Goal: Task Accomplishment & Management: Manage account settings

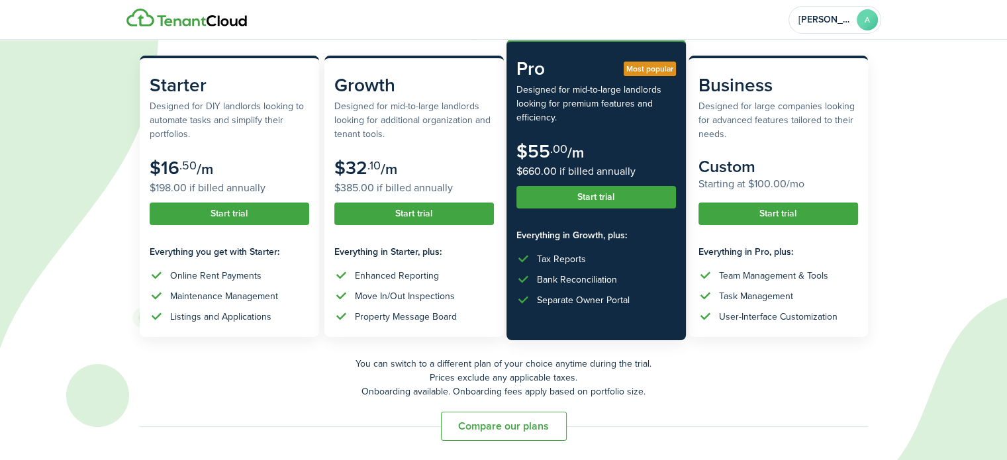
scroll to position [1, 0]
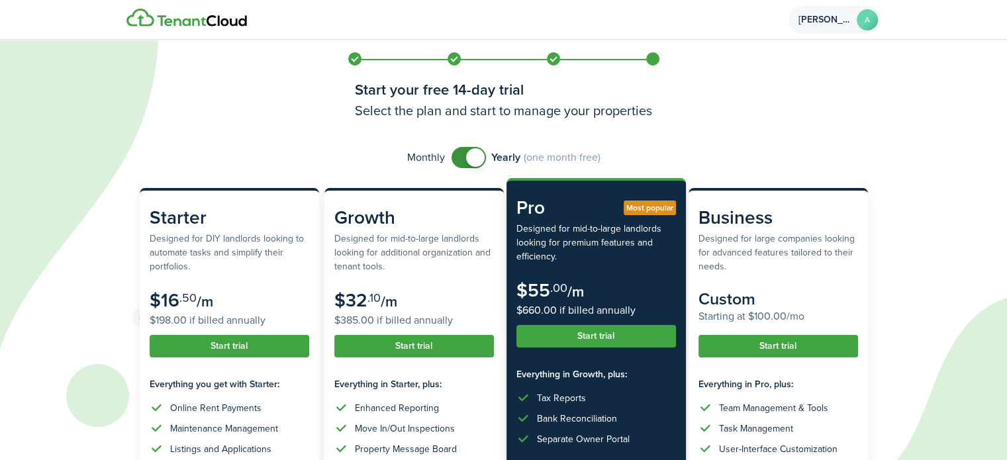
click at [824, 19] on span "[PERSON_NAME]" at bounding box center [824, 19] width 53 height 9
click at [718, 151] on div "Monthly Yearly (one month free)" at bounding box center [504, 157] width 728 height 21
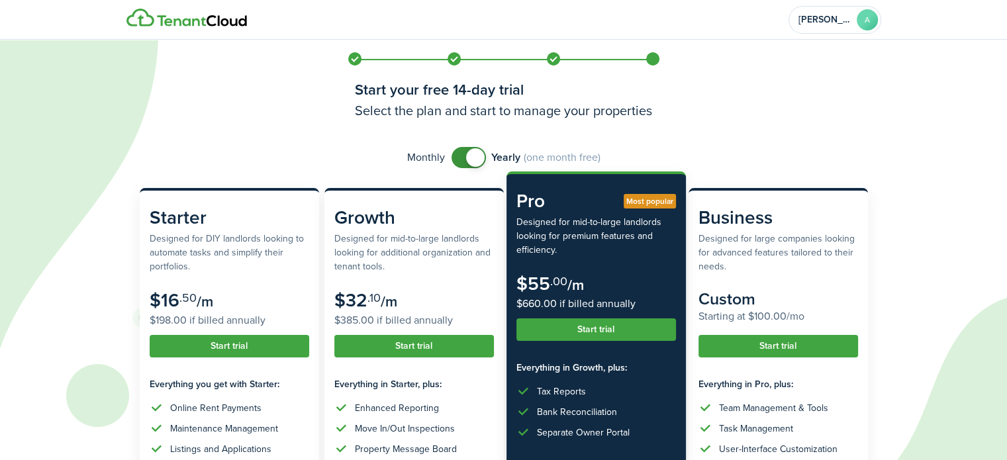
click at [608, 333] on button "Start trial" at bounding box center [596, 329] width 160 height 23
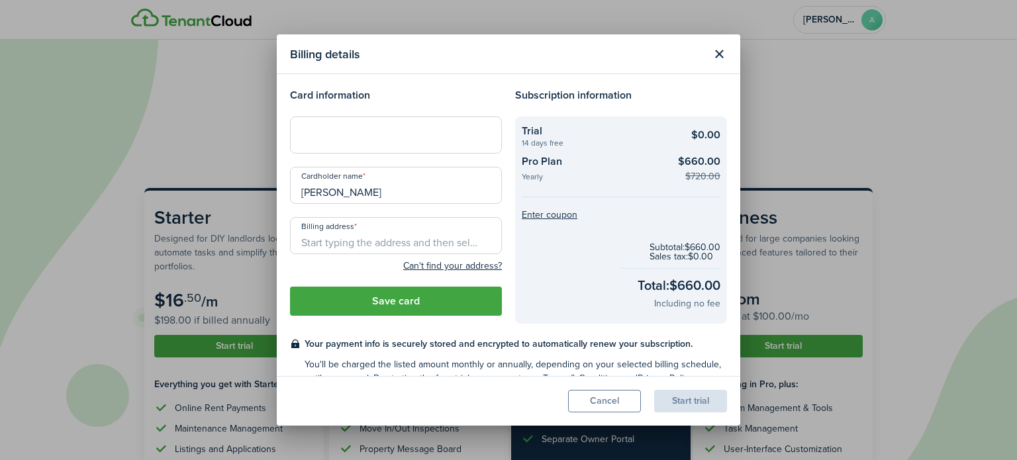
click at [714, 54] on button "Close modal" at bounding box center [719, 54] width 23 height 23
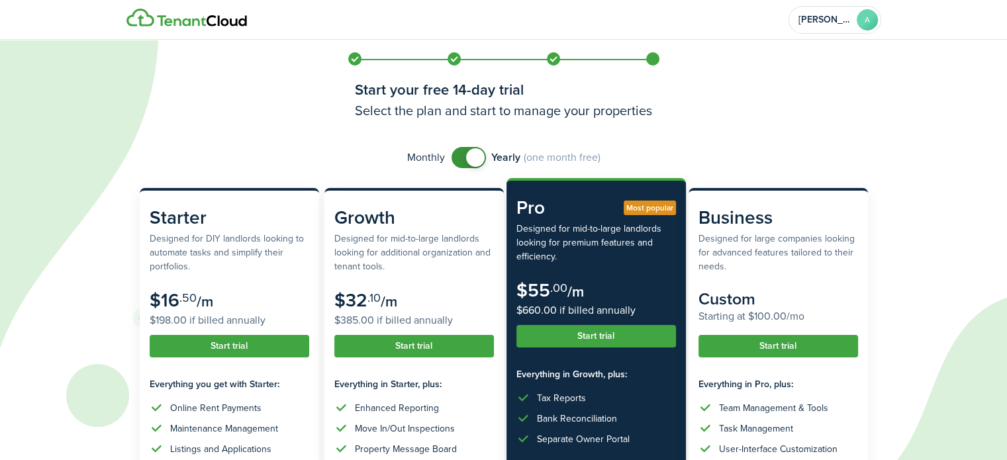
checkbox input "false"
click at [471, 158] on span at bounding box center [475, 157] width 19 height 19
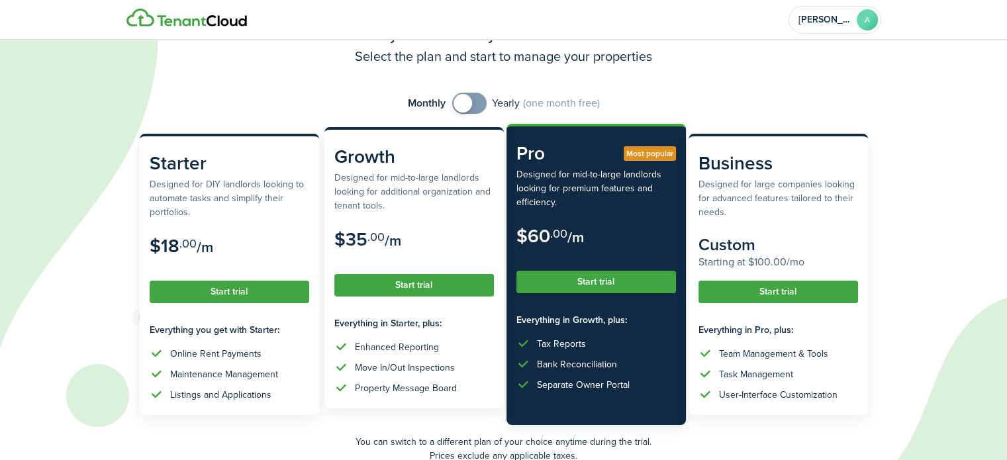
scroll to position [132, 0]
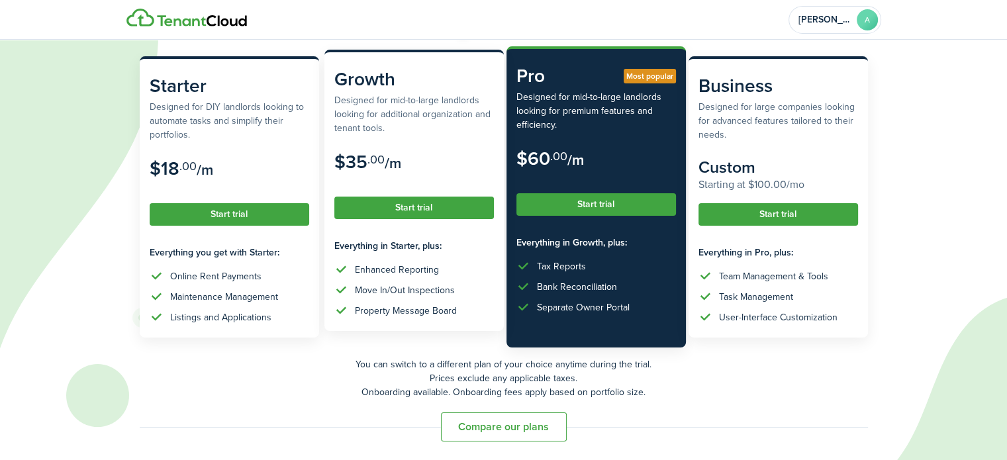
click at [418, 210] on button "Start trial" at bounding box center [414, 208] width 160 height 23
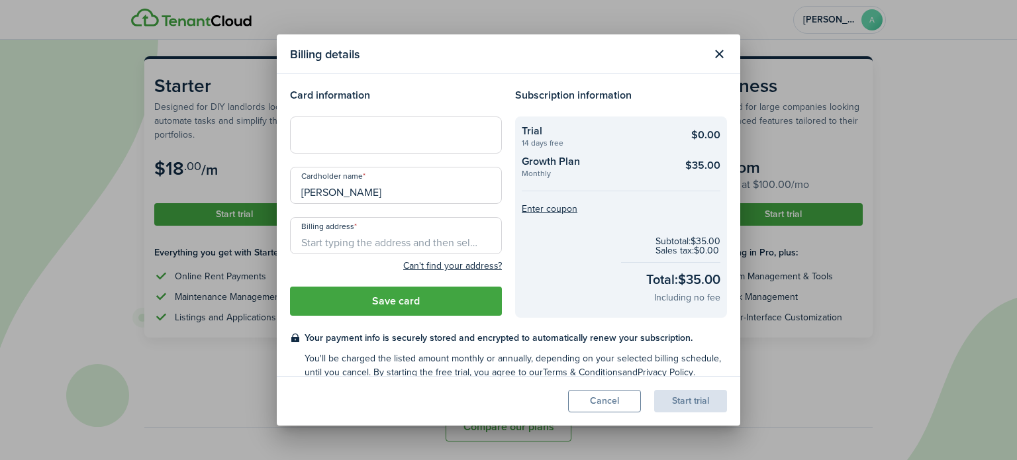
click at [712, 51] on button "Close modal" at bounding box center [719, 54] width 23 height 23
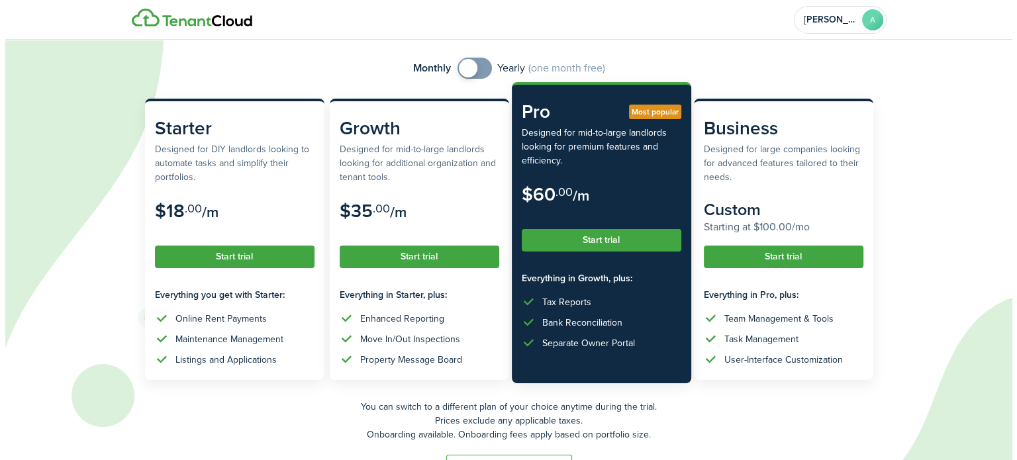
scroll to position [67, 0]
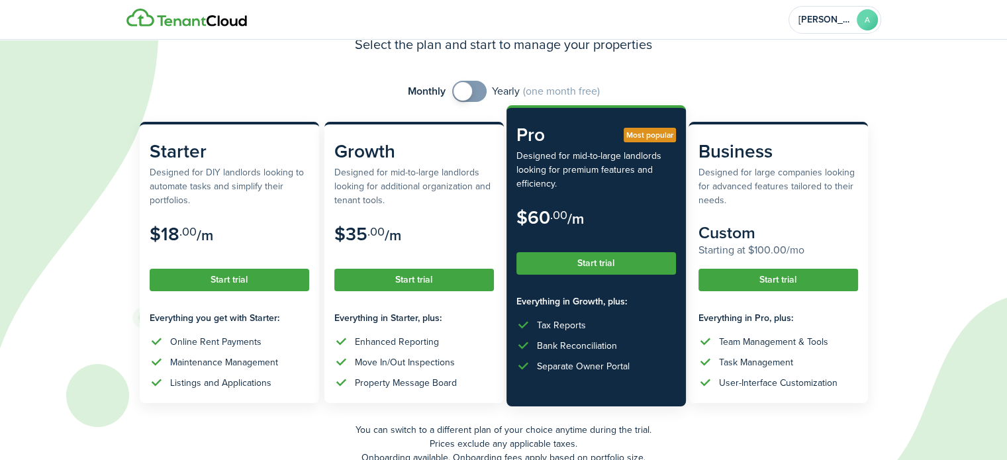
click at [604, 265] on button "Start trial" at bounding box center [596, 263] width 160 height 23
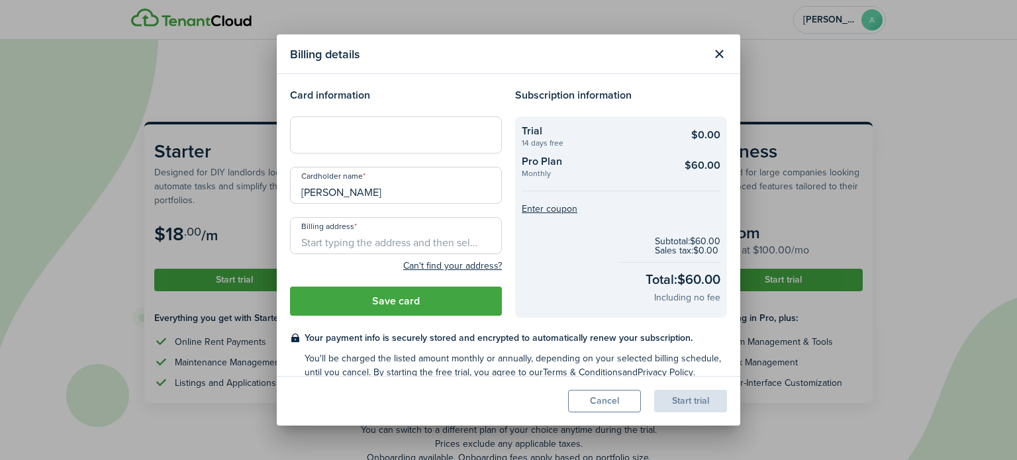
click at [357, 238] on input "Billing address" at bounding box center [396, 235] width 212 height 37
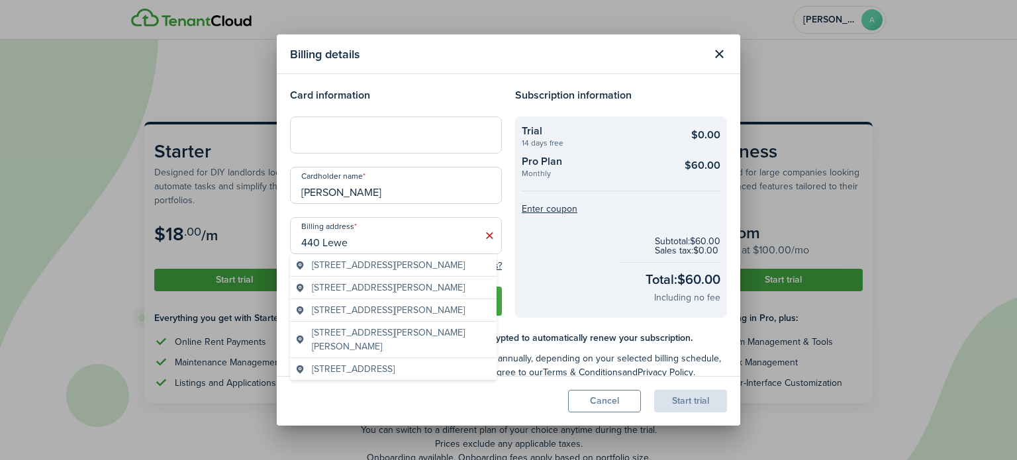
click at [391, 264] on span "[STREET_ADDRESS][PERSON_NAME]" at bounding box center [388, 265] width 153 height 14
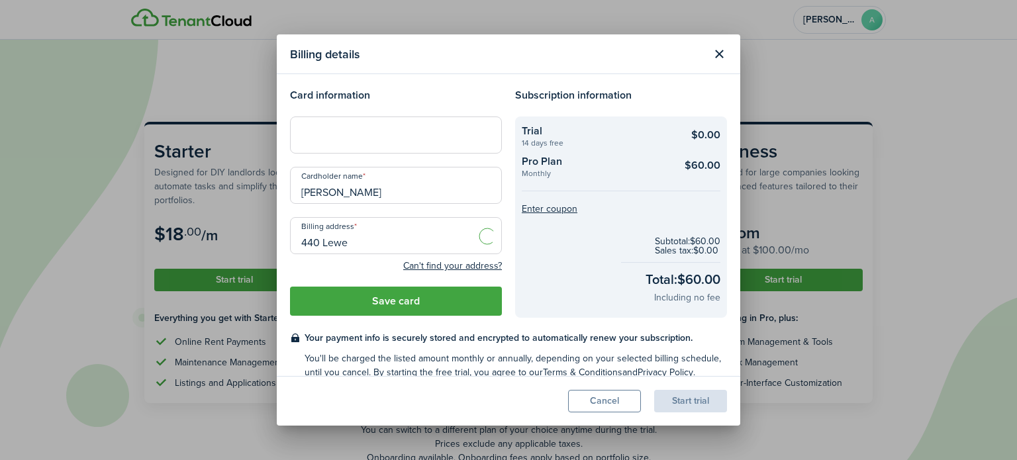
type input "[STREET_ADDRESS][PERSON_NAME]"
click at [369, 304] on button "Save card" at bounding box center [396, 301] width 212 height 29
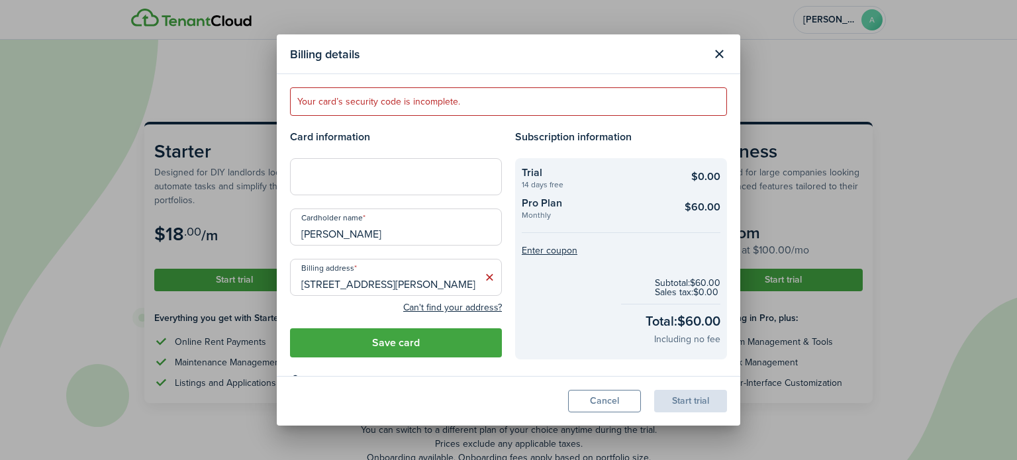
click at [420, 348] on button "Save card" at bounding box center [396, 342] width 212 height 29
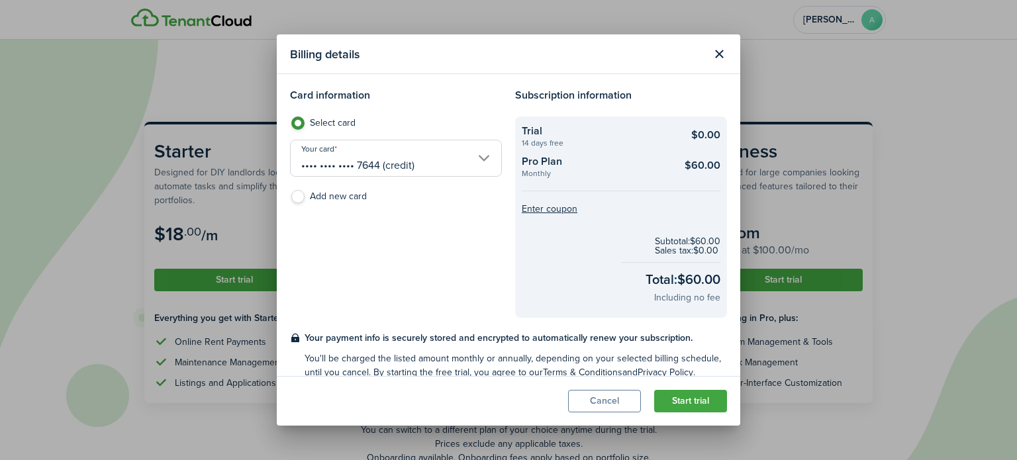
click at [704, 402] on button "Start trial" at bounding box center [690, 401] width 73 height 23
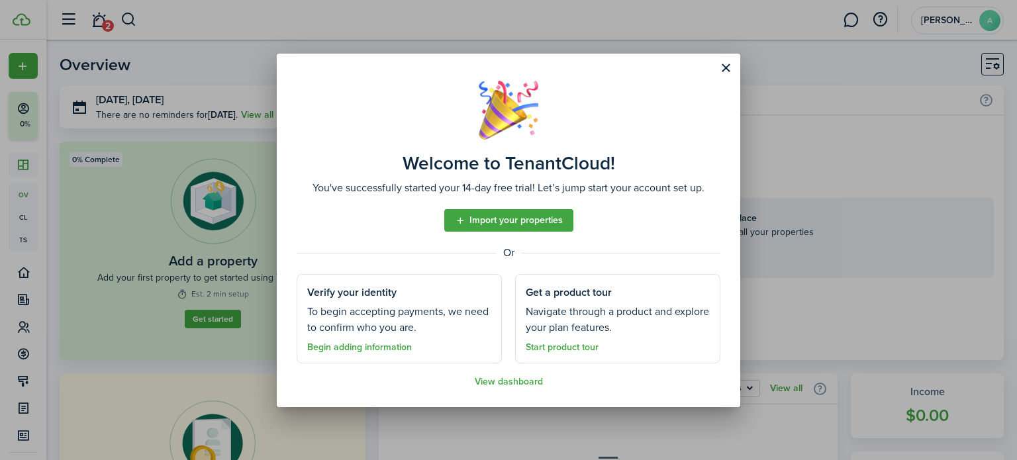
click at [495, 227] on link "Import your properties" at bounding box center [508, 220] width 129 height 23
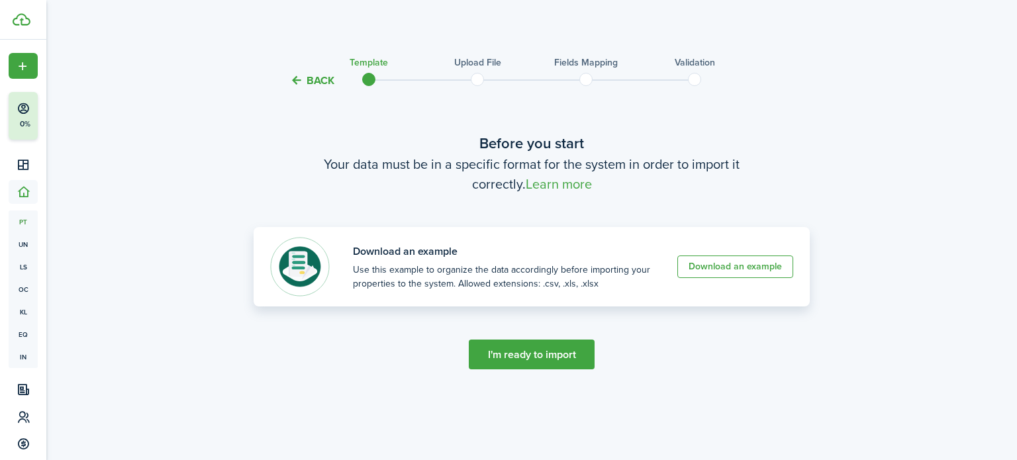
click at [720, 264] on link "Download an example" at bounding box center [735, 267] width 116 height 23
click at [535, 341] on button "I'm ready to import" at bounding box center [532, 355] width 126 height 30
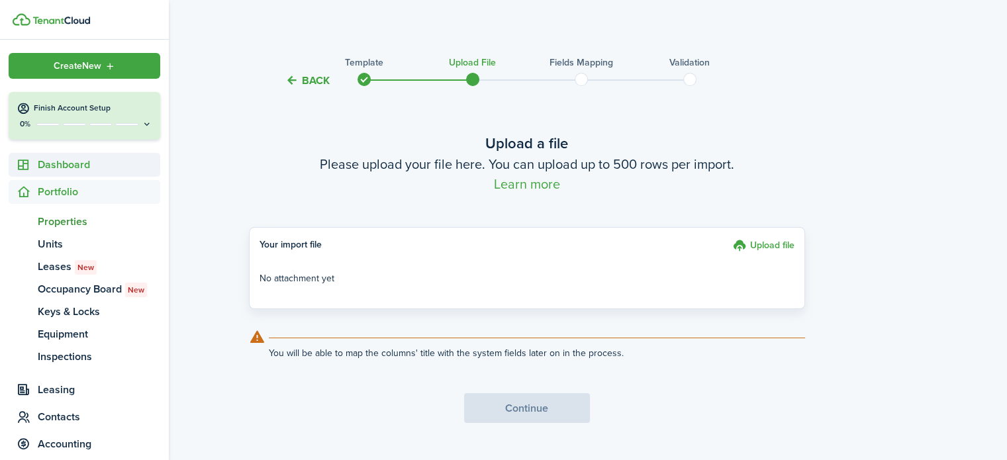
click at [42, 164] on span "Dashboard" at bounding box center [99, 165] width 122 height 16
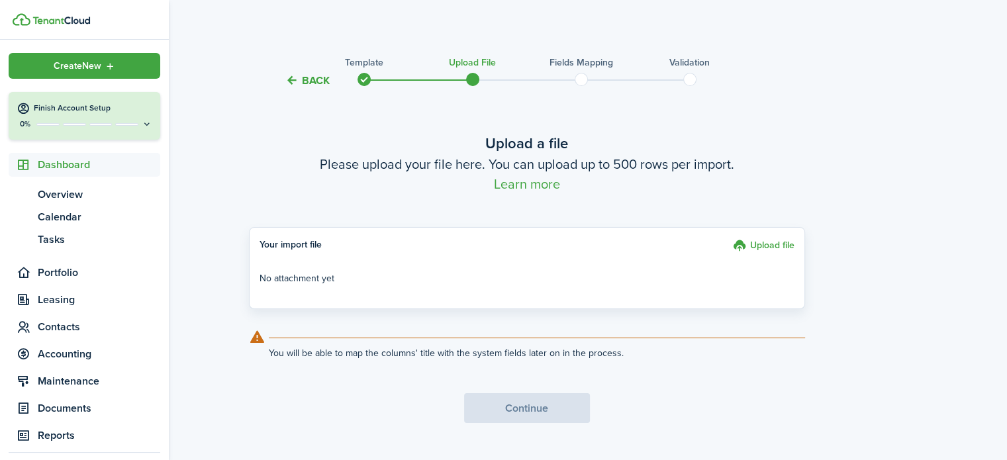
click at [45, 167] on span "Dashboard" at bounding box center [99, 165] width 122 height 16
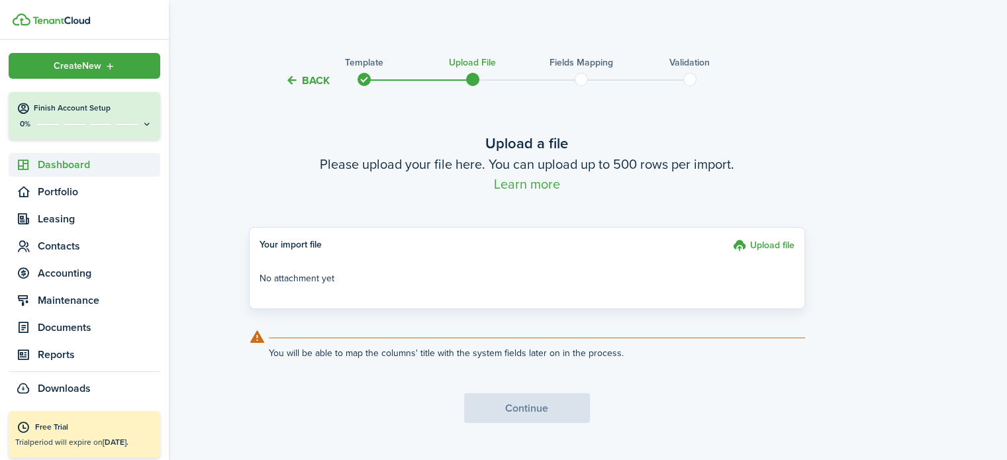
click at [47, 167] on span "Dashboard" at bounding box center [99, 165] width 122 height 16
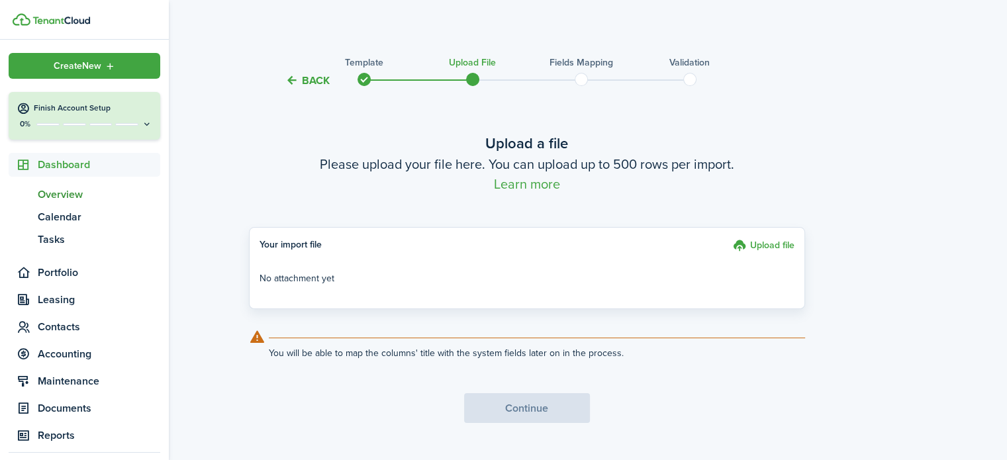
click at [55, 189] on span "Overview" at bounding box center [99, 195] width 122 height 16
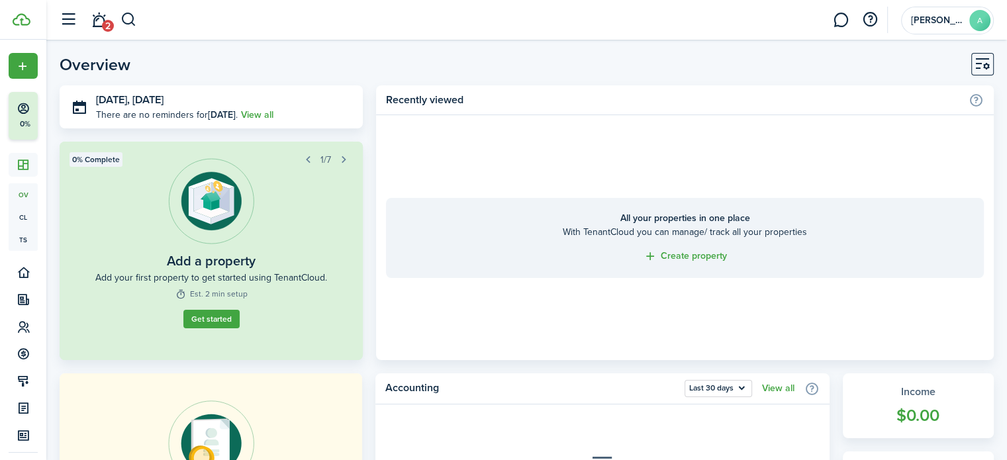
scroll to position [66, 0]
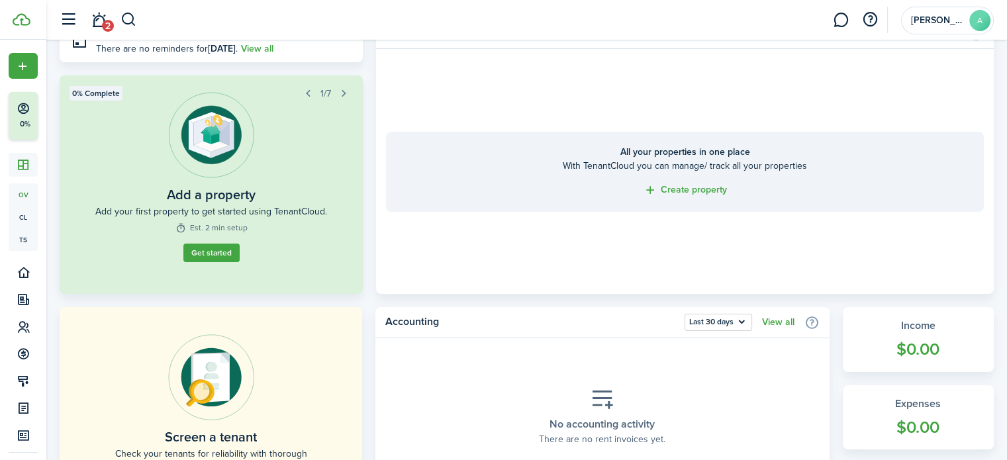
click at [209, 257] on link "Get started" at bounding box center [211, 253] width 56 height 19
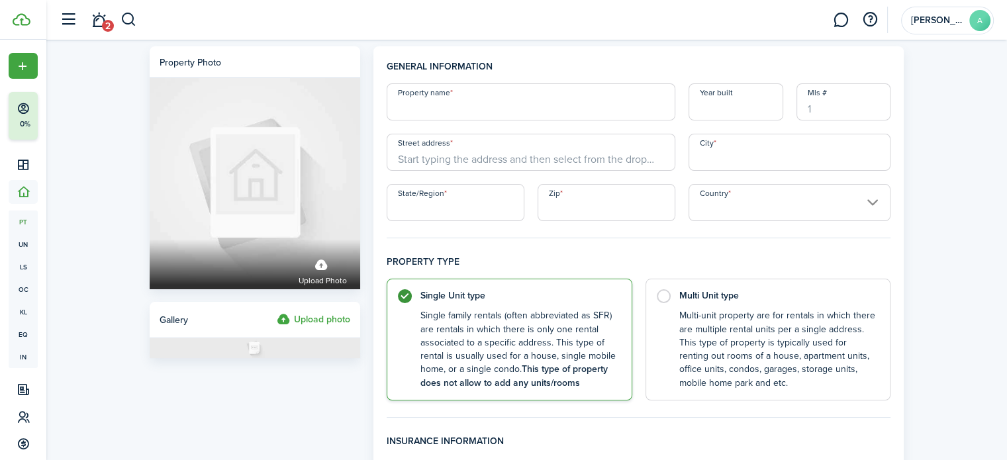
click at [759, 206] on input "Country" at bounding box center [790, 202] width 203 height 37
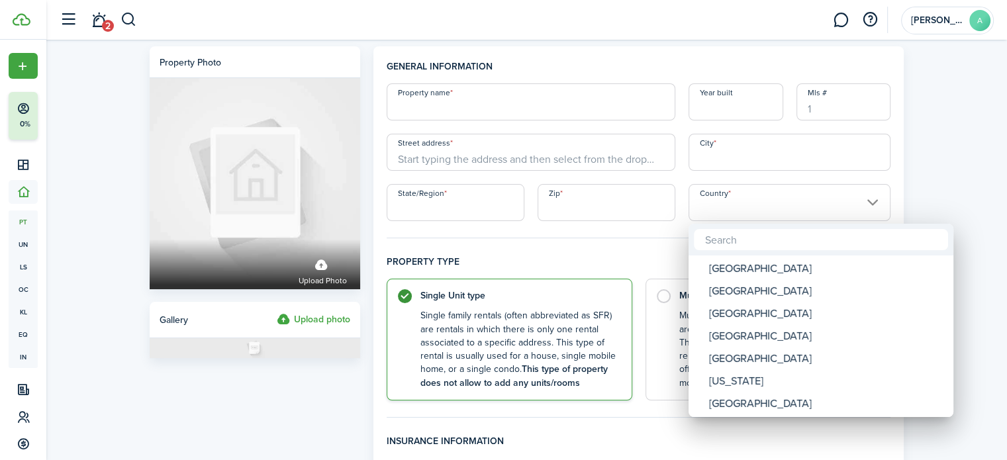
click at [759, 207] on div at bounding box center [503, 230] width 1219 height 672
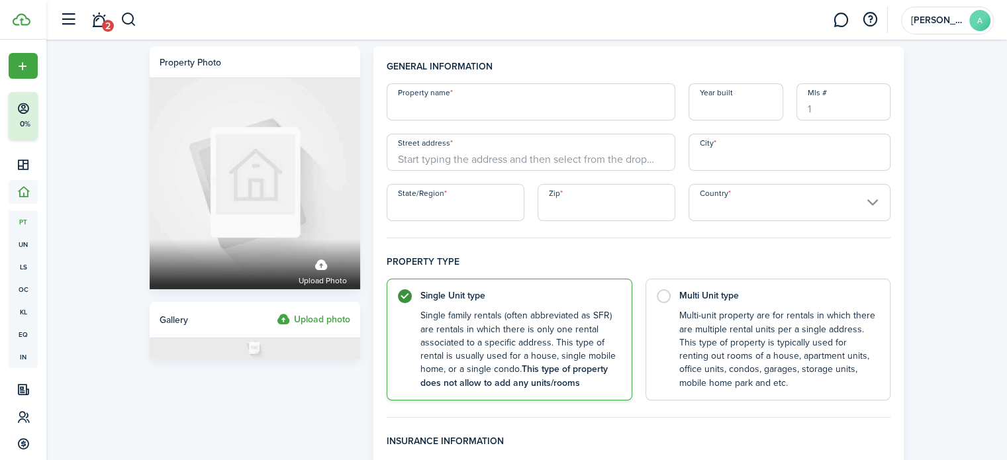
click at [800, 190] on input "Country" at bounding box center [790, 202] width 203 height 37
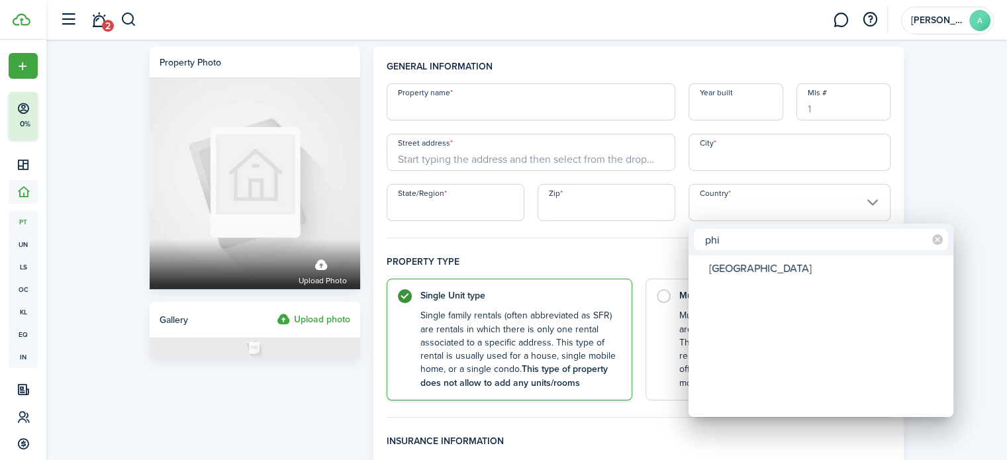
type input "phi"
click at [761, 283] on mbsc-wheel-item "Country" at bounding box center [821, 291] width 261 height 23
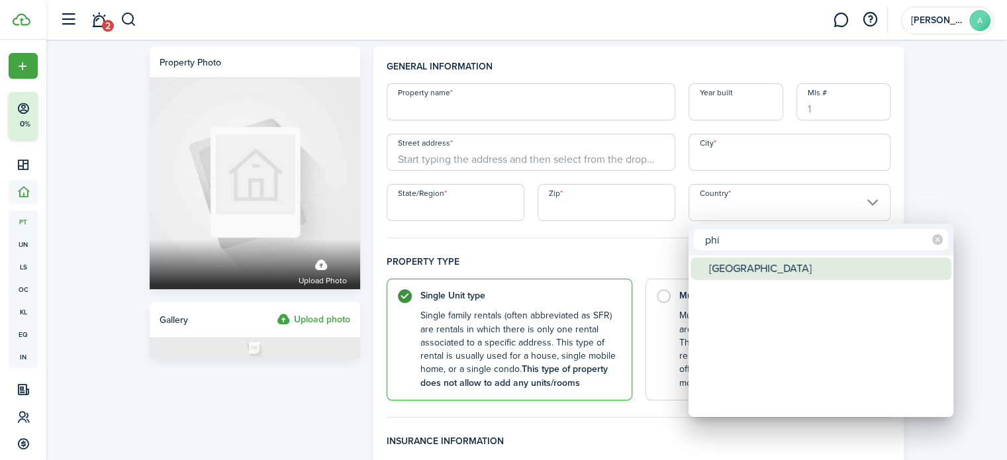
click at [761, 274] on div "[GEOGRAPHIC_DATA]" at bounding box center [826, 269] width 234 height 23
type input "[GEOGRAPHIC_DATA]"
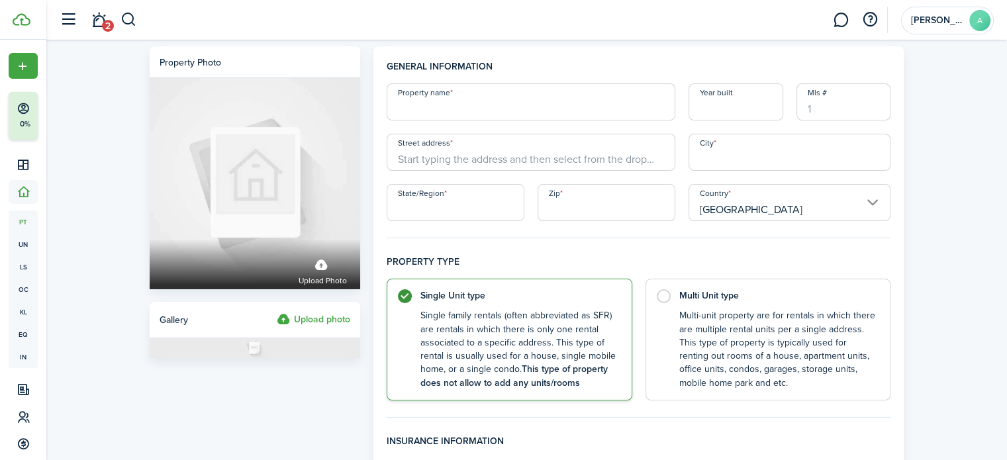
click at [593, 198] on input "Zip" at bounding box center [607, 202] width 138 height 37
click at [574, 134] on input "Street address" at bounding box center [531, 152] width 289 height 37
click at [583, 130] on div "Property name Year built Mls # Street address City State/Region Zip Country [GE…" at bounding box center [639, 152] width 518 height 138
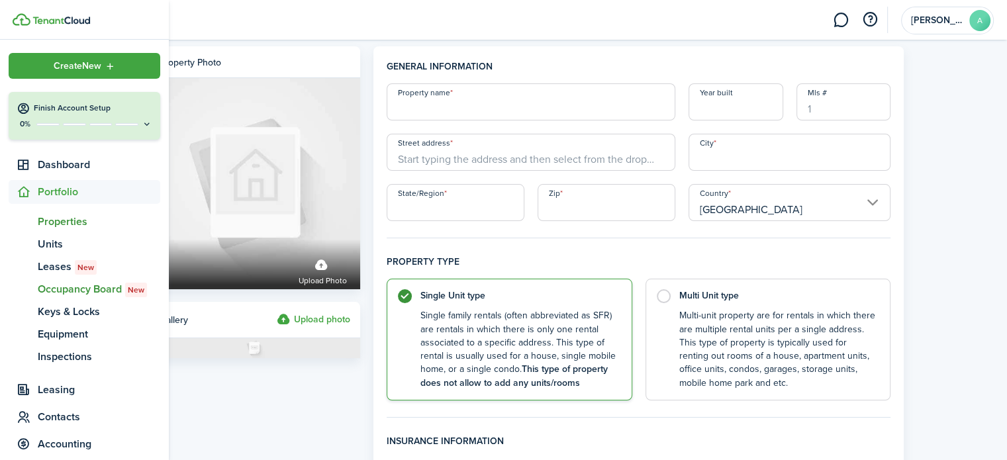
click at [56, 278] on link "oc Occupancy Board New" at bounding box center [85, 289] width 152 height 23
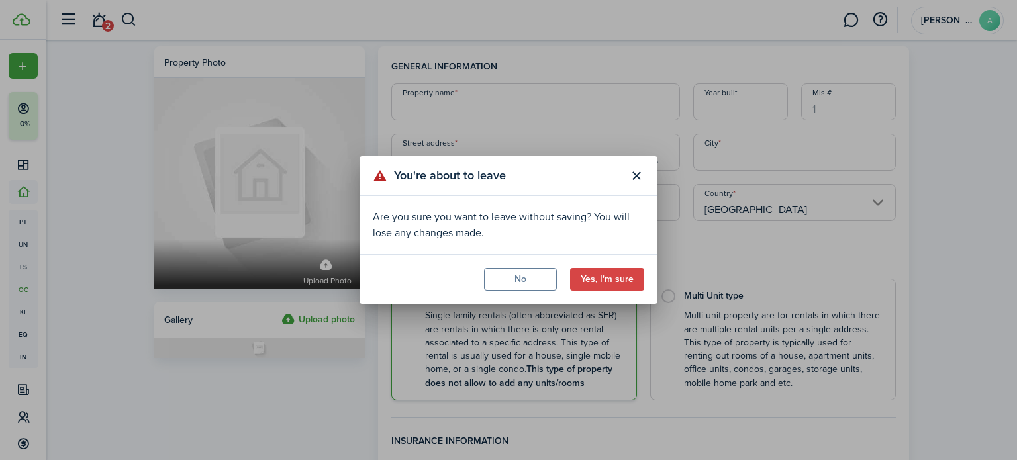
click at [601, 277] on button "Yes, I'm sure" at bounding box center [607, 279] width 74 height 23
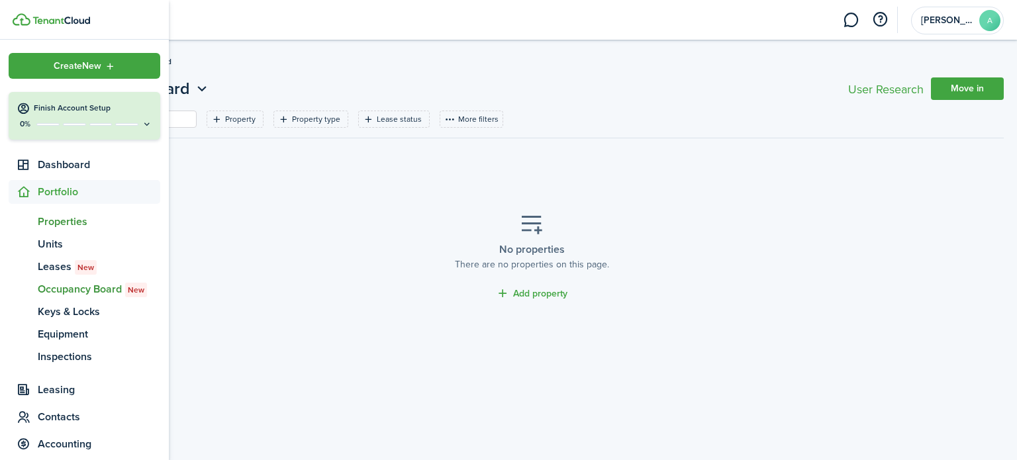
click at [62, 224] on span "Properties" at bounding box center [99, 222] width 122 height 16
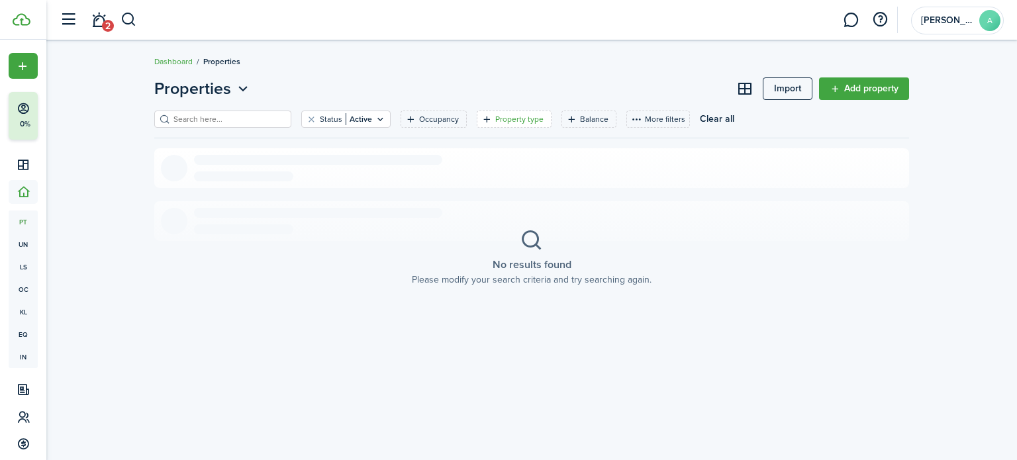
click at [481, 122] on icon "Open filter" at bounding box center [486, 119] width 11 height 11
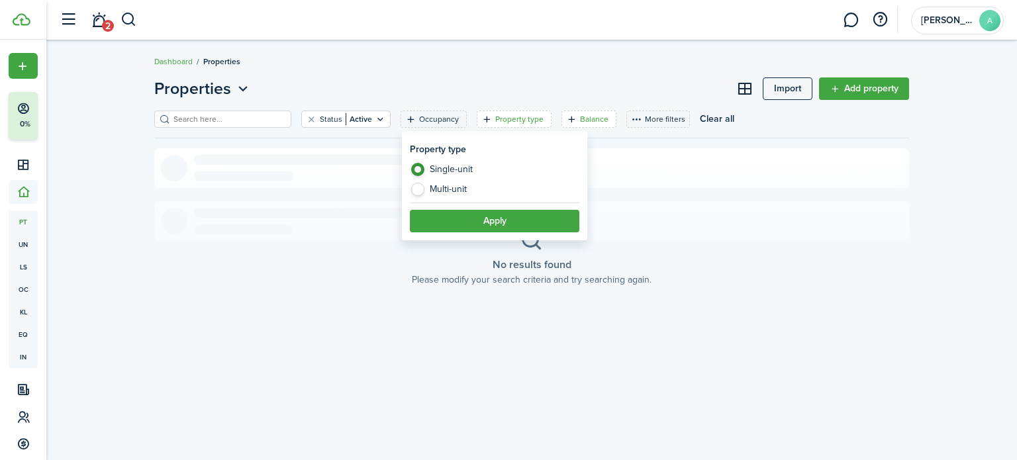
click at [561, 119] on filter-tag "Balance" at bounding box center [588, 119] width 55 height 17
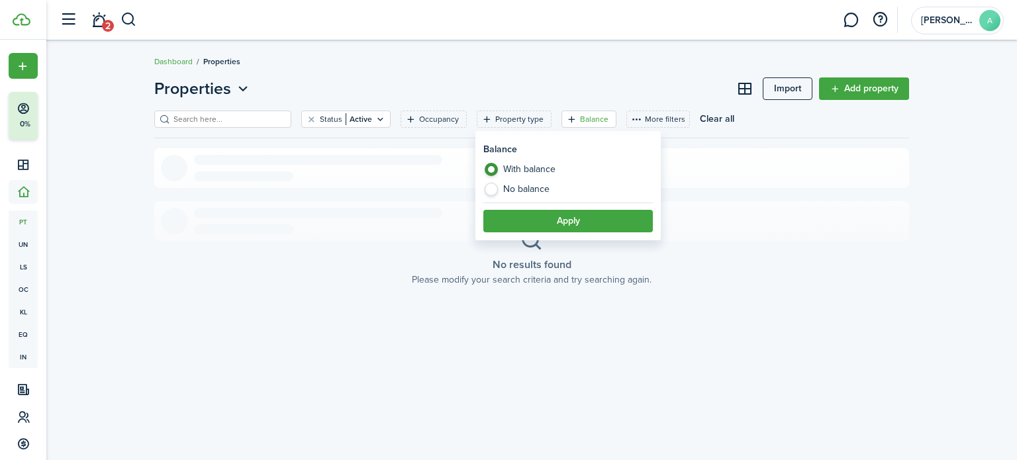
click at [561, 119] on filter-tag "Balance" at bounding box center [588, 119] width 55 height 17
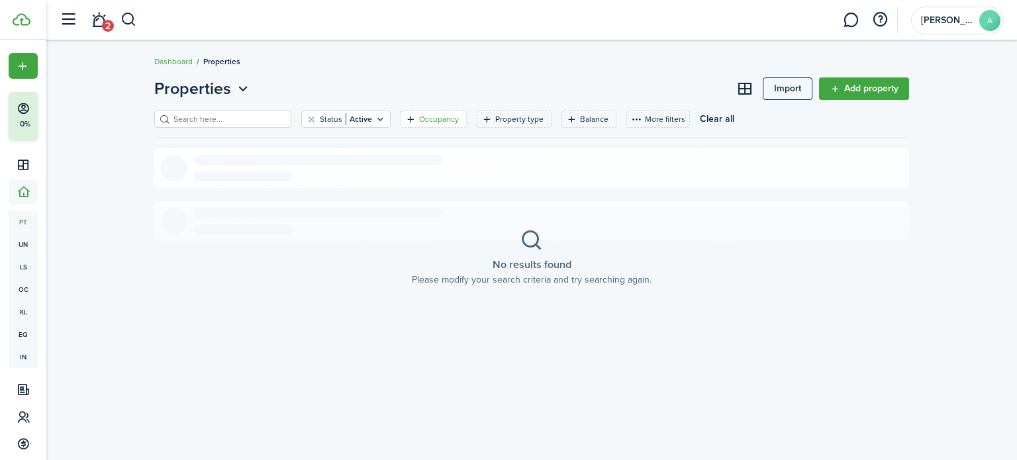
click at [422, 119] on filter-tag-label "Occupancy" at bounding box center [439, 119] width 40 height 12
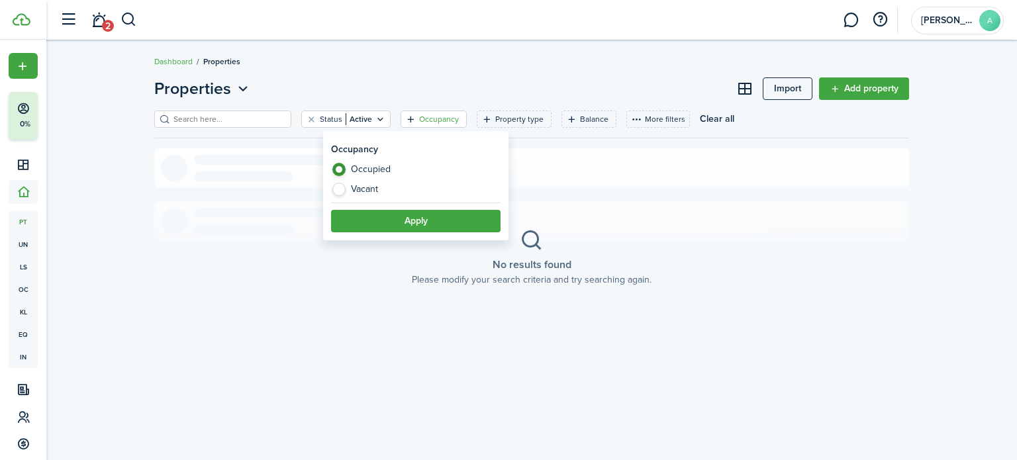
click at [425, 123] on filter-tag-label "Occupancy" at bounding box center [439, 119] width 40 height 12
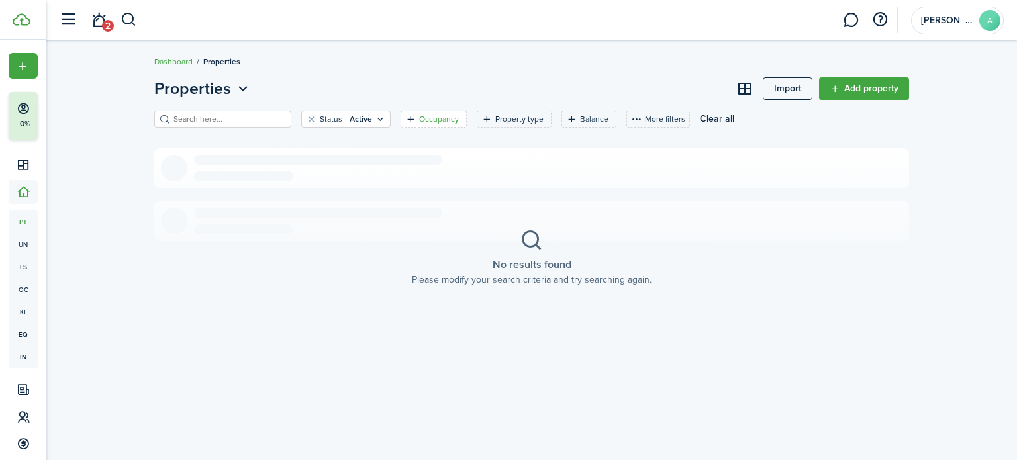
click at [420, 116] on filter-tag-label "Occupancy" at bounding box center [439, 119] width 40 height 12
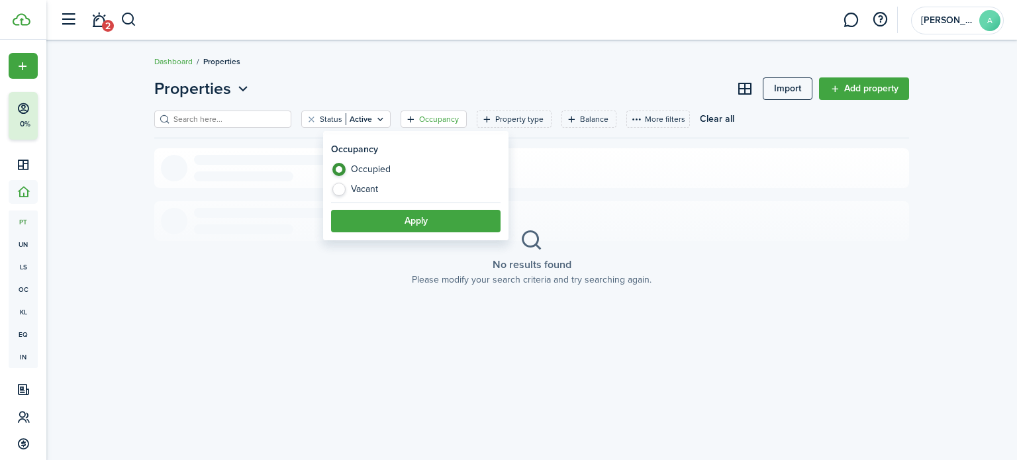
click at [419, 116] on filter-tag-label "Occupancy" at bounding box center [439, 119] width 40 height 12
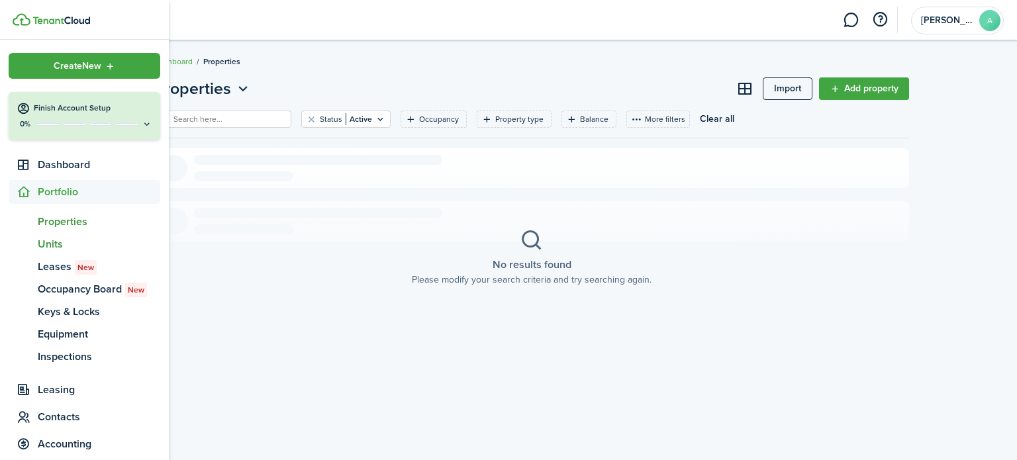
click at [40, 244] on span "Units" at bounding box center [99, 244] width 122 height 16
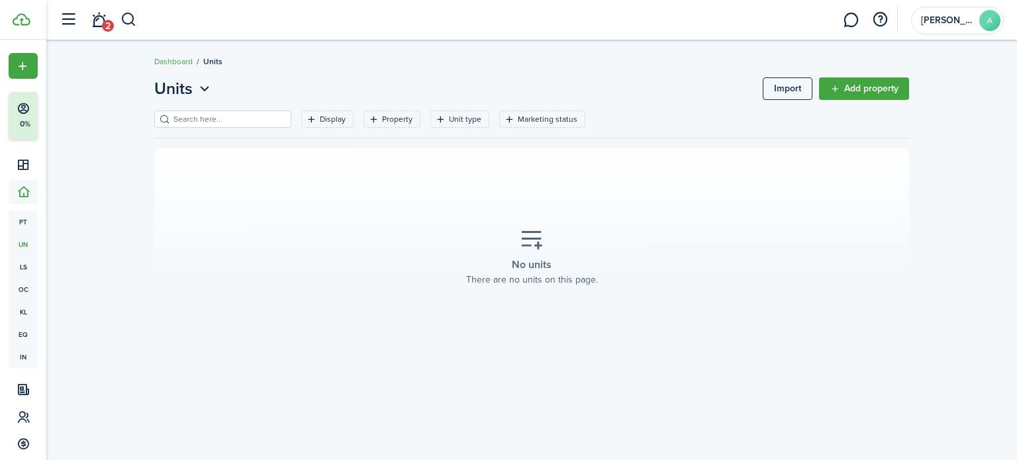
click at [847, 90] on link "Add property" at bounding box center [864, 88] width 90 height 23
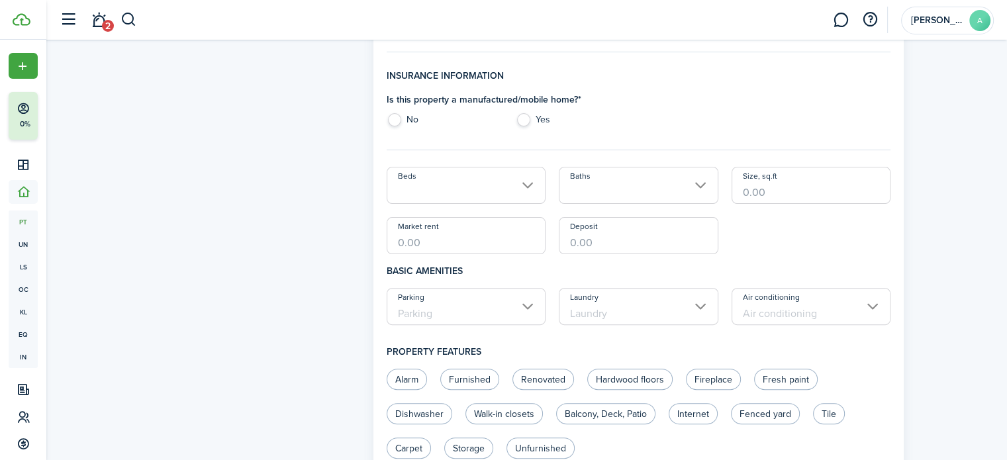
scroll to position [397, 0]
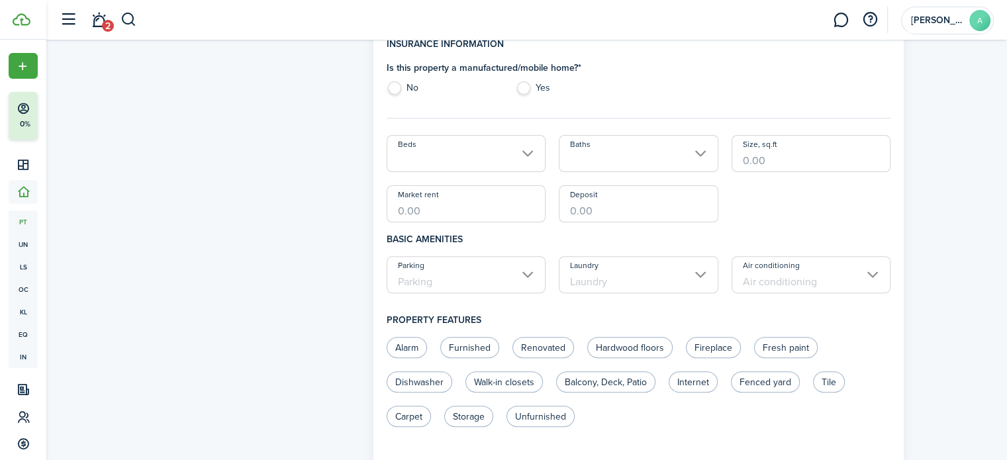
click at [511, 282] on input "Parking" at bounding box center [467, 274] width 160 height 37
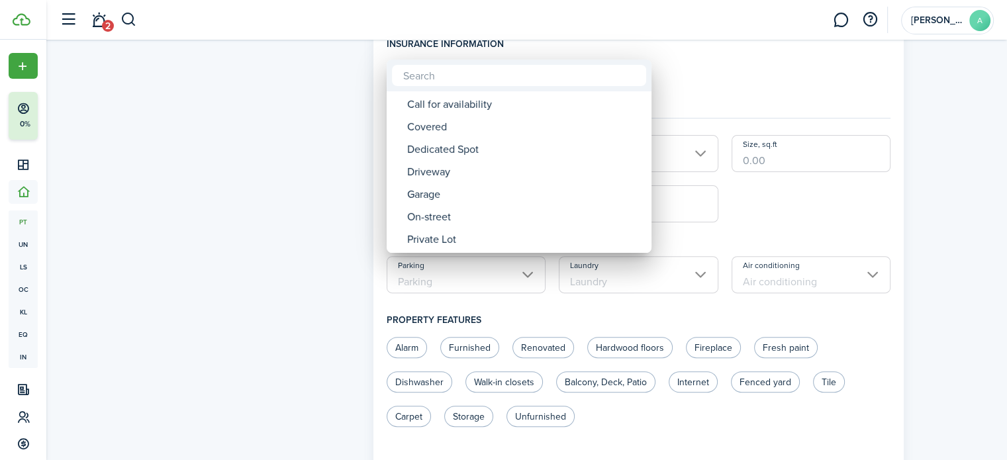
click at [741, 237] on div at bounding box center [503, 230] width 1219 height 672
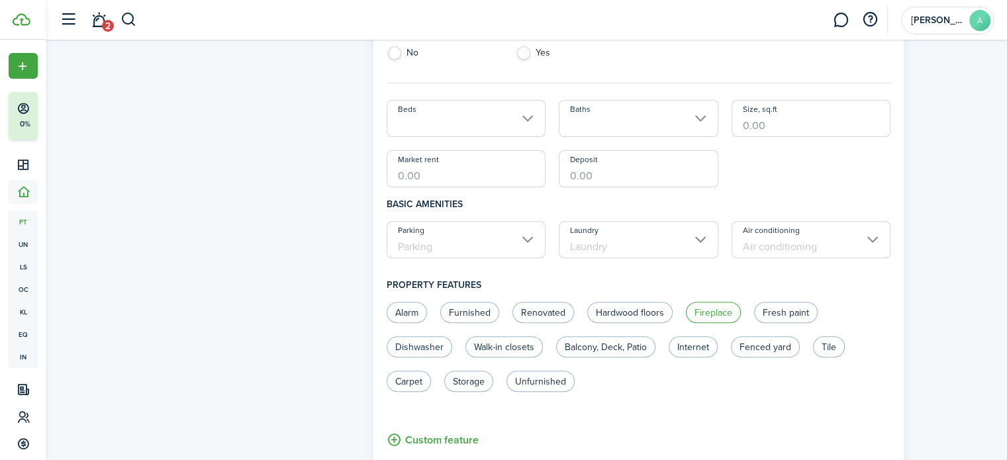
scroll to position [530, 0]
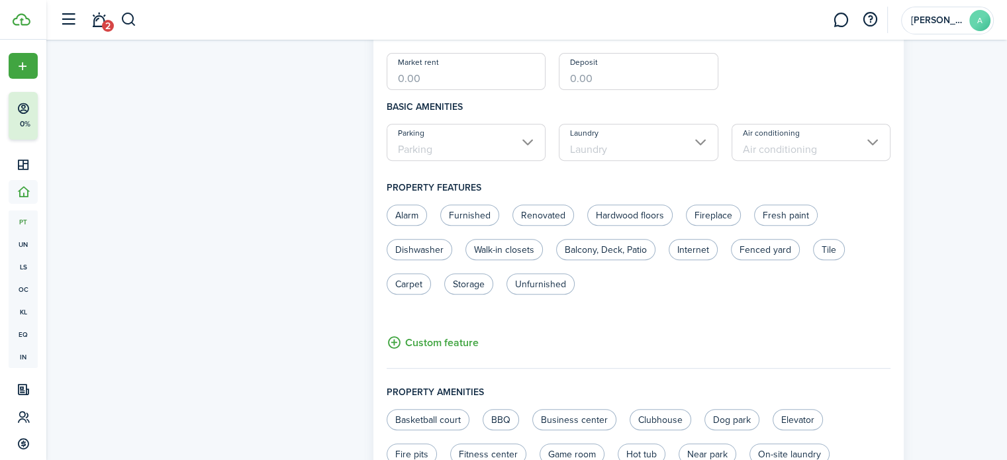
click at [647, 142] on input "Laundry" at bounding box center [639, 142] width 160 height 37
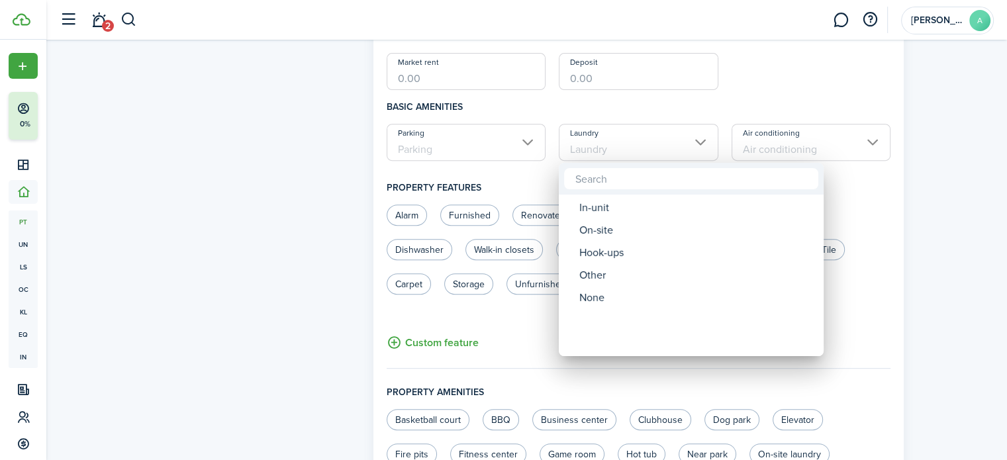
click at [650, 149] on div at bounding box center [503, 230] width 1219 height 672
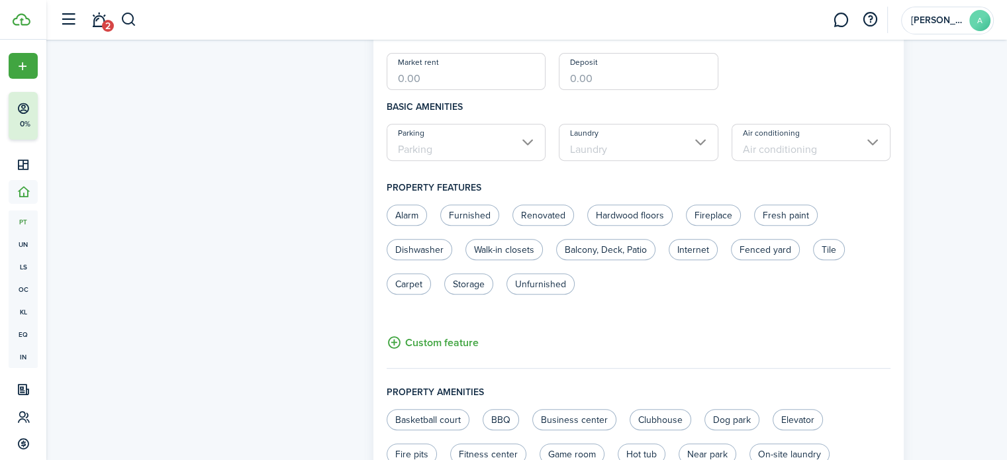
click at [654, 152] on input "Laundry" at bounding box center [639, 142] width 160 height 37
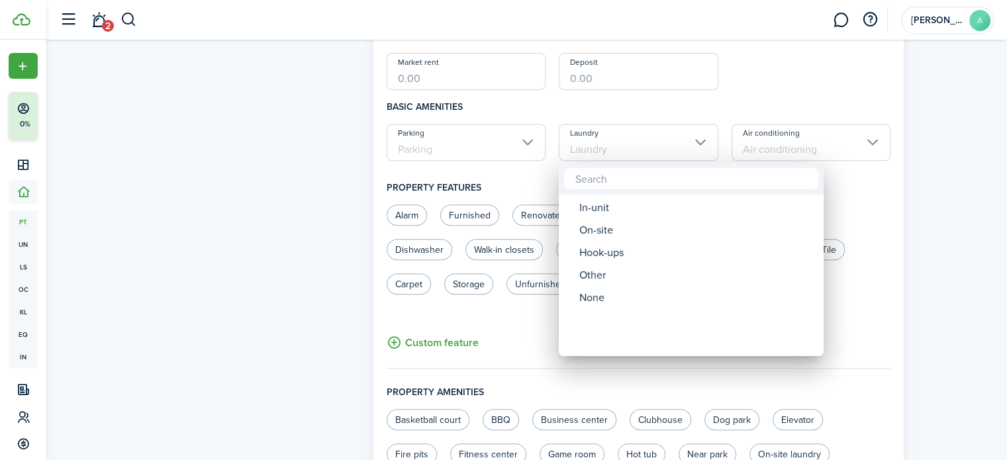
click at [654, 153] on div at bounding box center [503, 230] width 1219 height 672
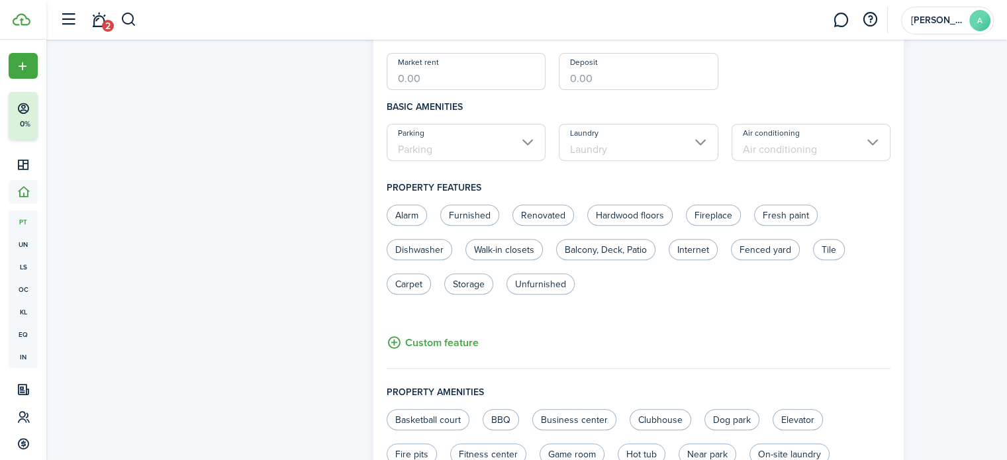
click at [808, 132] on input "Air conditioning" at bounding box center [812, 142] width 160 height 37
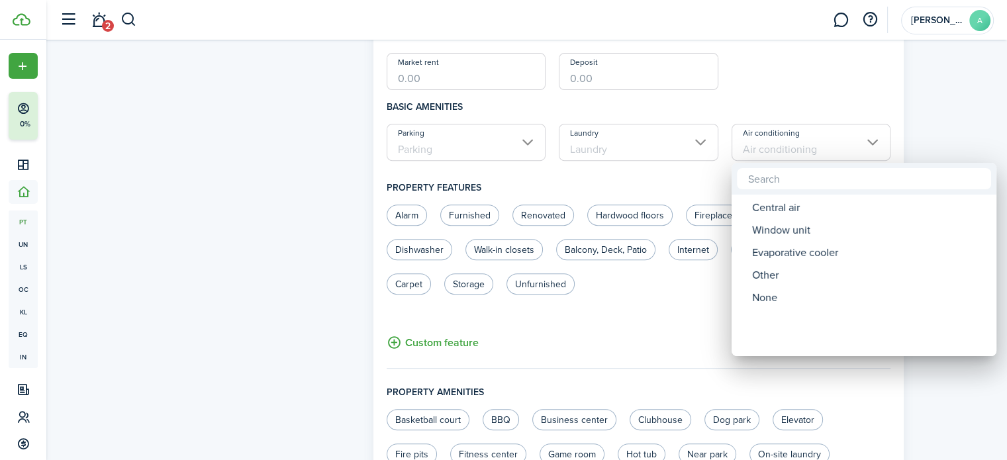
click at [805, 138] on div at bounding box center [503, 230] width 1219 height 672
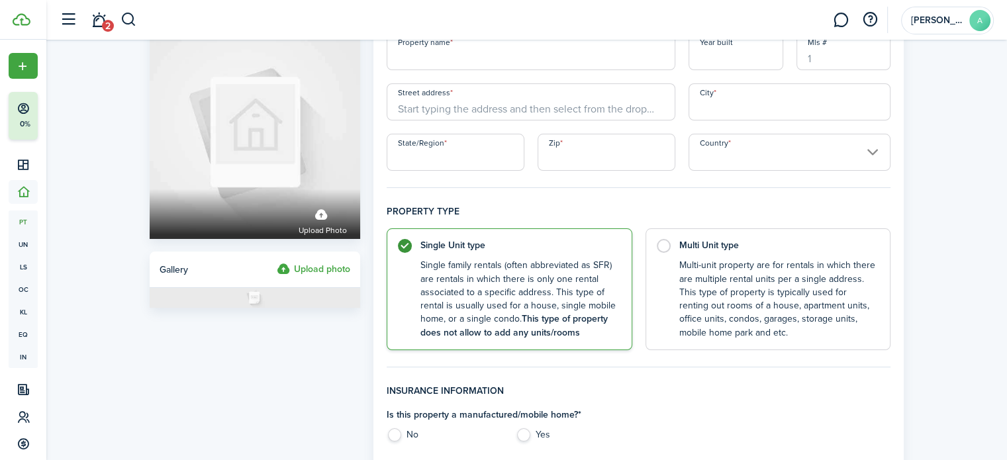
scroll to position [0, 0]
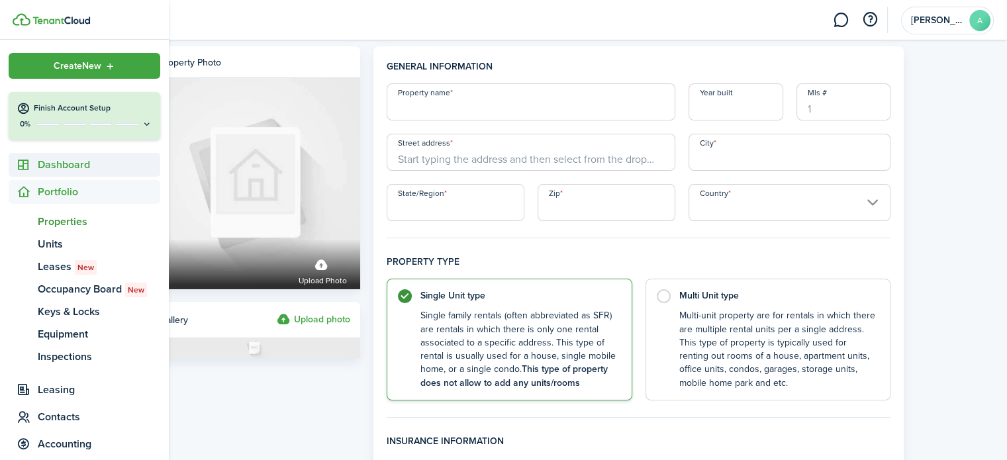
click at [48, 170] on span "Dashboard" at bounding box center [99, 165] width 122 height 16
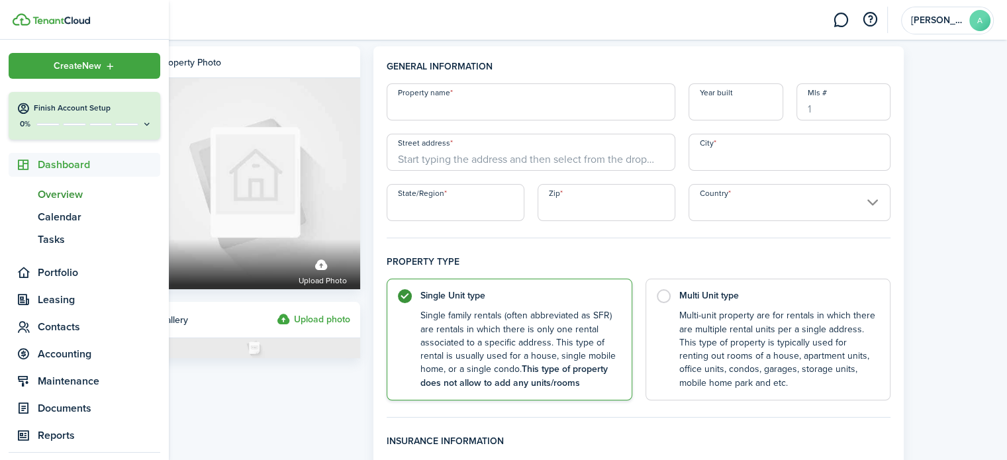
click at [64, 197] on span "Overview" at bounding box center [99, 195] width 122 height 16
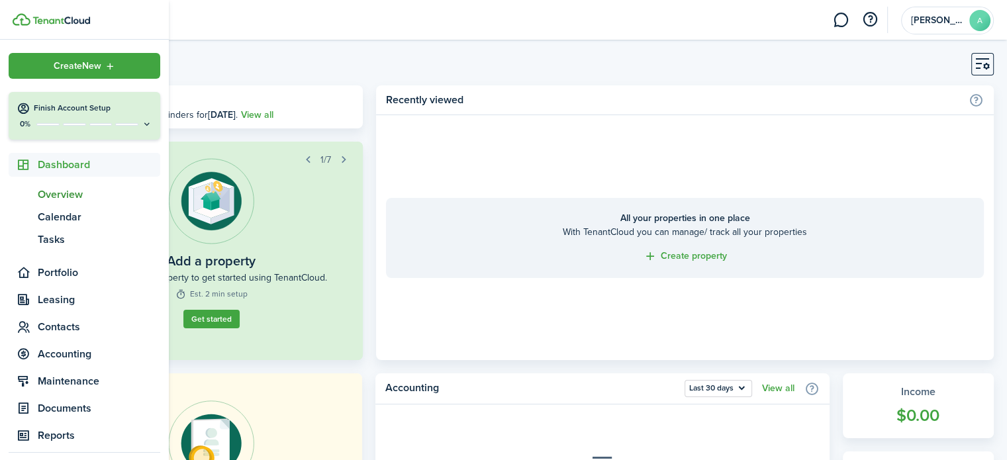
click at [69, 193] on span "Overview" at bounding box center [99, 195] width 122 height 16
click at [67, 216] on span "Calendar" at bounding box center [99, 217] width 122 height 16
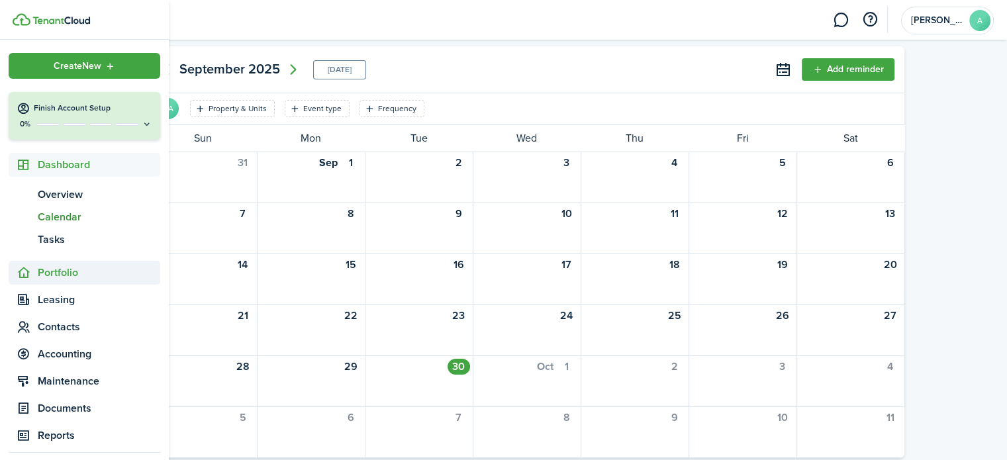
click at [50, 272] on span "Portfolio" at bounding box center [99, 273] width 122 height 16
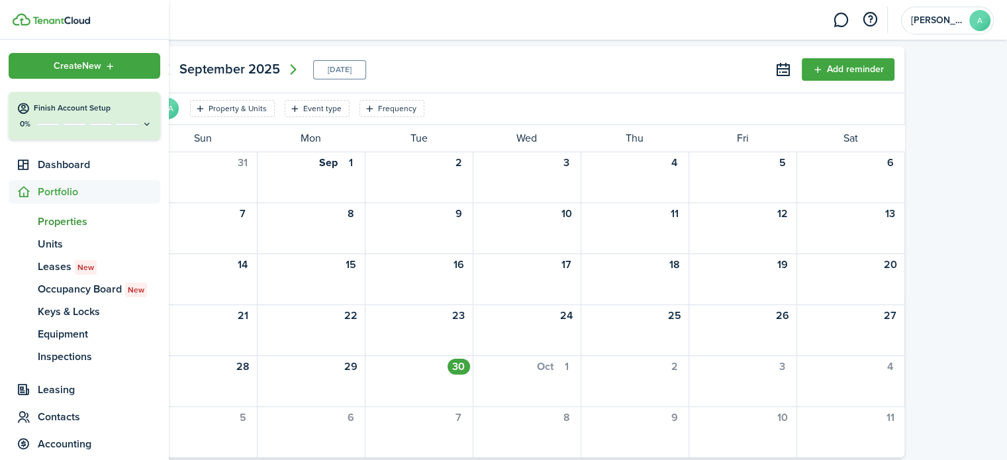
click at [68, 219] on span "Properties" at bounding box center [99, 222] width 122 height 16
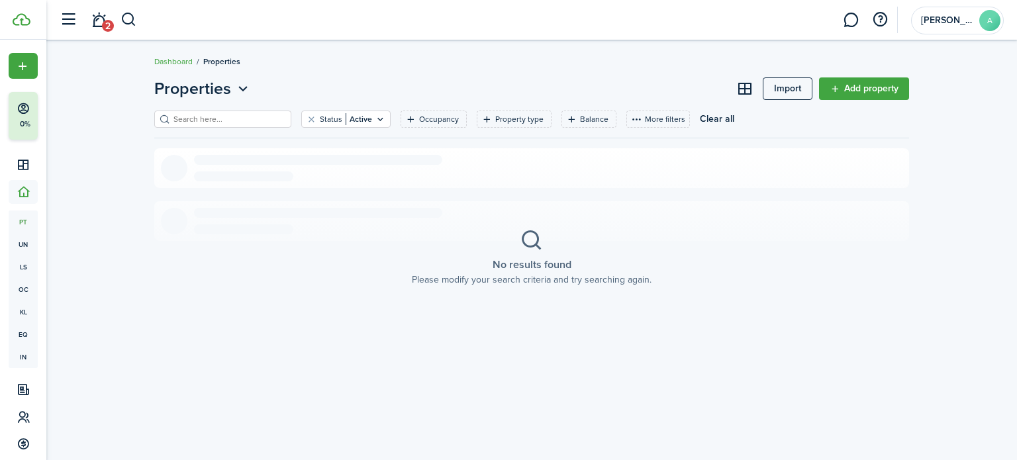
click at [855, 84] on link "Add property" at bounding box center [864, 88] width 90 height 23
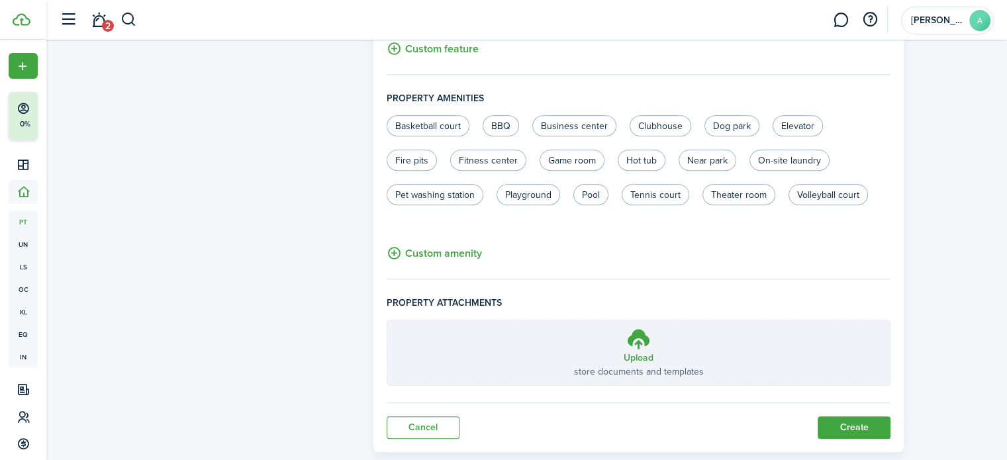
scroll to position [849, 0]
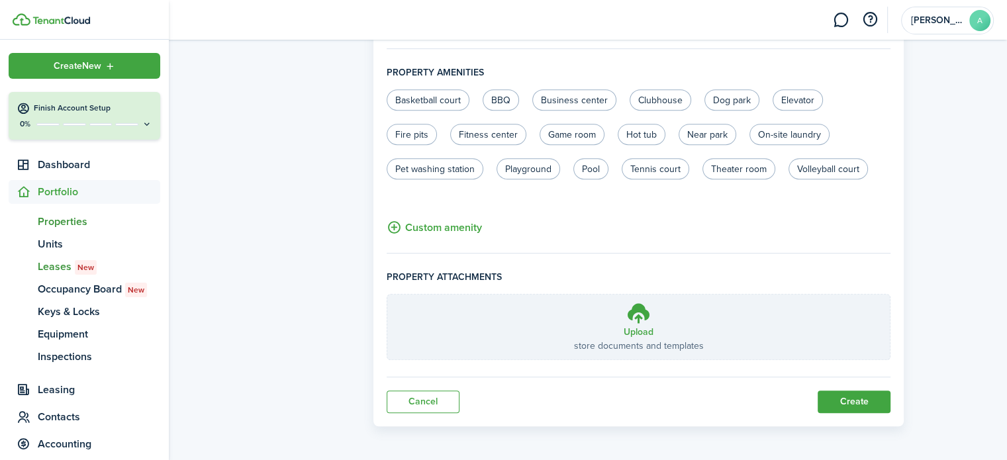
click at [50, 263] on span "Leases New" at bounding box center [99, 267] width 122 height 16
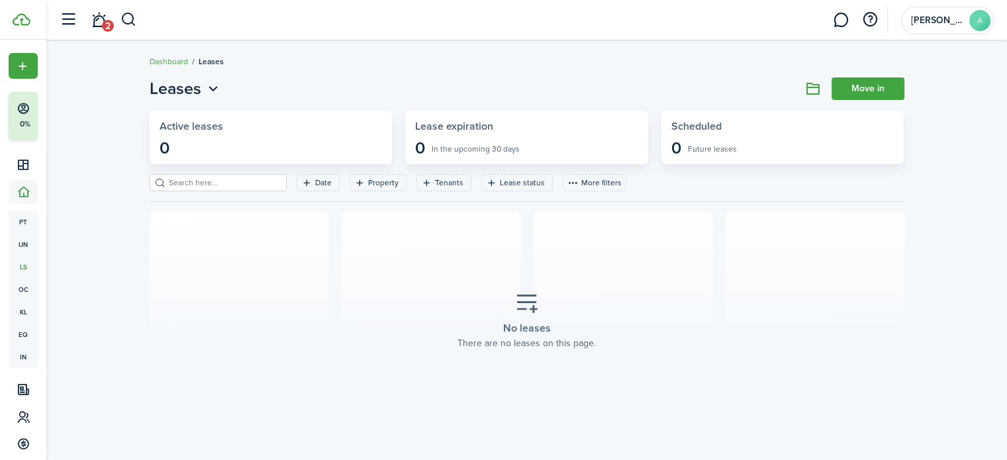
click at [872, 91] on link "Move in" at bounding box center [868, 88] width 73 height 23
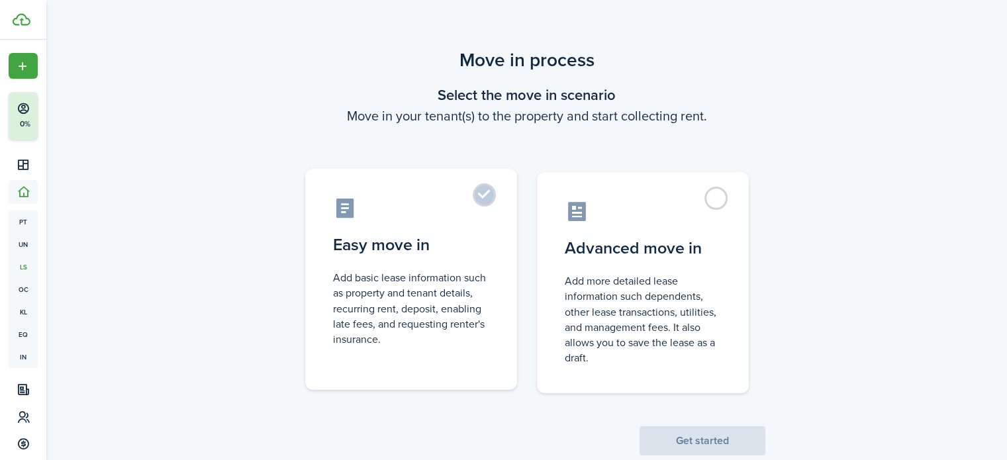
click at [486, 197] on label "Easy move in Add basic lease information such as property and tenant details, r…" at bounding box center [411, 279] width 212 height 221
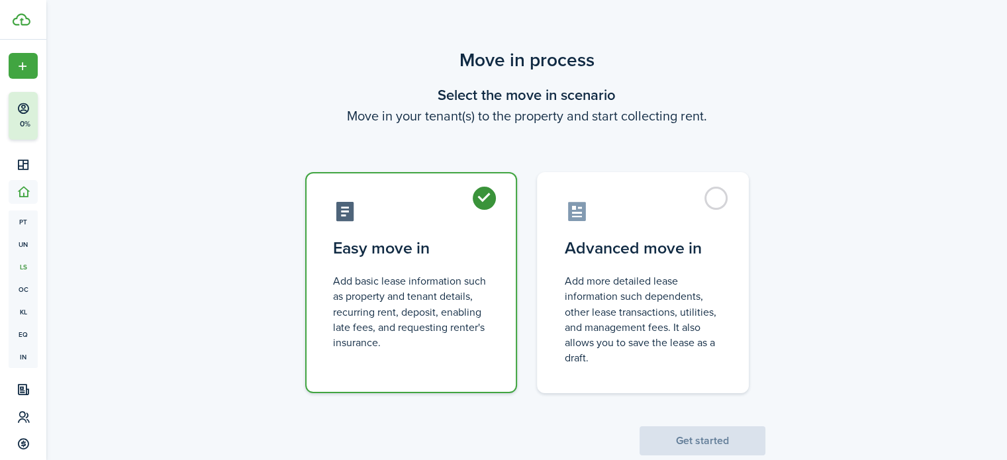
radio input "true"
click at [721, 440] on button "Get started" at bounding box center [703, 440] width 126 height 29
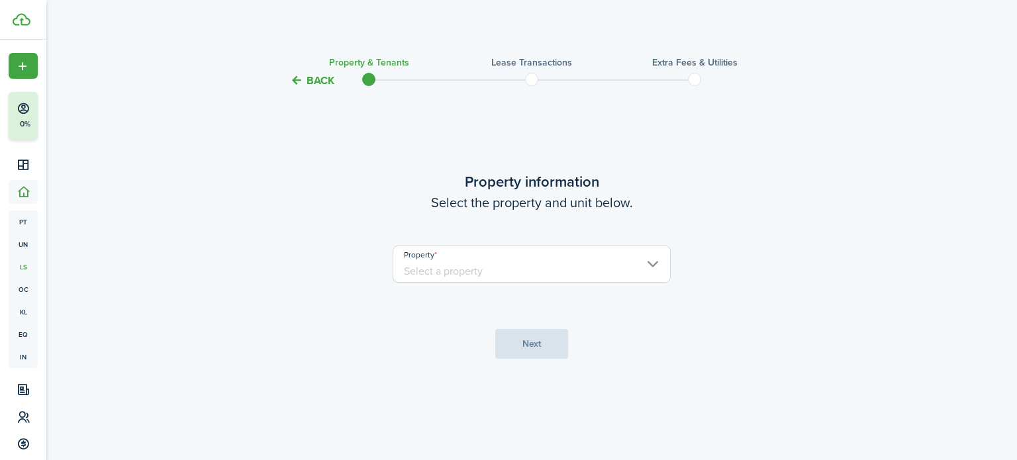
click at [555, 273] on input "Property" at bounding box center [532, 264] width 278 height 37
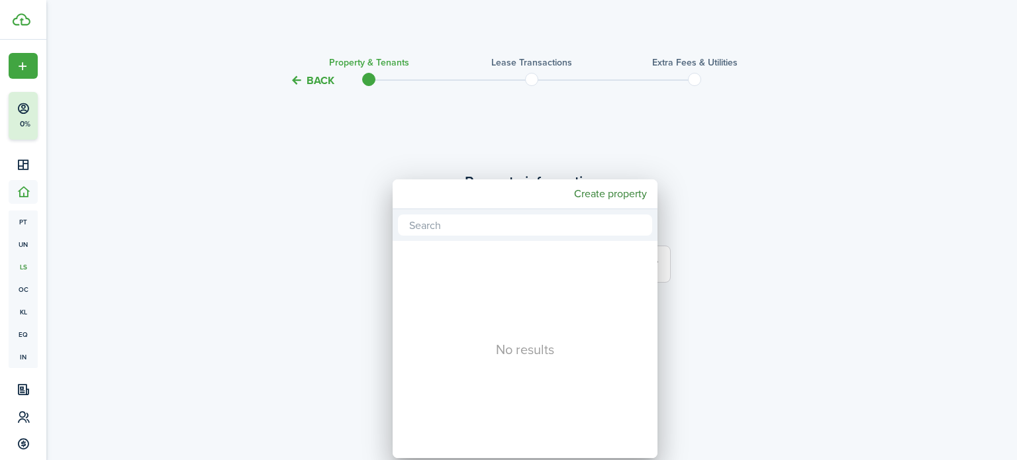
click at [700, 177] on div at bounding box center [508, 230] width 1229 height 672
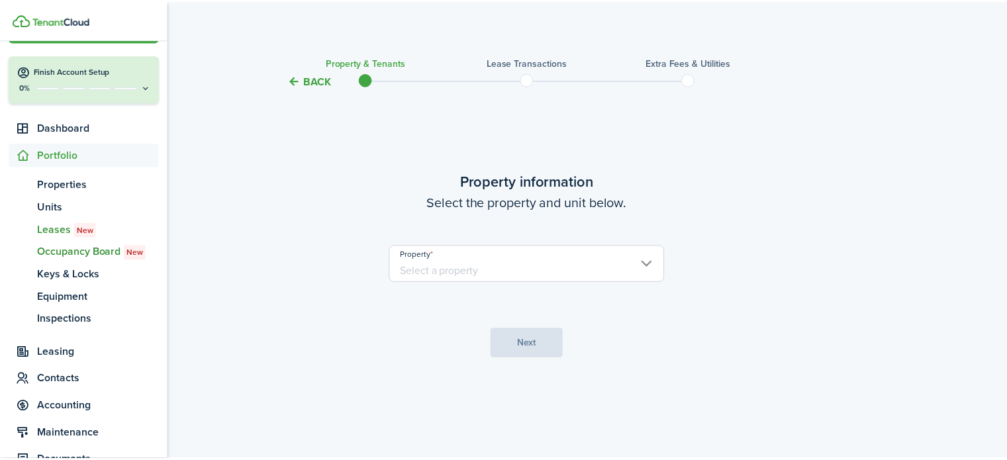
scroll to position [132, 0]
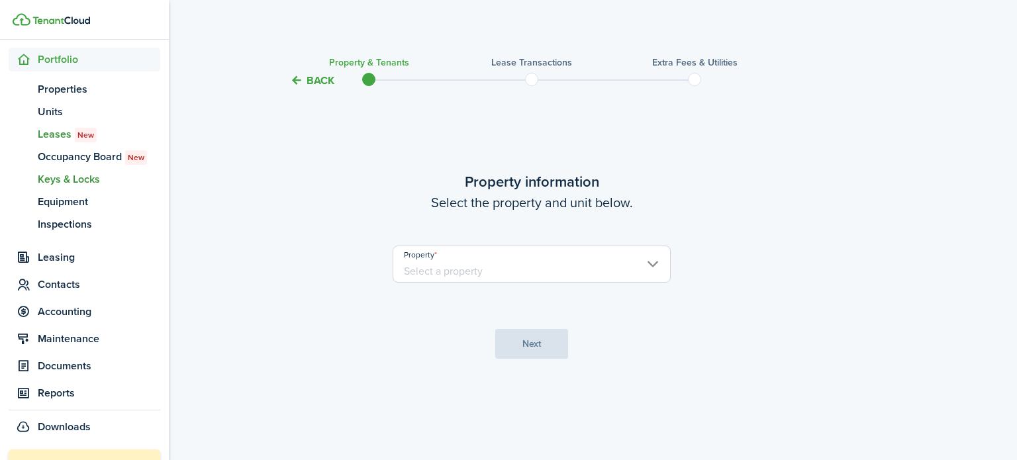
click at [74, 184] on span "Keys & Locks" at bounding box center [99, 179] width 122 height 16
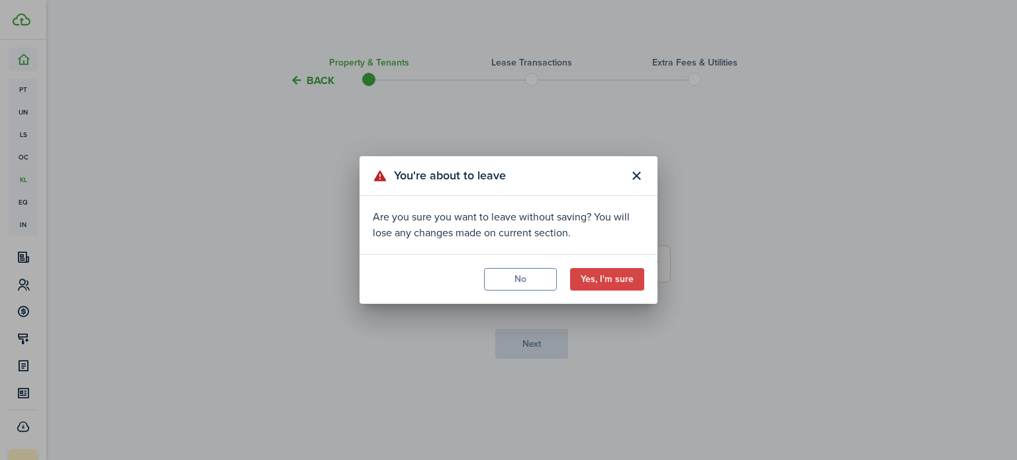
click at [599, 282] on button "Yes, I'm sure" at bounding box center [607, 279] width 74 height 23
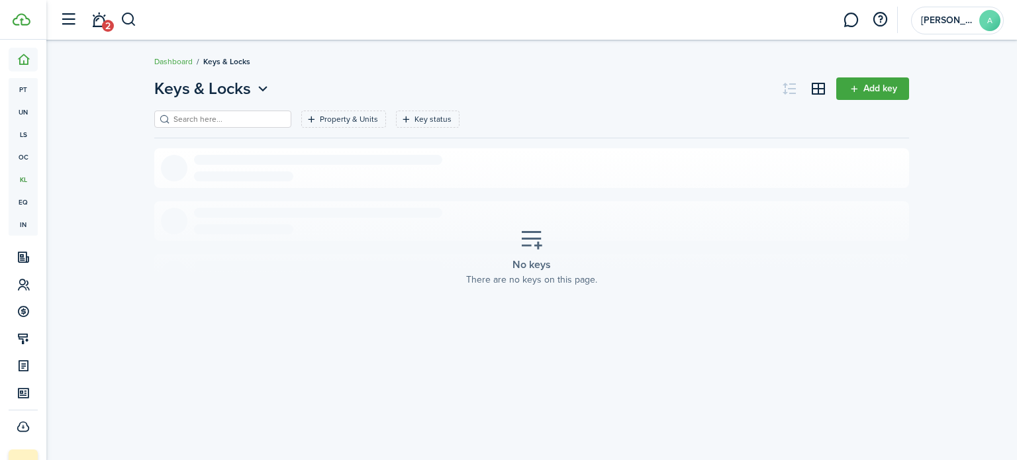
click at [853, 95] on link "Add key" at bounding box center [872, 88] width 73 height 23
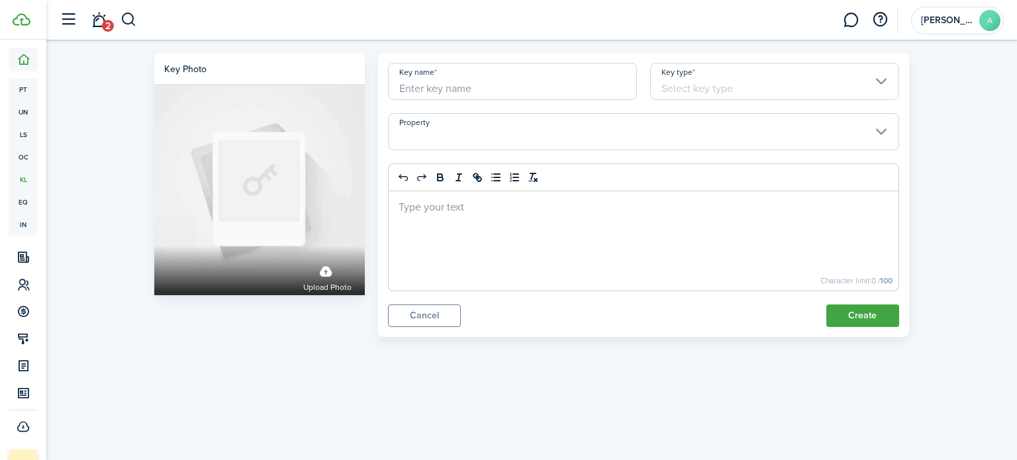
click at [497, 91] on input "Key name" at bounding box center [512, 81] width 249 height 37
click at [702, 89] on input "Key type" at bounding box center [774, 81] width 249 height 37
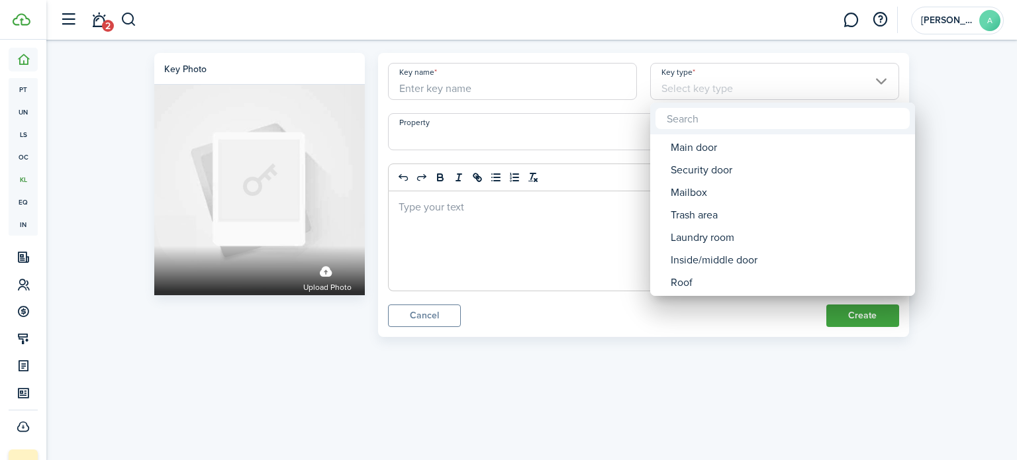
click at [702, 90] on div at bounding box center [508, 230] width 1229 height 672
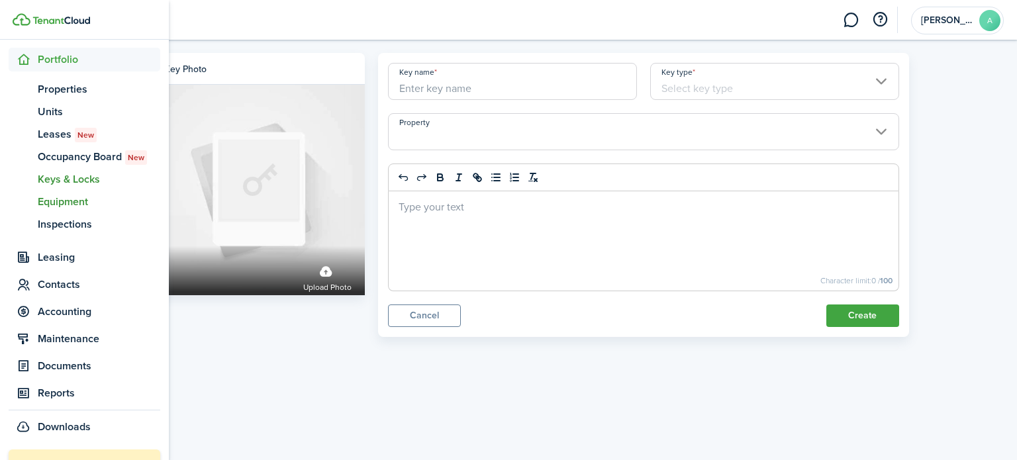
click at [62, 204] on span "Equipment" at bounding box center [99, 202] width 122 height 16
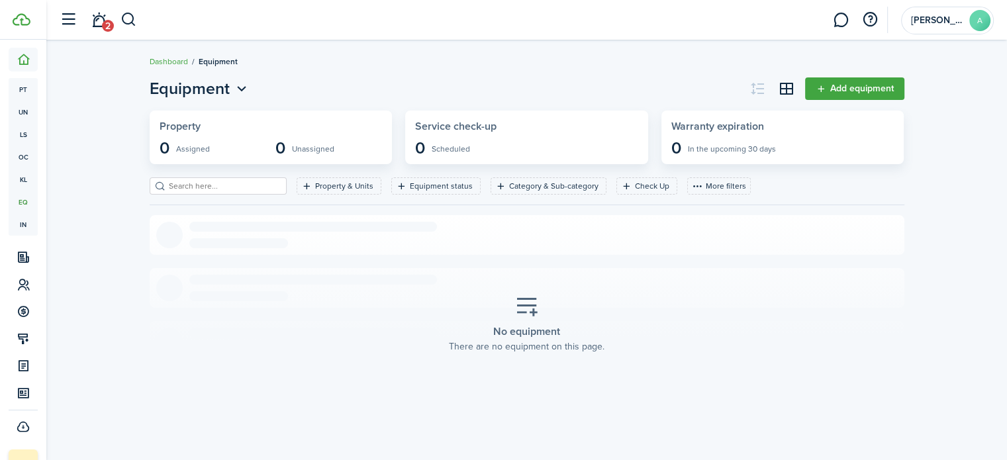
click at [847, 92] on link "Add equipment" at bounding box center [854, 88] width 99 height 23
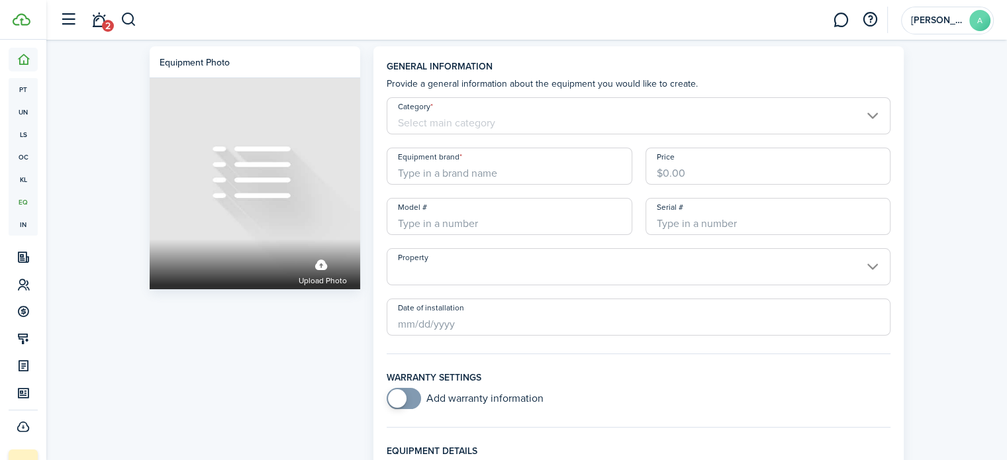
click at [535, 113] on input "Category" at bounding box center [639, 115] width 504 height 37
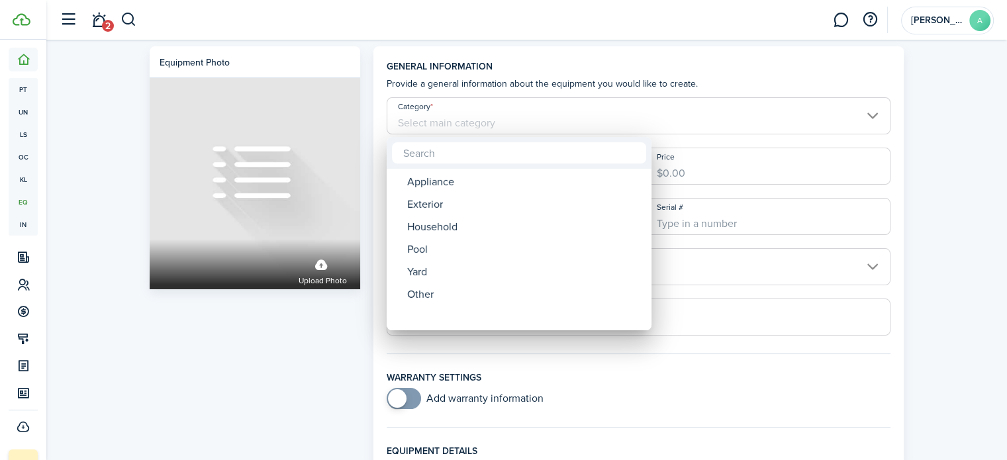
click at [747, 193] on div at bounding box center [503, 230] width 1219 height 672
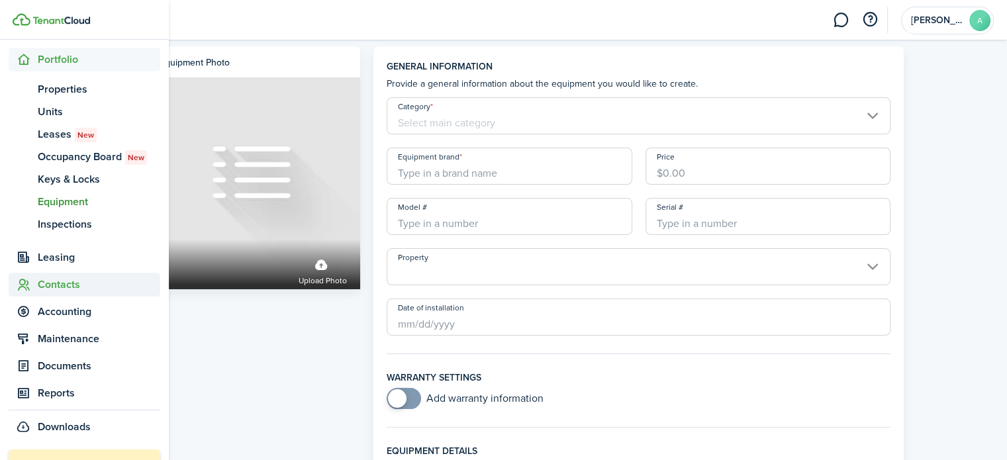
click at [52, 293] on span "Contacts" at bounding box center [85, 285] width 152 height 24
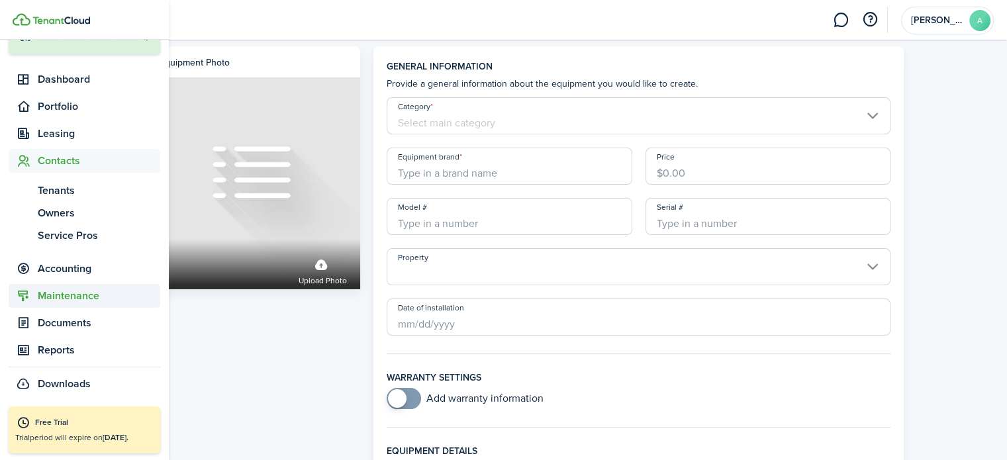
scroll to position [85, 0]
click at [83, 190] on span "Tenants" at bounding box center [99, 191] width 122 height 16
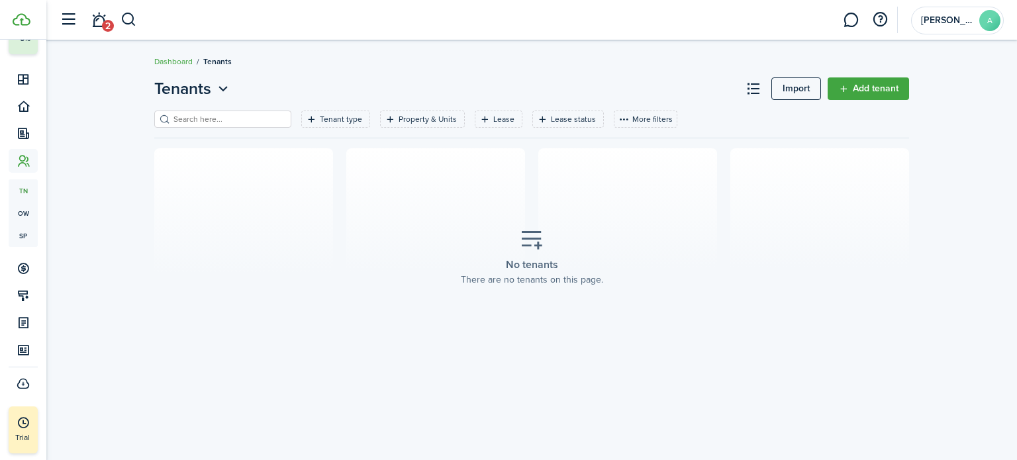
click at [904, 93] on link "Add tenant" at bounding box center [868, 88] width 81 height 23
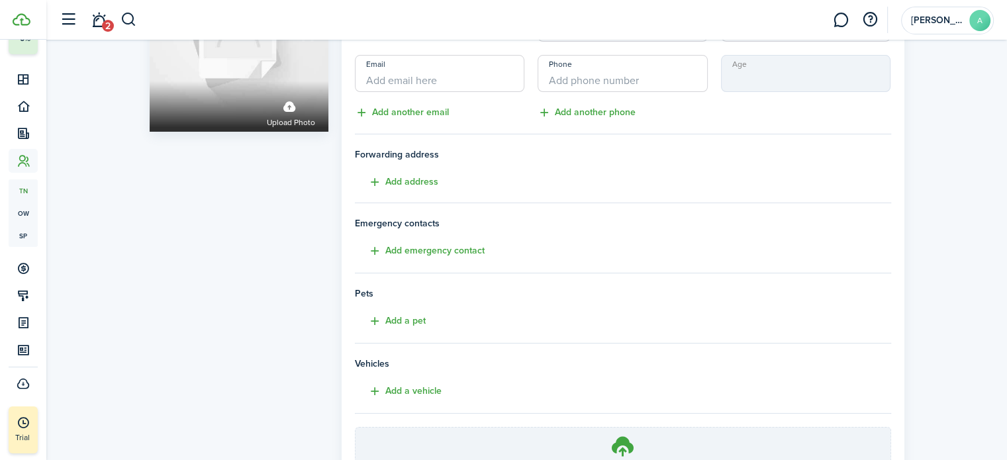
scroll to position [262, 0]
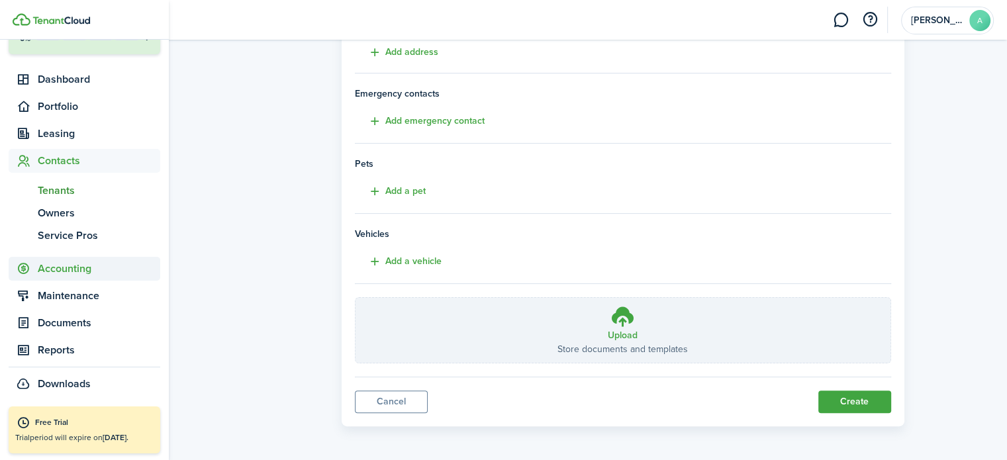
click at [44, 266] on span "Accounting" at bounding box center [99, 269] width 122 height 16
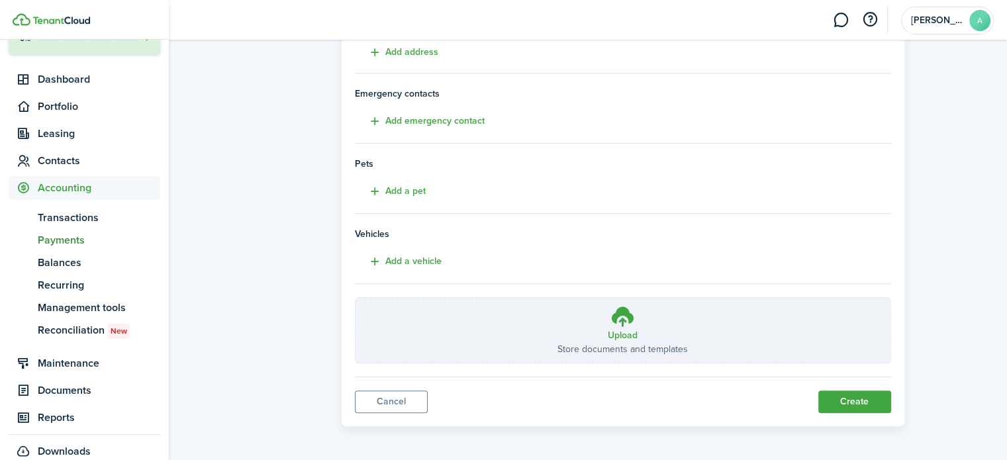
click at [69, 238] on span "Payments" at bounding box center [99, 240] width 122 height 16
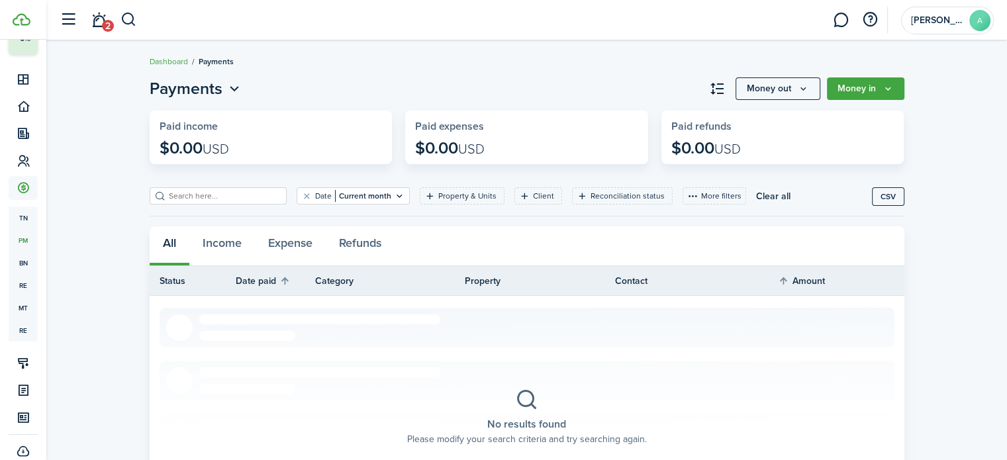
click at [853, 98] on button "Money in" at bounding box center [865, 88] width 77 height 23
click at [847, 91] on button "Money in" at bounding box center [865, 88] width 77 height 23
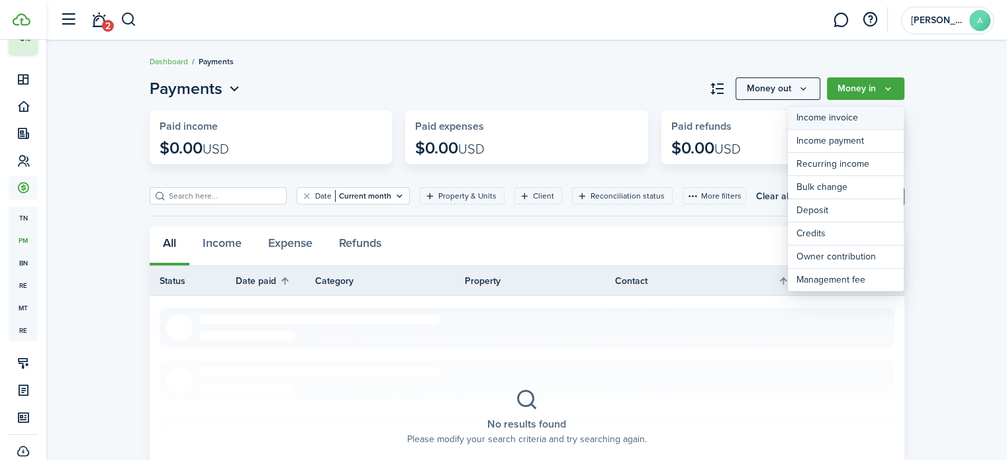
click at [837, 113] on link "Income invoice" at bounding box center [846, 118] width 116 height 23
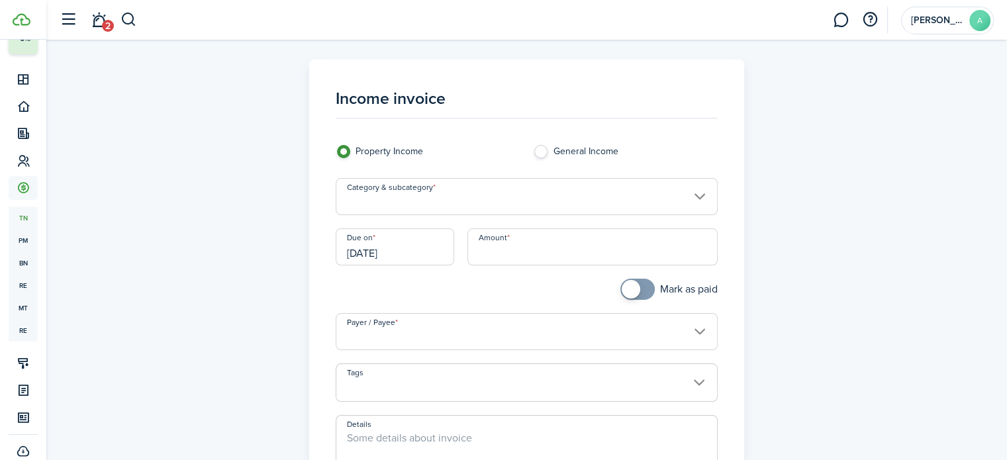
scroll to position [132, 0]
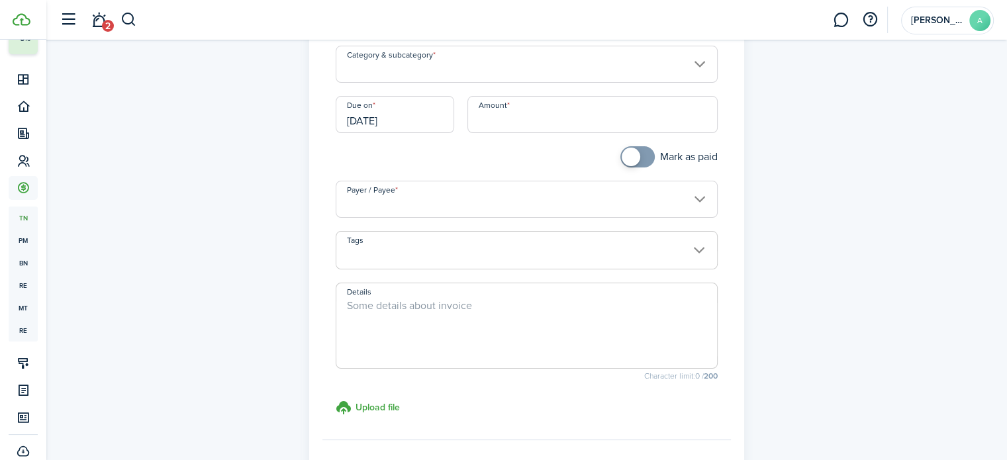
click at [636, 161] on span at bounding box center [637, 156] width 13 height 21
checkbox input "false"
click at [631, 163] on span at bounding box center [637, 156] width 13 height 21
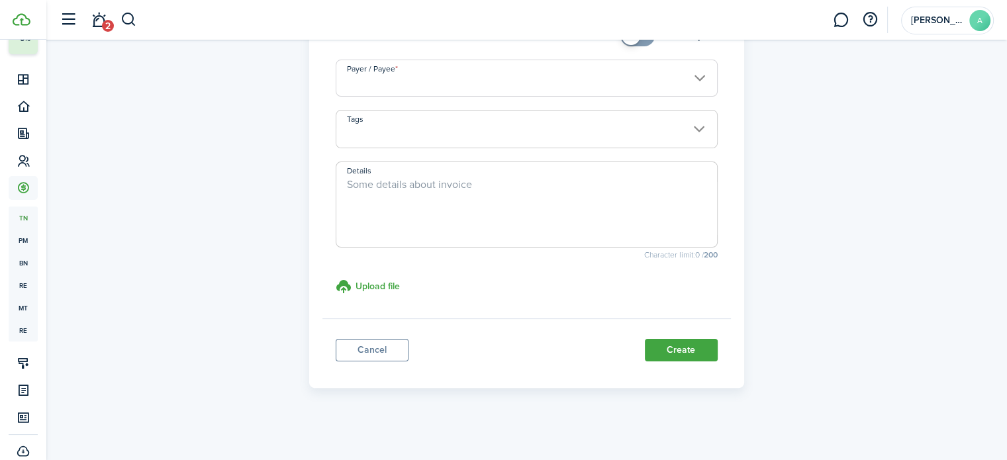
scroll to position [256, 0]
click at [381, 344] on link "Cancel" at bounding box center [372, 347] width 73 height 23
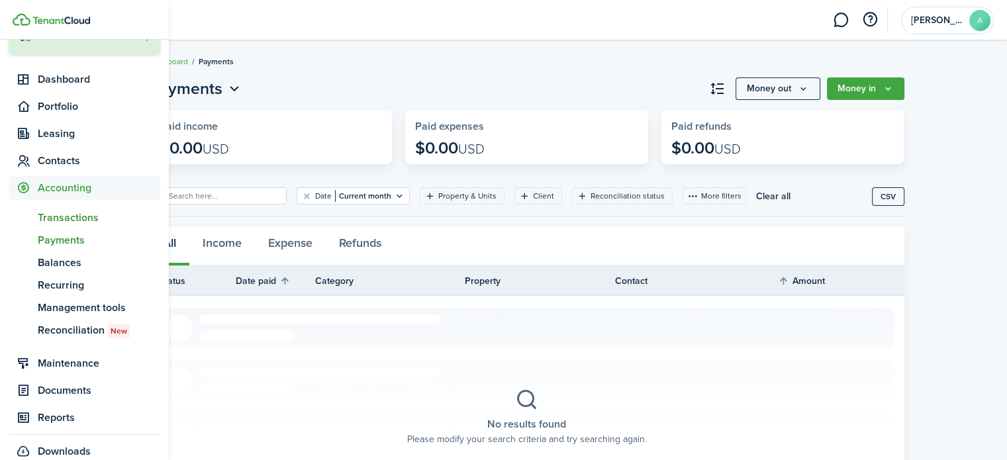
click at [69, 216] on span "Transactions" at bounding box center [99, 218] width 122 height 16
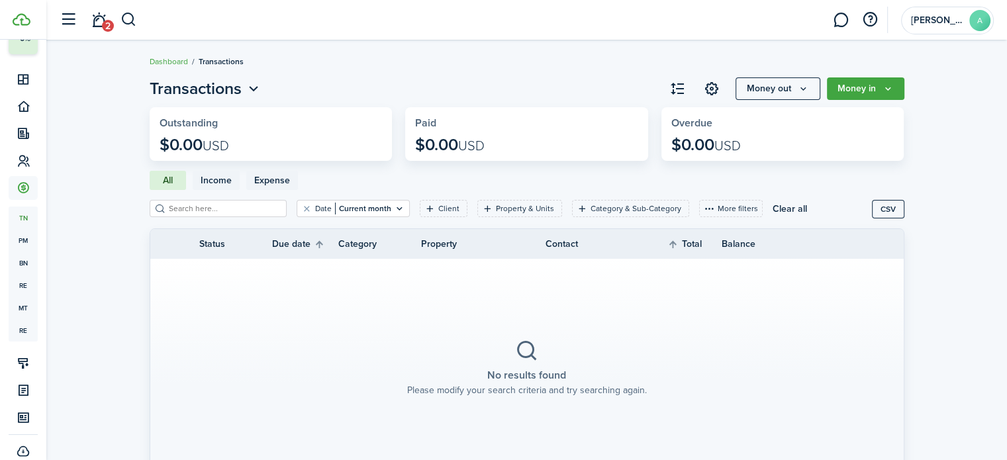
click at [832, 89] on button "Money in" at bounding box center [865, 88] width 77 height 23
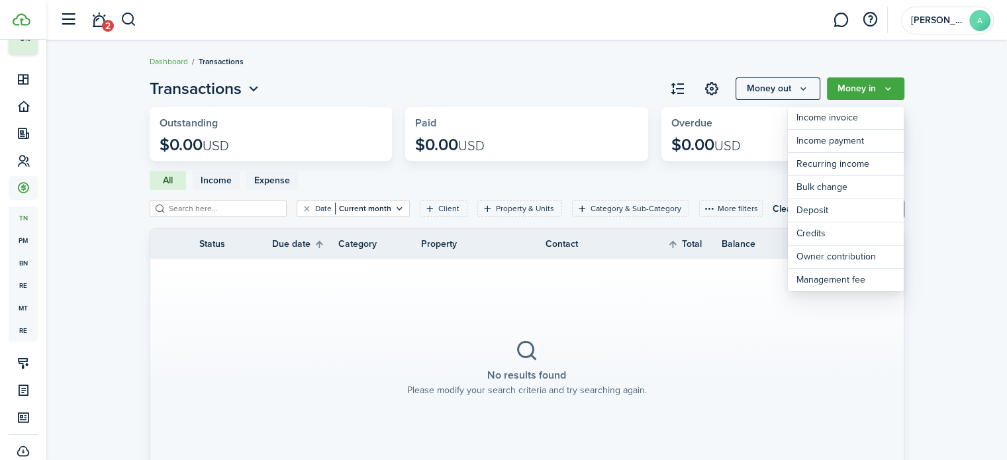
click at [832, 89] on button "Money in" at bounding box center [865, 88] width 77 height 23
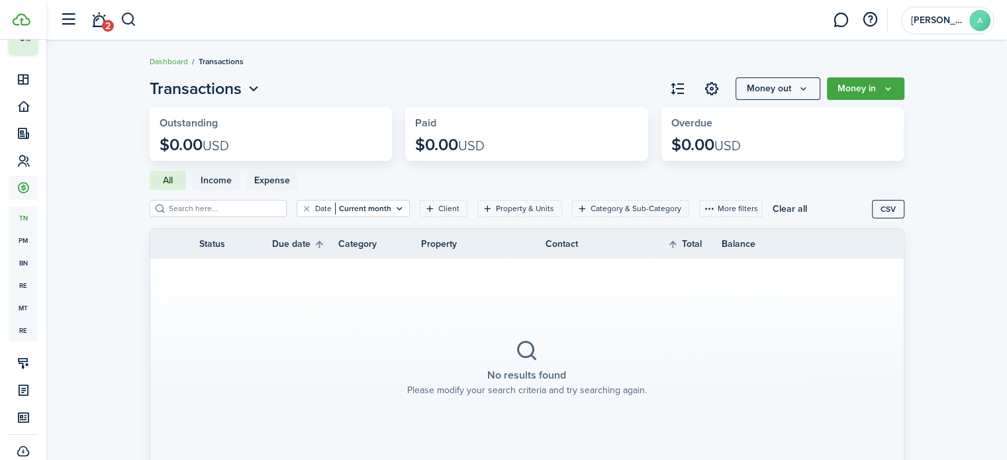
click at [832, 89] on button "Money in" at bounding box center [865, 88] width 77 height 23
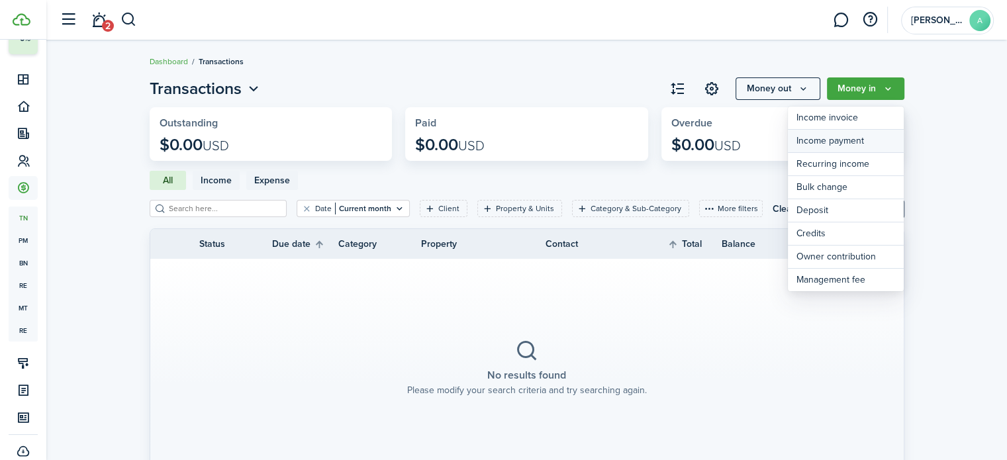
click at [823, 142] on link "Income payment" at bounding box center [846, 141] width 116 height 23
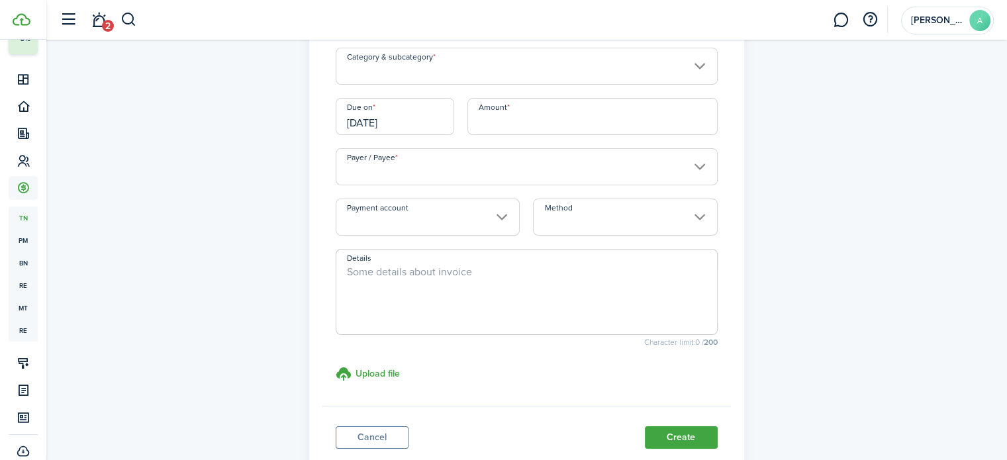
scroll to position [132, 0]
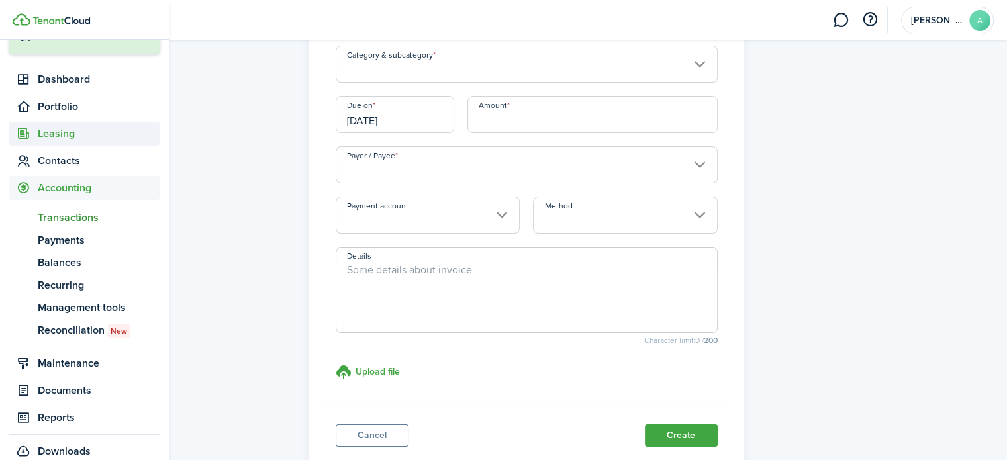
click at [76, 134] on span "Leasing" at bounding box center [99, 134] width 122 height 16
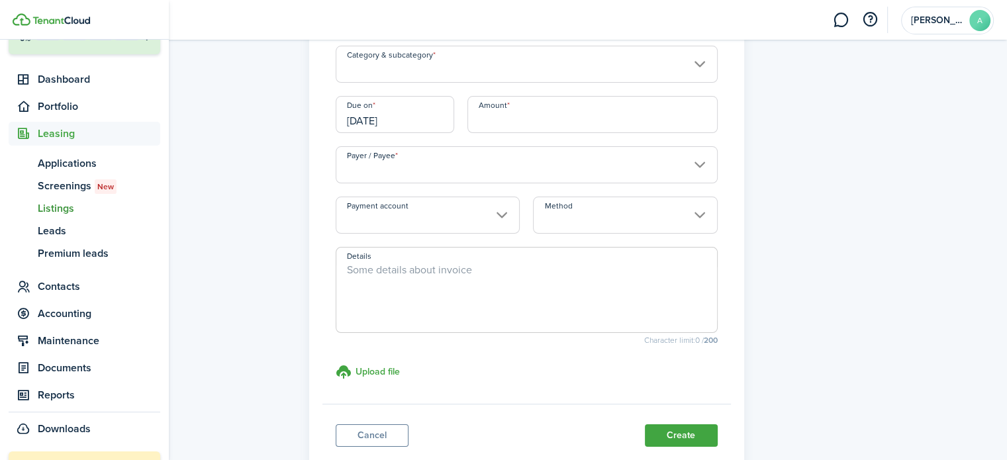
click at [69, 205] on span "Listings" at bounding box center [99, 209] width 122 height 16
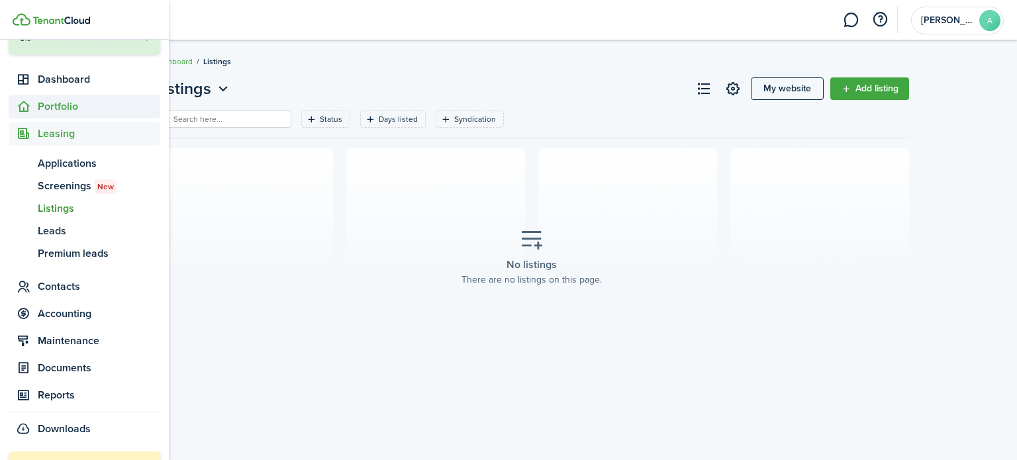
click at [66, 107] on span "Portfolio" at bounding box center [99, 107] width 122 height 16
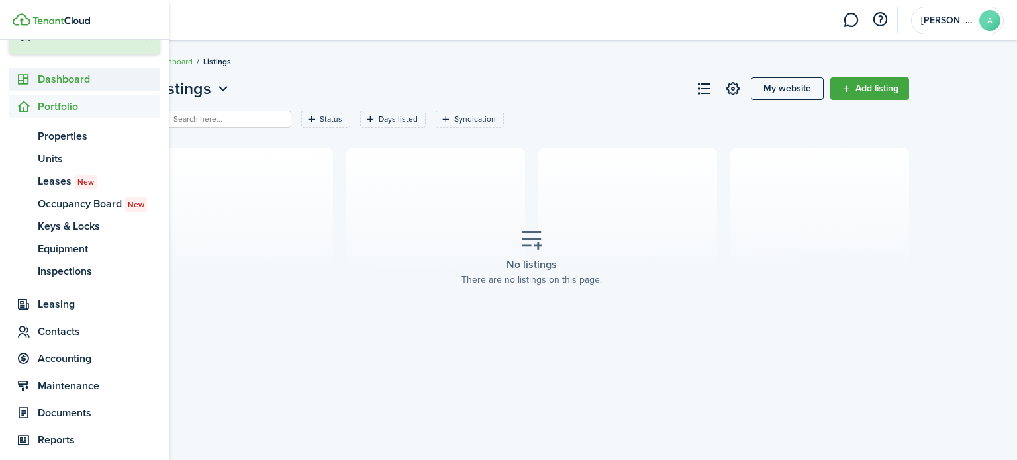
click at [70, 87] on span "Dashboard" at bounding box center [99, 80] width 122 height 16
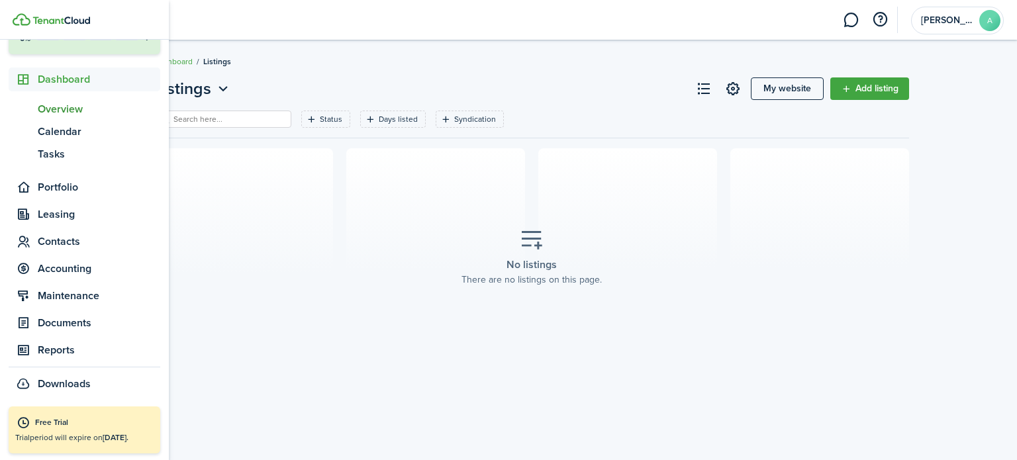
click at [67, 118] on link "ov Overview" at bounding box center [85, 109] width 152 height 23
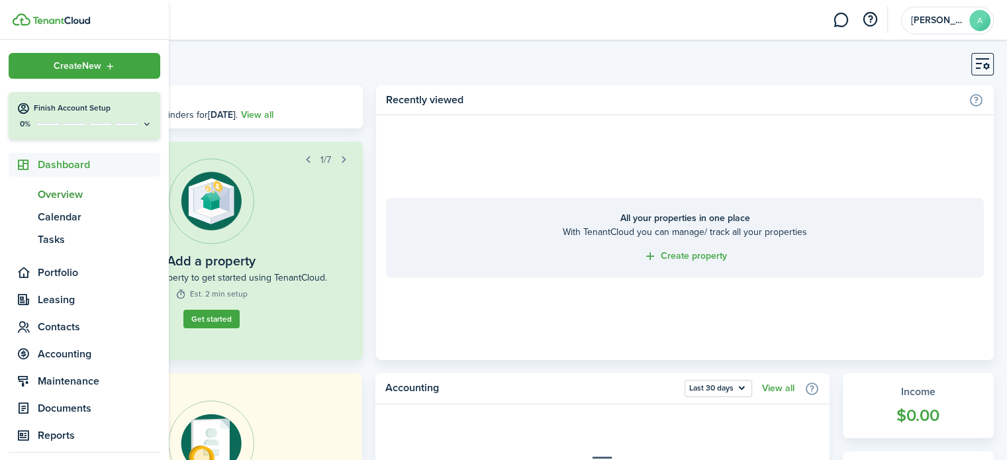
click at [85, 115] on button "Finish Account Setup 0%" at bounding box center [85, 116] width 152 height 48
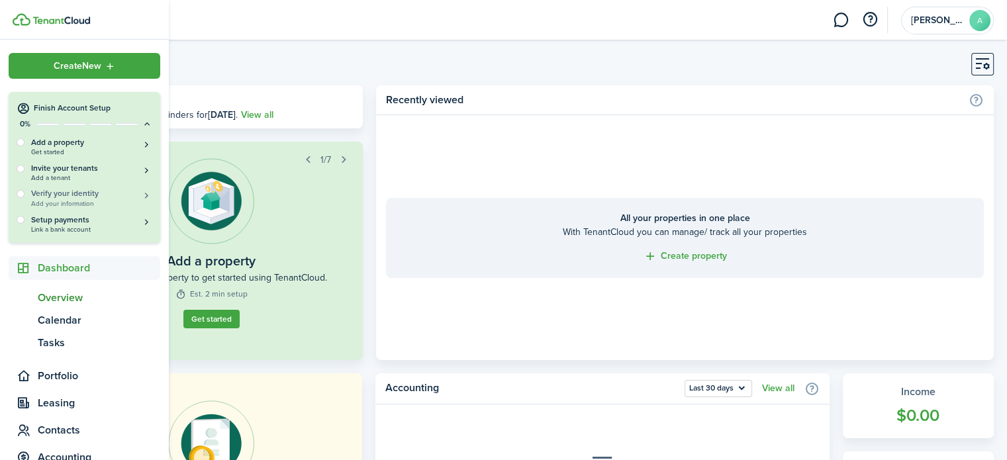
click at [109, 195] on h5 "Verify your identity" at bounding box center [91, 193] width 121 height 11
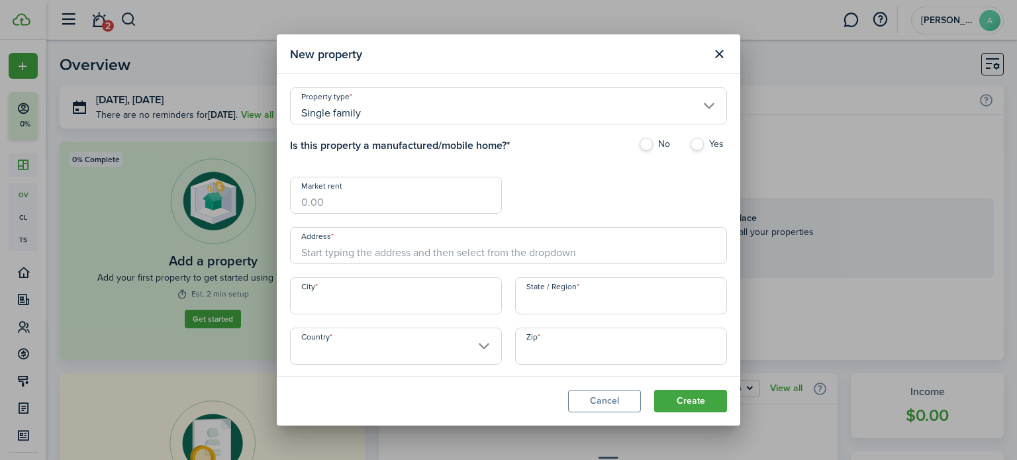
click at [399, 115] on input "Single family" at bounding box center [508, 105] width 437 height 37
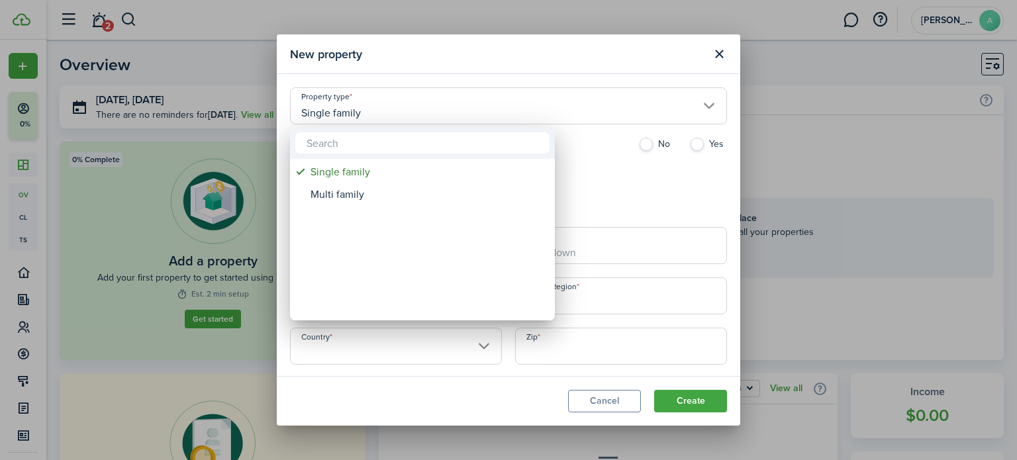
click at [399, 116] on div at bounding box center [508, 230] width 1229 height 672
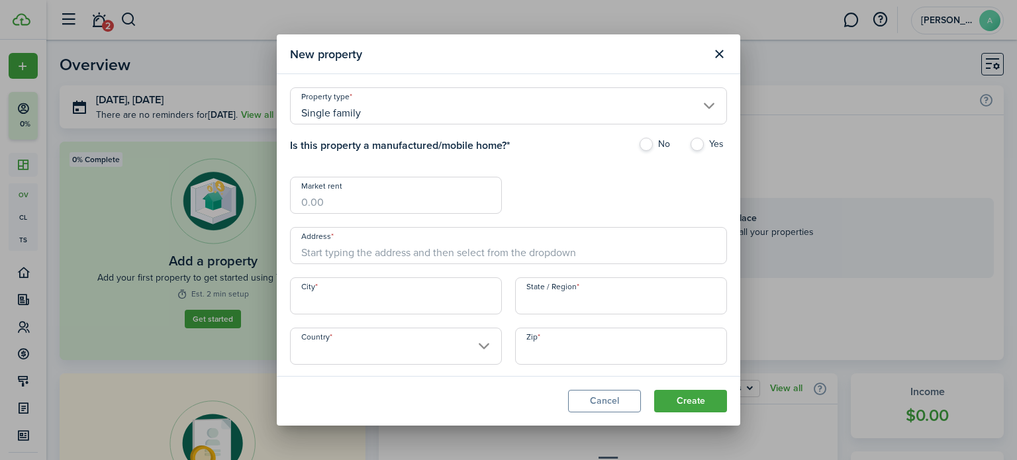
click at [716, 50] on button "Close modal" at bounding box center [719, 54] width 23 height 23
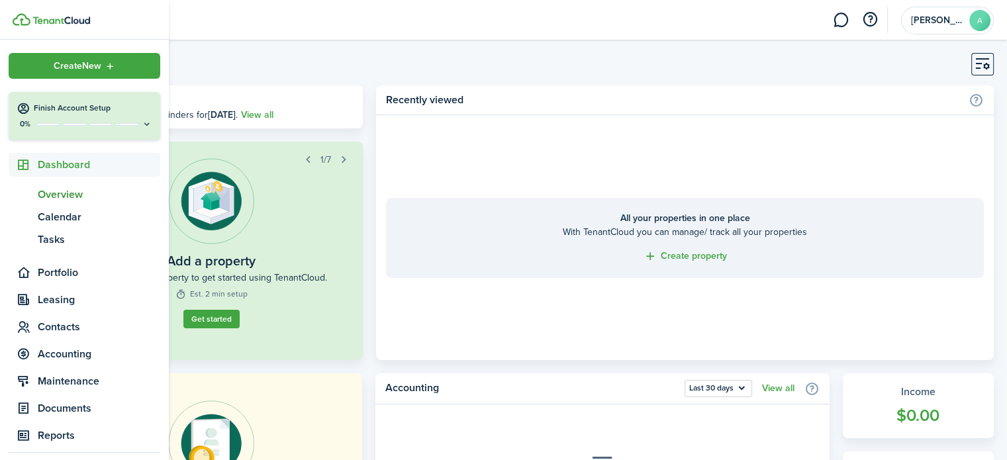
click at [37, 114] on h4 "Finish Account Setup" at bounding box center [93, 108] width 119 height 11
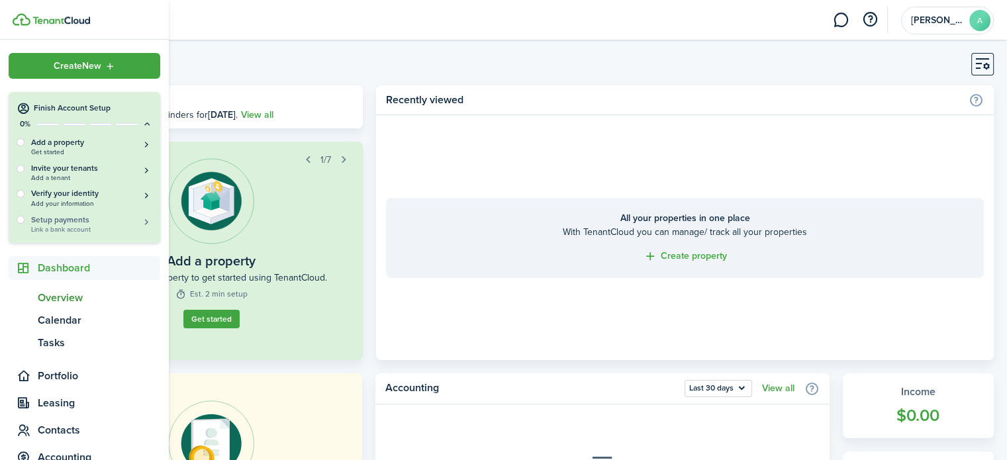
click at [69, 226] on span "Link a bank account" at bounding box center [91, 229] width 121 height 7
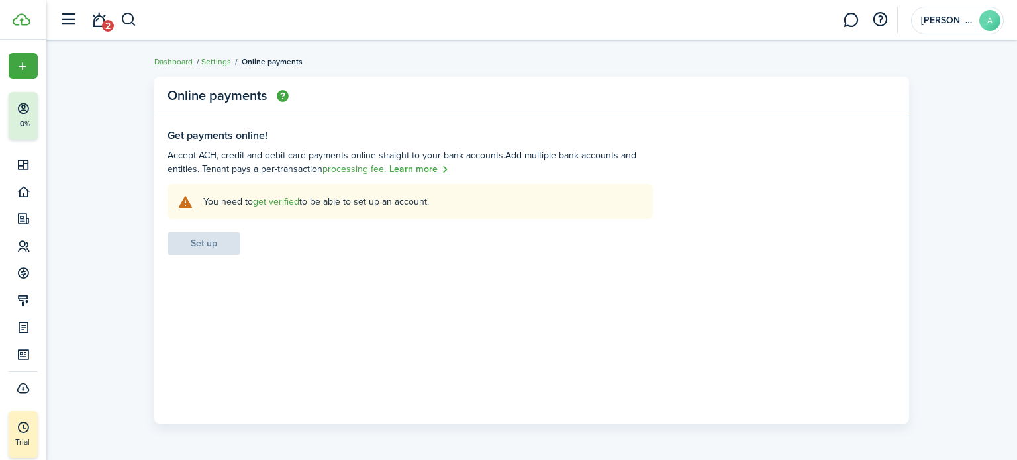
click at [280, 200] on link "get verified" at bounding box center [276, 202] width 46 height 14
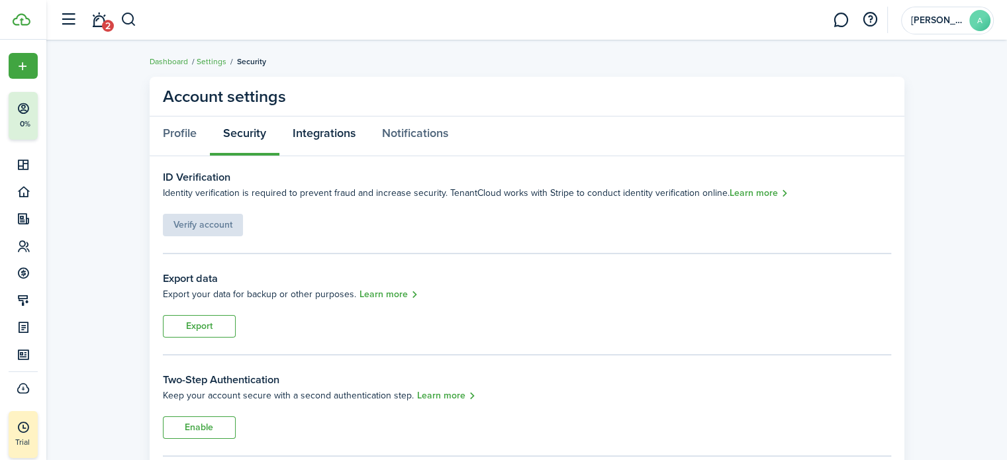
click at [310, 140] on link "Integrations" at bounding box center [323, 137] width 89 height 40
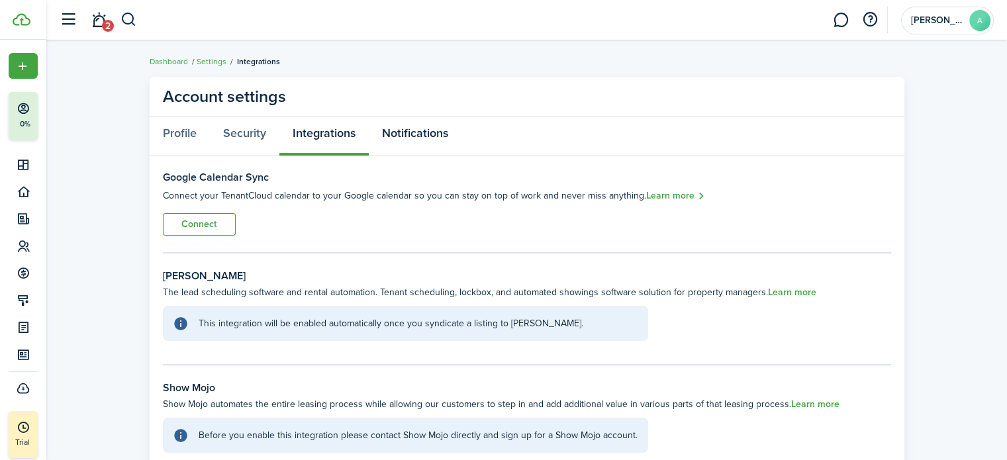
click at [373, 139] on link "Notifications" at bounding box center [415, 137] width 93 height 40
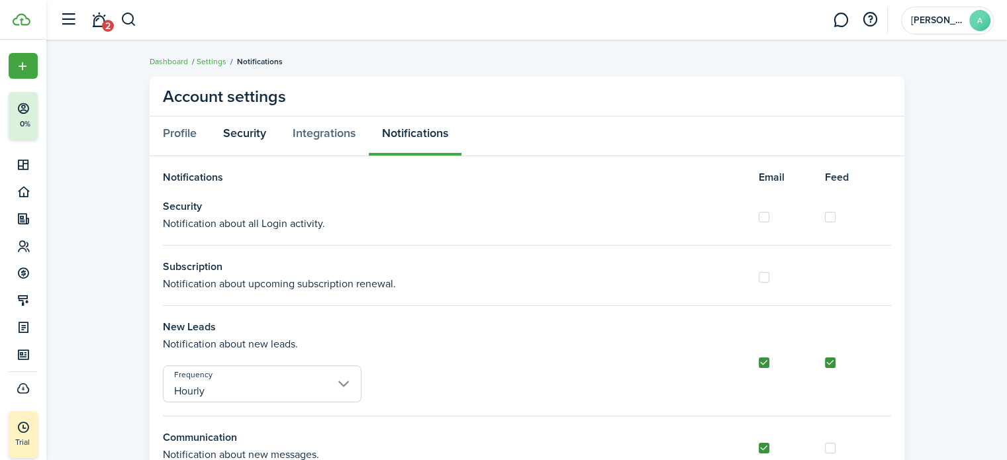
click at [238, 140] on link "Security" at bounding box center [245, 137] width 70 height 40
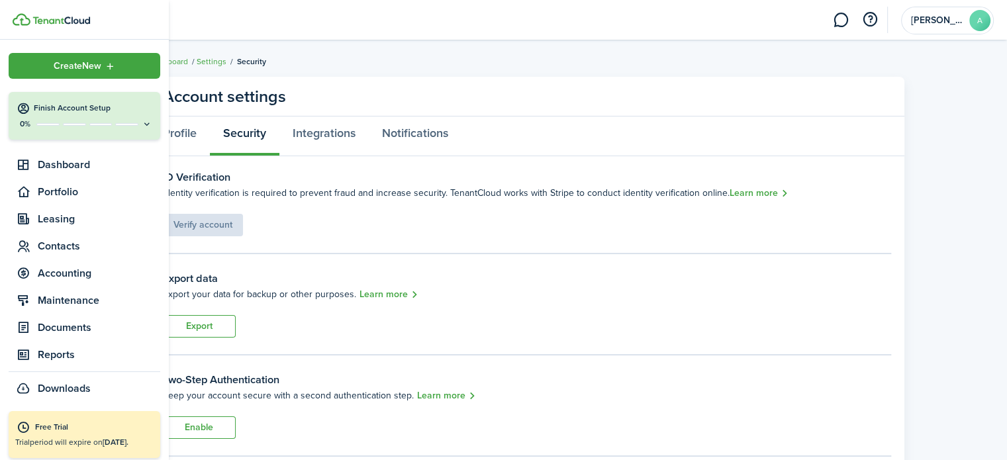
scroll to position [5, 0]
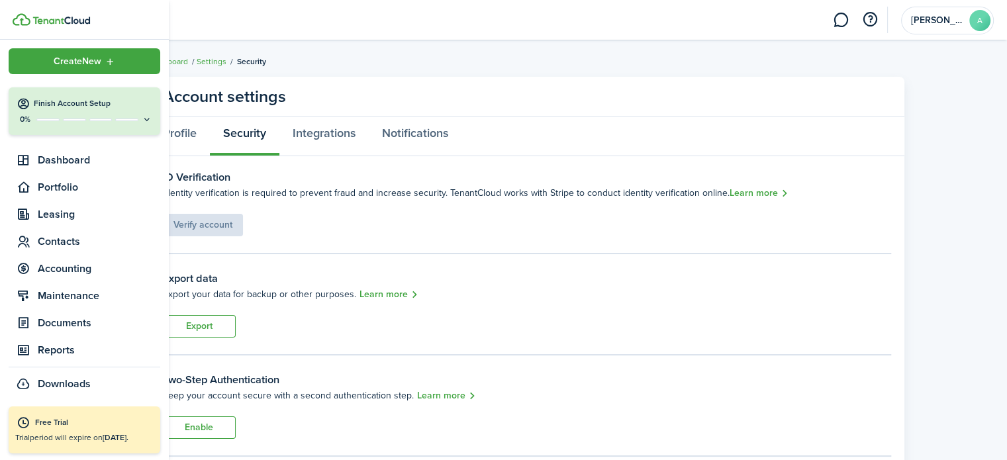
click at [85, 62] on span "Create New" at bounding box center [78, 61] width 48 height 9
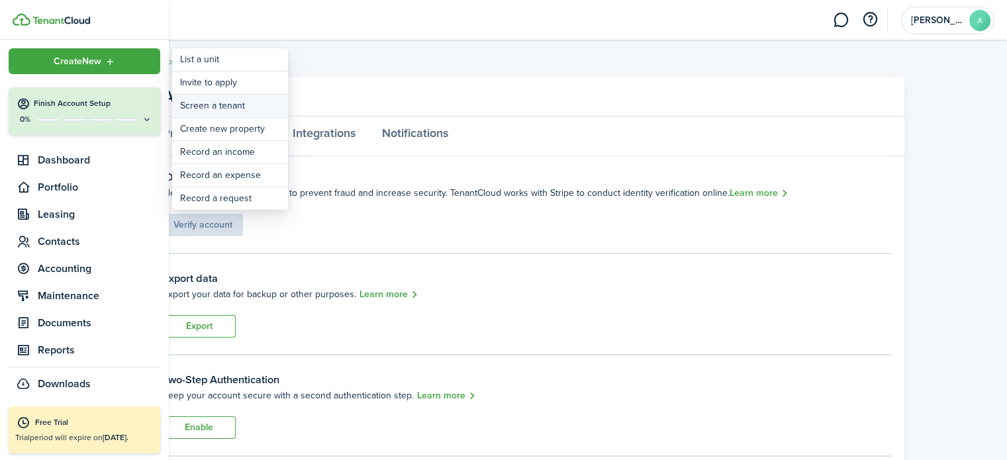
click at [214, 107] on link "Screen a tenant" at bounding box center [230, 106] width 116 height 23
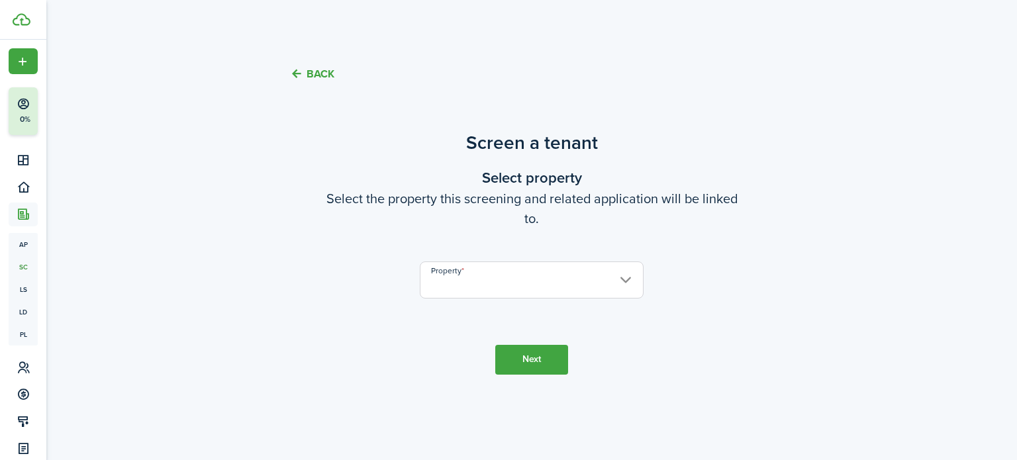
click at [506, 293] on input "Property" at bounding box center [532, 280] width 224 height 37
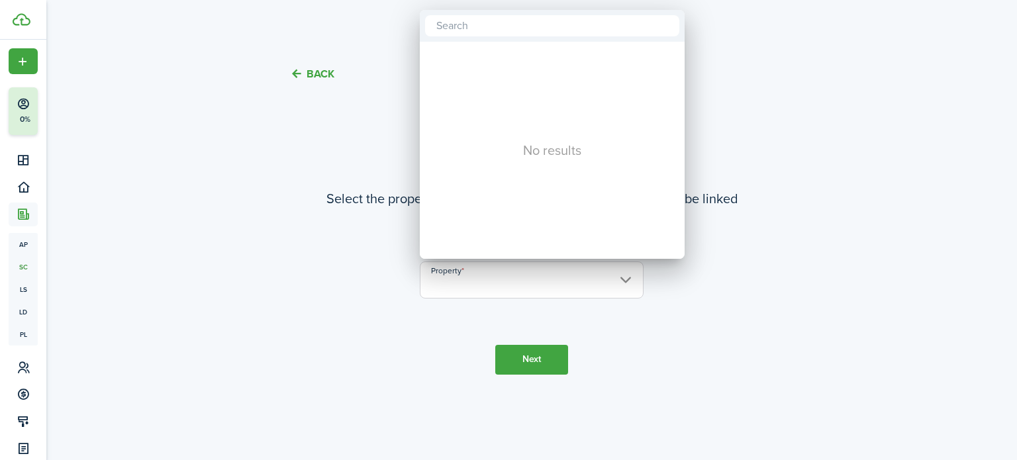
drag, startPoint x: 310, startPoint y: 140, endPoint x: 220, endPoint y: 131, distance: 90.4
click at [308, 140] on div at bounding box center [508, 230] width 1229 height 672
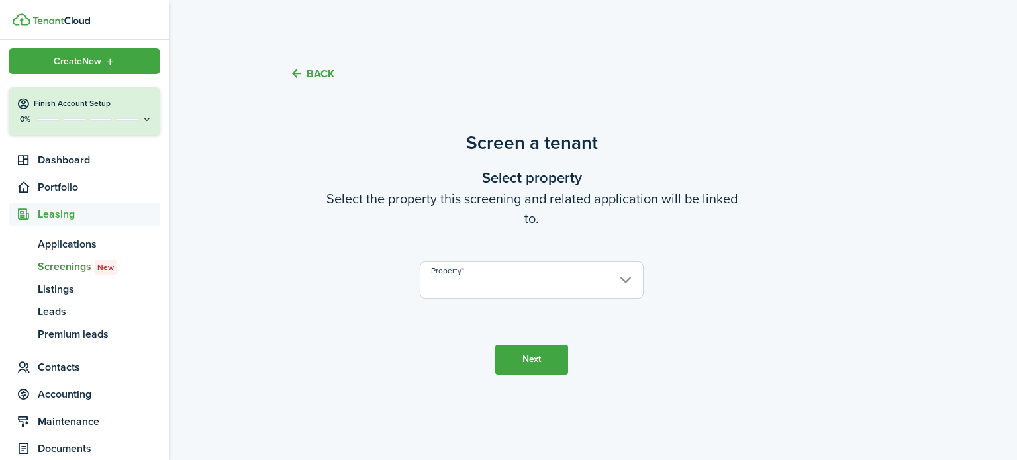
click at [73, 68] on div "Create New" at bounding box center [85, 61] width 152 height 26
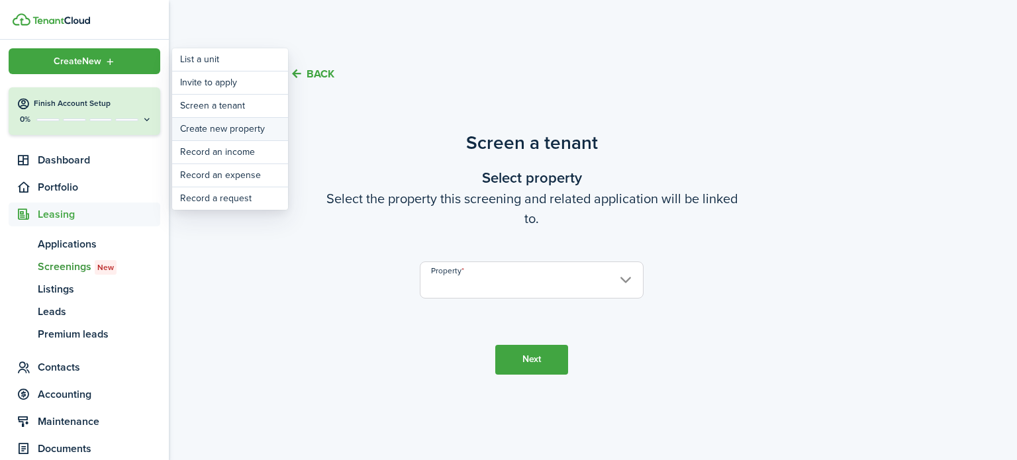
click at [217, 132] on link "Create new property" at bounding box center [230, 129] width 116 height 23
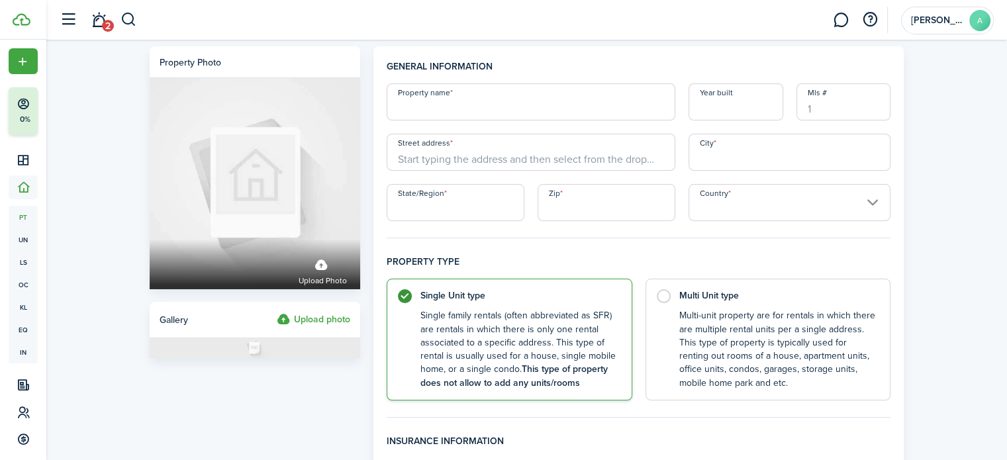
click at [412, 105] on input "Property name" at bounding box center [531, 101] width 289 height 37
type input "I"
type input "4"
type input "Kailani"
click at [426, 166] on input "Street address" at bounding box center [531, 152] width 289 height 37
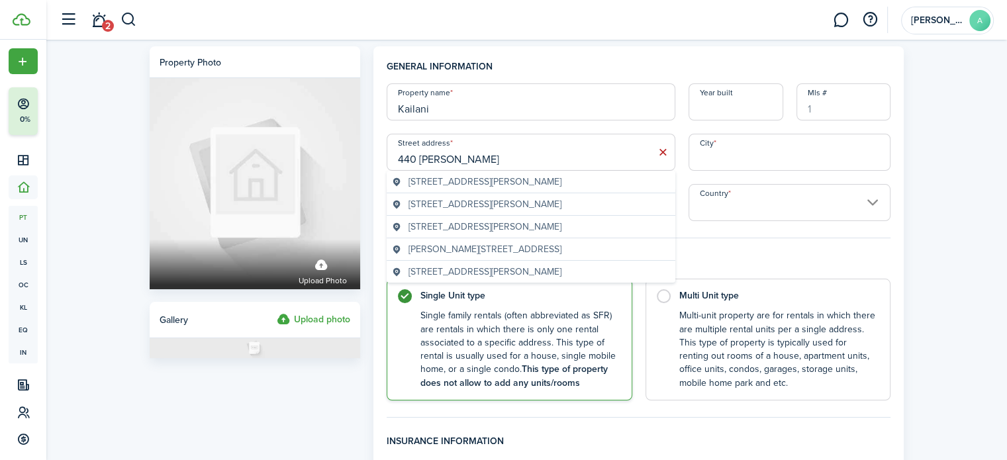
click at [498, 189] on div "[STREET_ADDRESS][PERSON_NAME]" at bounding box center [531, 182] width 289 height 23
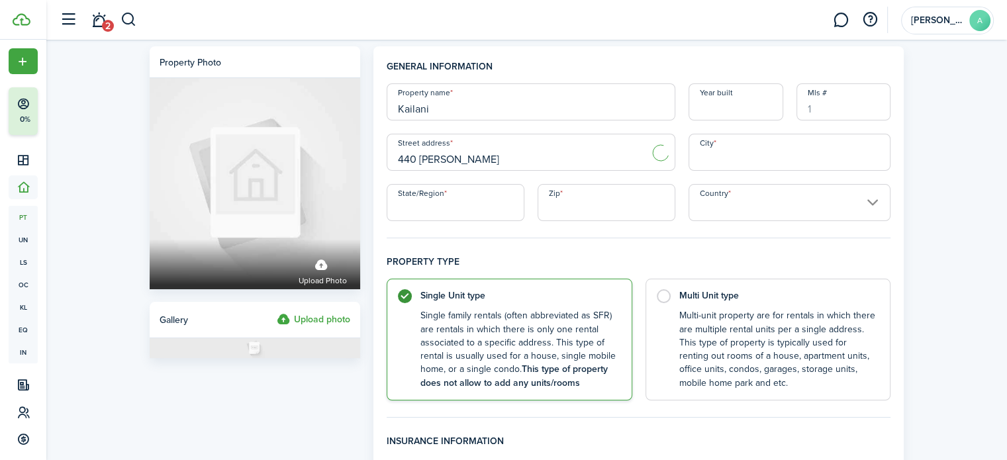
type input "[STREET_ADDRESS][PERSON_NAME]"
type input "[GEOGRAPHIC_DATA]"
type input "HI"
type input "96815"
type input "[GEOGRAPHIC_DATA]"
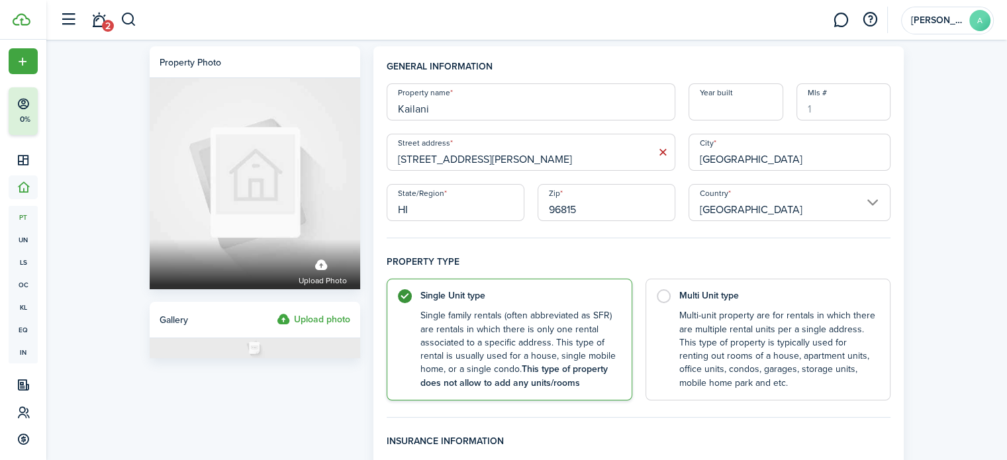
click at [824, 110] on input "Mls #" at bounding box center [843, 101] width 95 height 37
drag, startPoint x: 432, startPoint y: 122, endPoint x: 413, endPoint y: 117, distance: 19.1
click at [403, 121] on div "Property name [PERSON_NAME] Year built [GEOGRAPHIC_DATA] address [STREET_ADDRES…" at bounding box center [639, 152] width 518 height 138
click at [417, 110] on input "Kailani" at bounding box center [531, 101] width 289 height 37
click at [434, 111] on input "Kailani" at bounding box center [531, 101] width 289 height 37
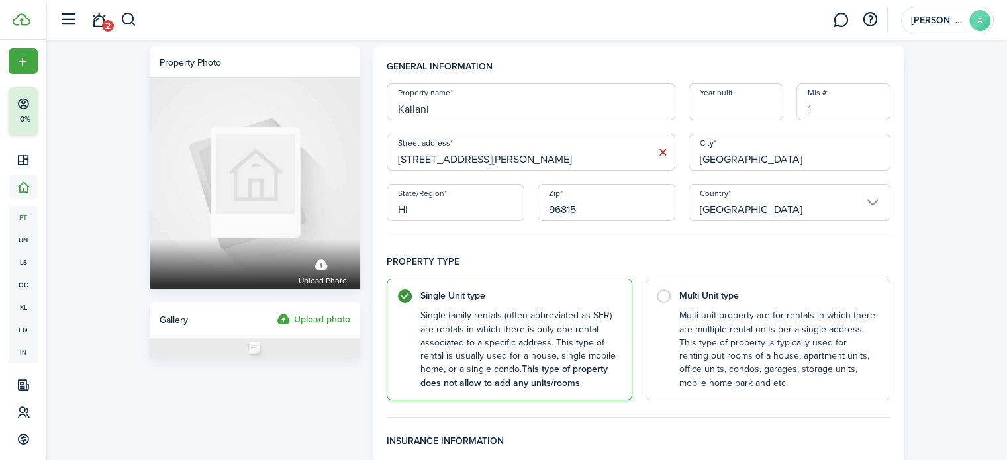
click at [442, 109] on input "Kailani" at bounding box center [531, 101] width 289 height 37
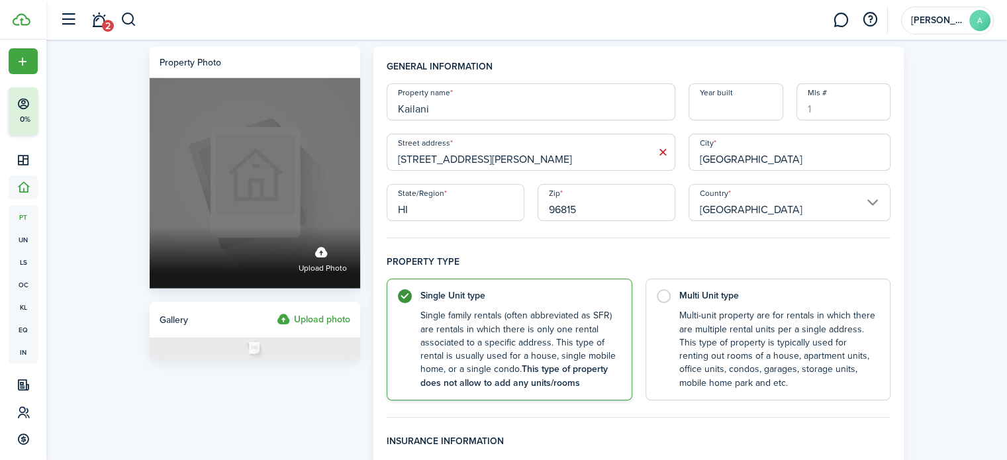
drag, startPoint x: 373, startPoint y: 111, endPoint x: 354, endPoint y: 113, distance: 19.9
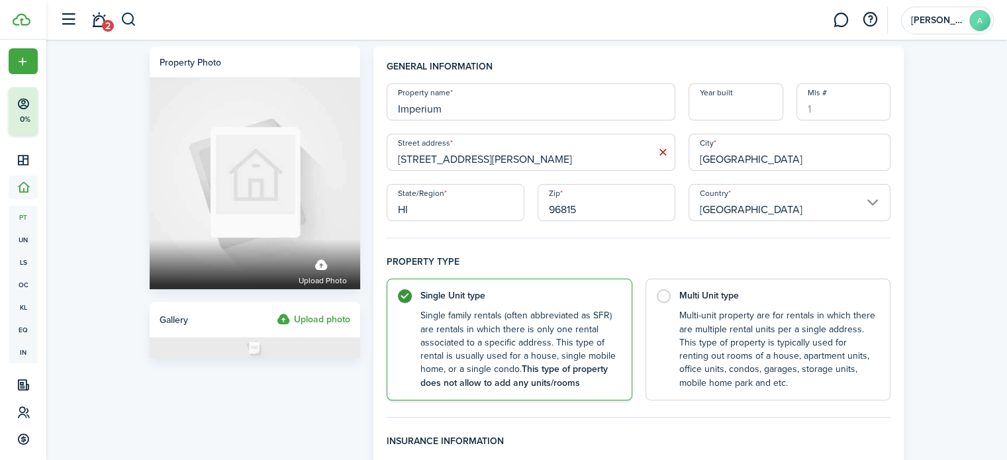
type input "Imperium"
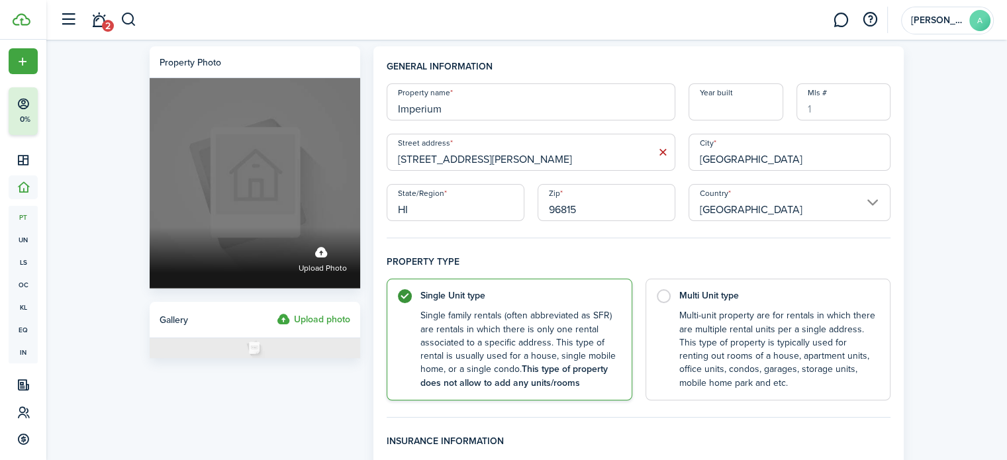
drag, startPoint x: 426, startPoint y: 158, endPoint x: 330, endPoint y: 158, distance: 96.0
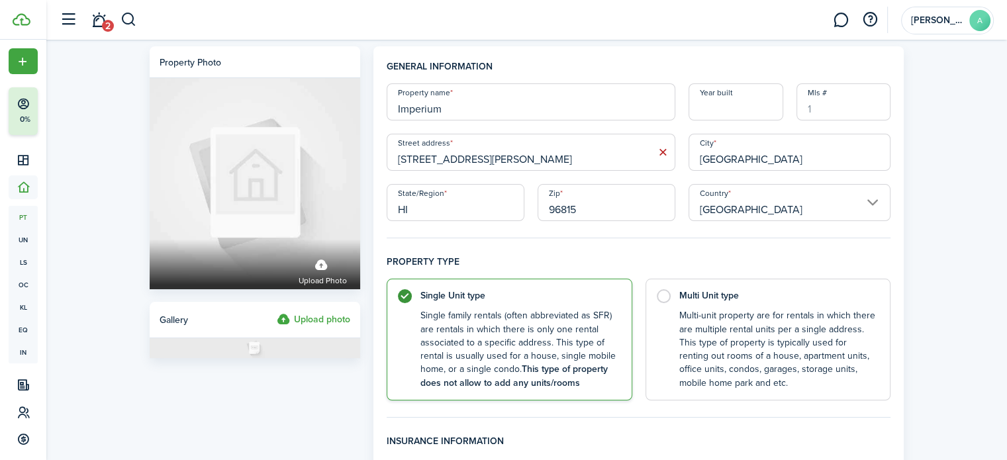
click at [665, 153] on icon at bounding box center [663, 152] width 14 height 13
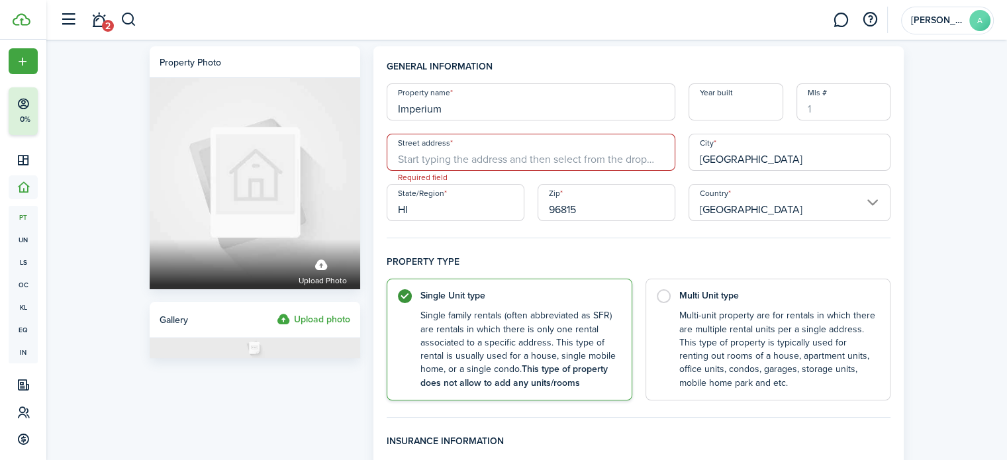
click at [586, 171] on div "Property name Imperium Year built Mls # Street address Required field City [GEO…" at bounding box center [639, 152] width 518 height 138
click at [585, 166] on input "Street address" at bounding box center [531, 152] width 289 height 37
type input "Alexandra Condominium, [STREET_ADDRESS]"
type input "1600"
type input "Pasig"
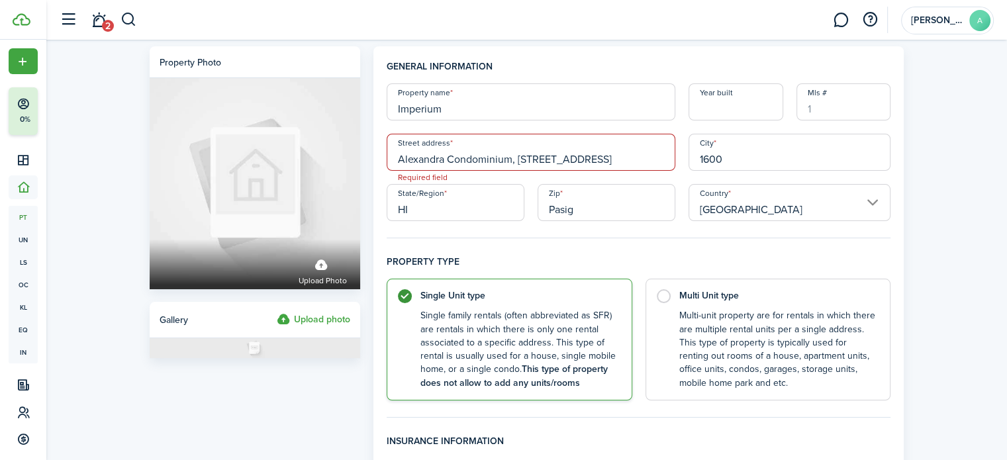
type input "[GEOGRAPHIC_DATA]"
drag, startPoint x: 423, startPoint y: 210, endPoint x: 383, endPoint y: 216, distance: 40.9
click at [383, 216] on div "State/Region HI" at bounding box center [455, 202] width 151 height 37
type input "[GEOGRAPHIC_DATA]"
drag, startPoint x: 443, startPoint y: 107, endPoint x: 379, endPoint y: 107, distance: 63.6
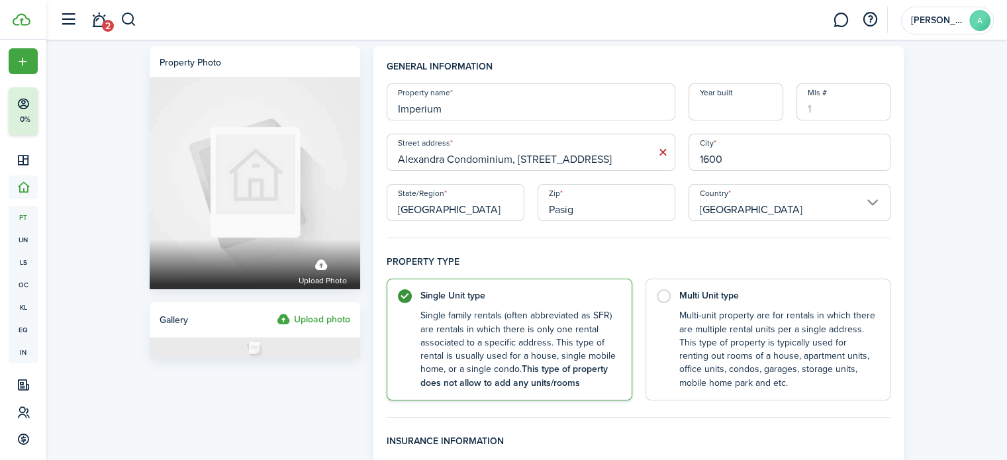
click at [380, 107] on div "Property name Imperium" at bounding box center [531, 101] width 302 height 37
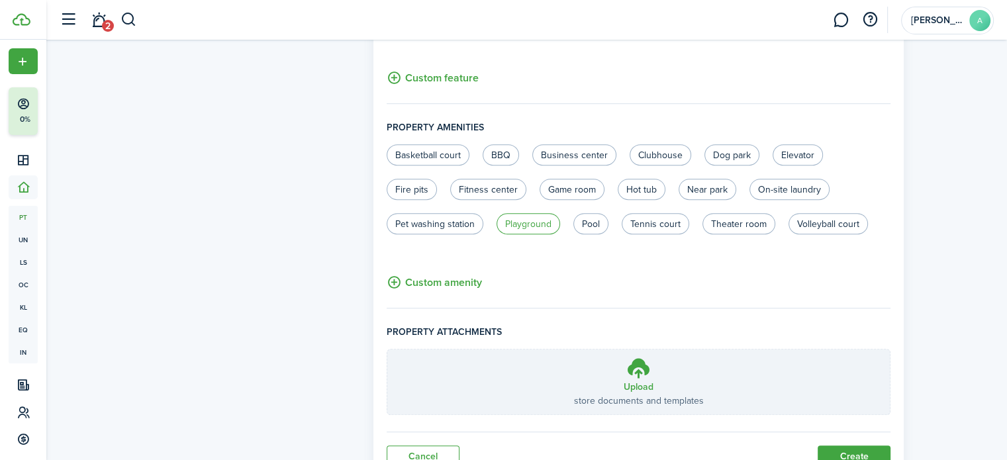
scroll to position [849, 0]
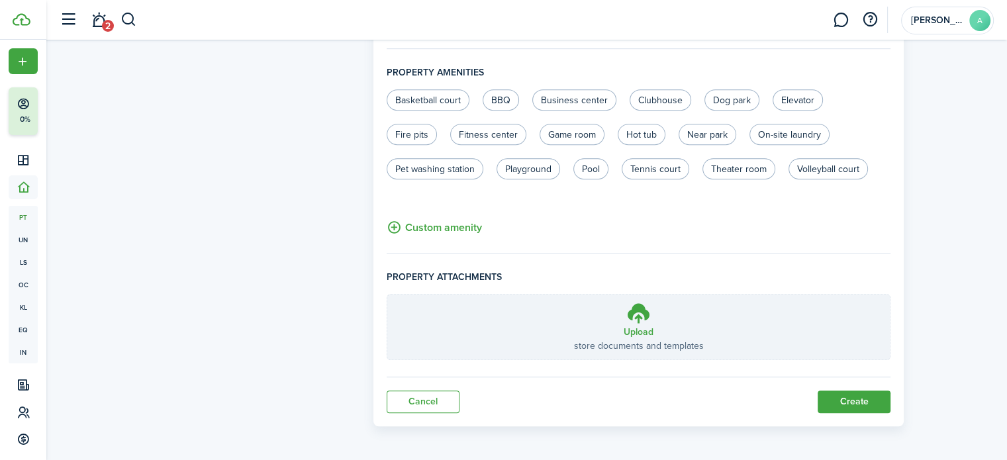
type input "[PERSON_NAME]"
click at [839, 393] on button "Create" at bounding box center [854, 402] width 73 height 23
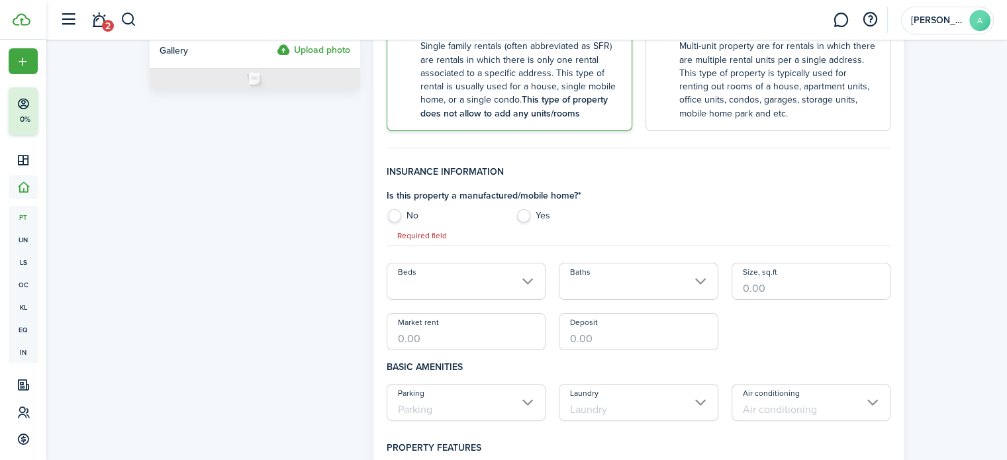
scroll to position [258, 0]
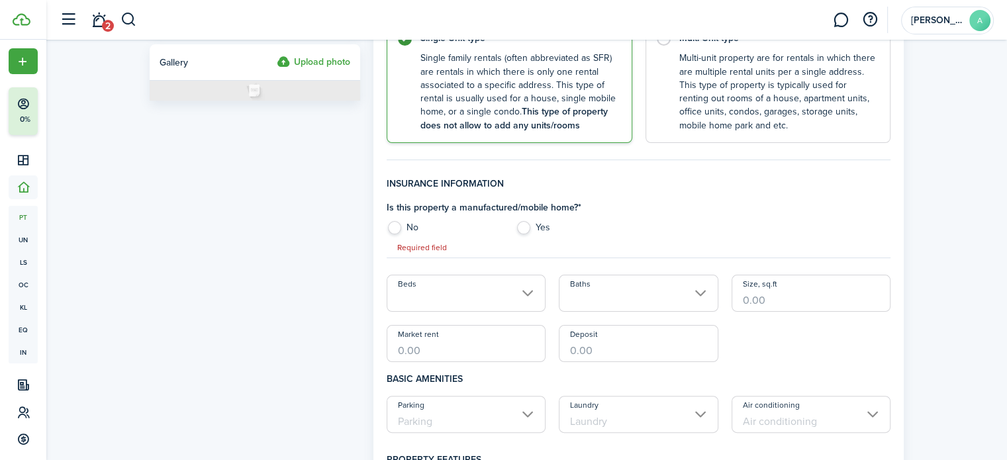
click at [397, 236] on label "No" at bounding box center [445, 231] width 116 height 20
radio input "true"
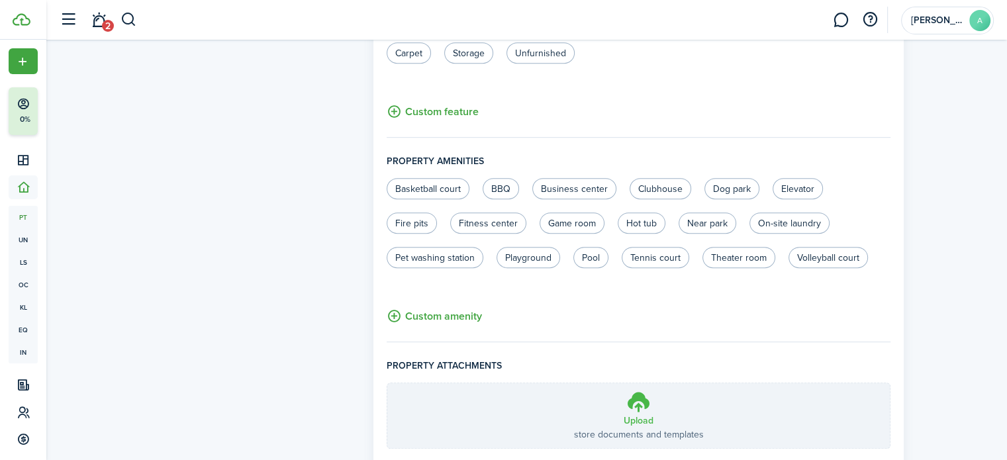
scroll to position [849, 0]
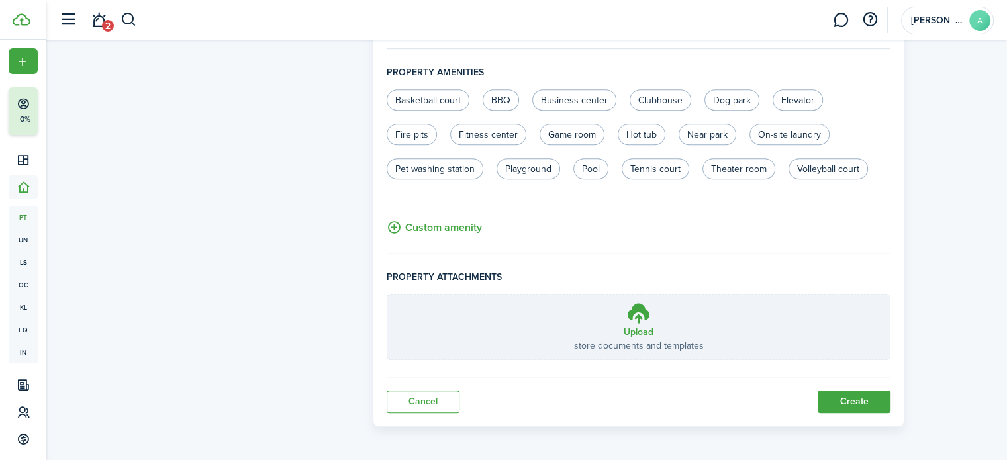
click at [861, 401] on button "Create" at bounding box center [854, 402] width 73 height 23
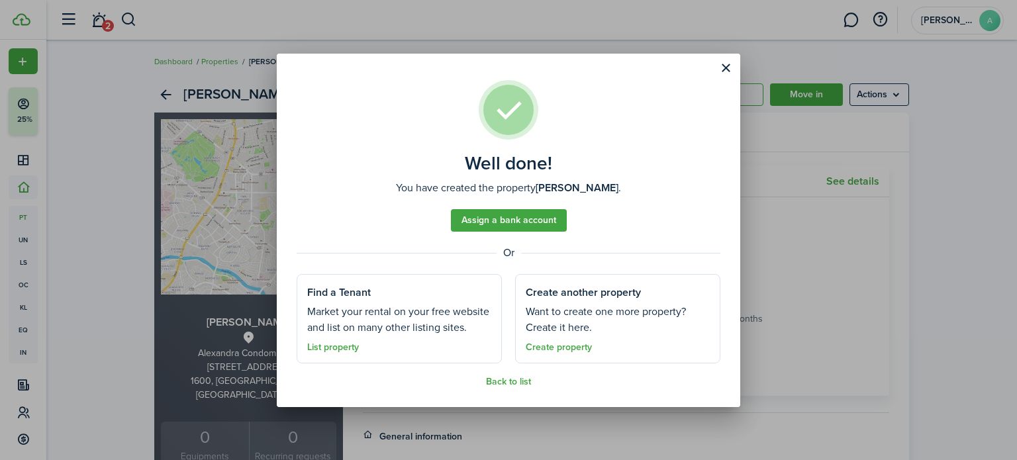
click at [501, 220] on link "Assign a bank account" at bounding box center [509, 220] width 116 height 23
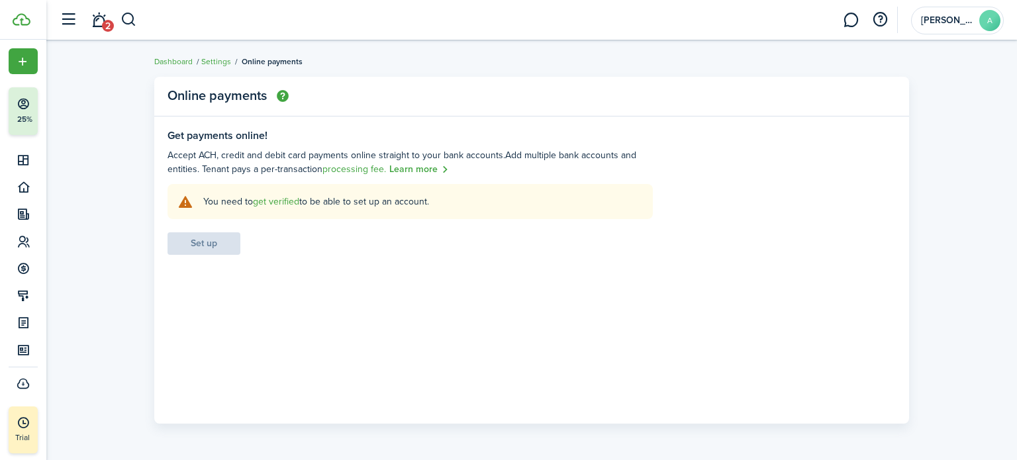
click at [282, 201] on link "get verified" at bounding box center [276, 202] width 46 height 14
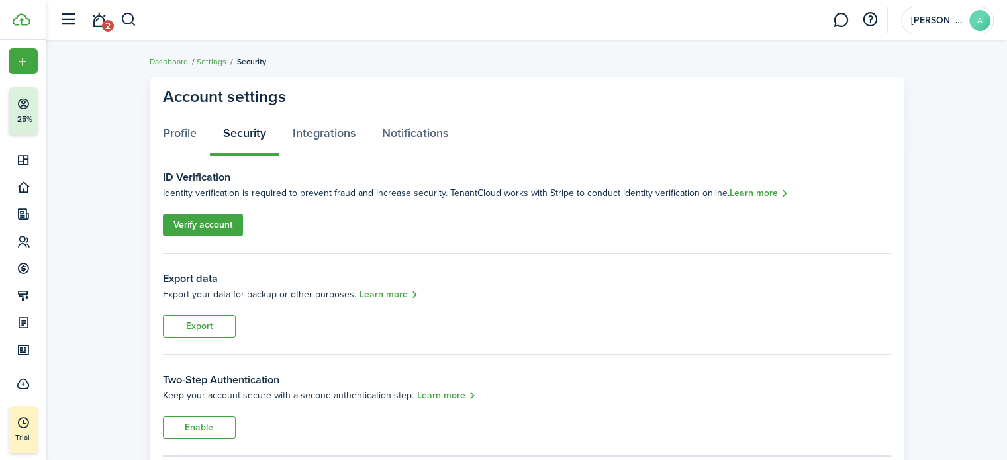
click at [215, 224] on link "Verify account" at bounding box center [203, 225] width 80 height 23
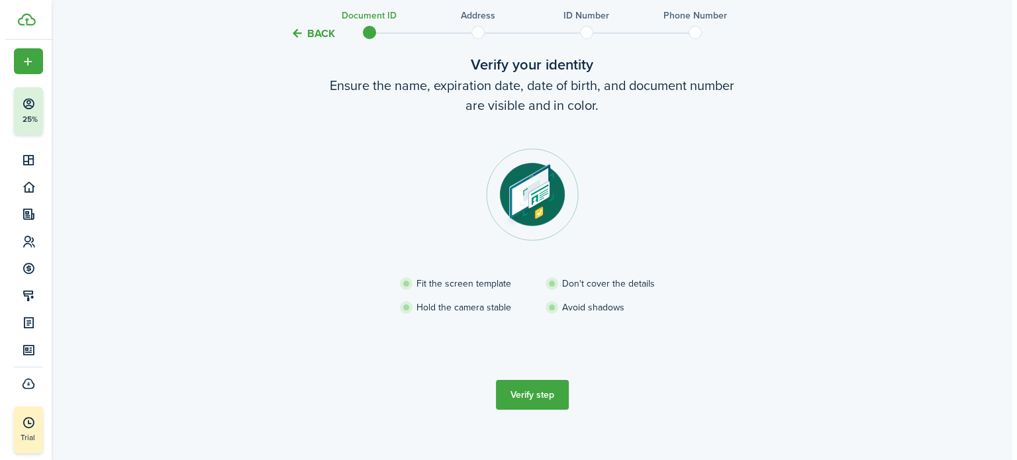
scroll to position [91, 0]
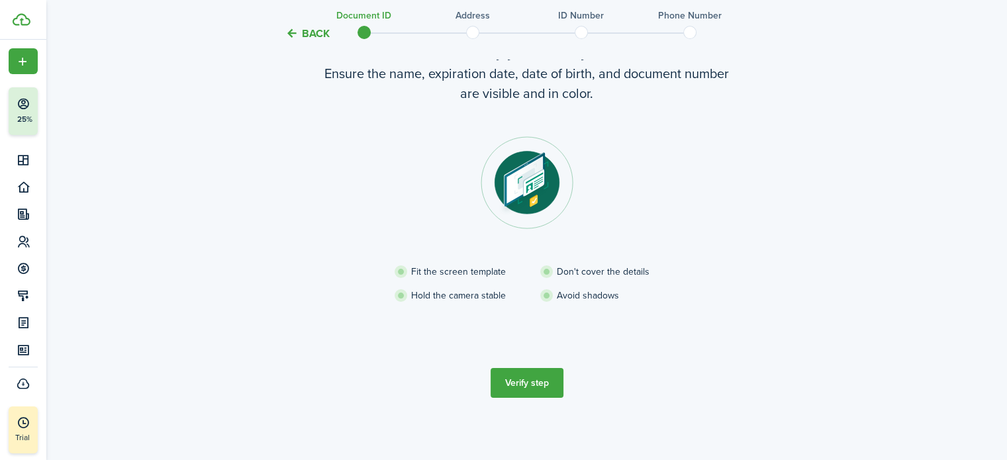
click at [548, 388] on button "Verify step" at bounding box center [527, 383] width 73 height 30
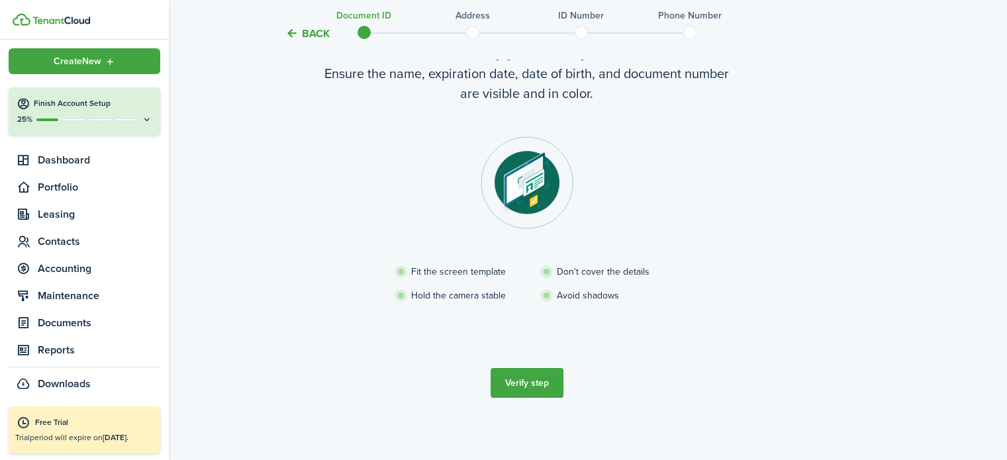
click at [128, 60] on div "Create New" at bounding box center [85, 61] width 152 height 26
click at [59, 243] on span "Contacts" at bounding box center [99, 242] width 122 height 16
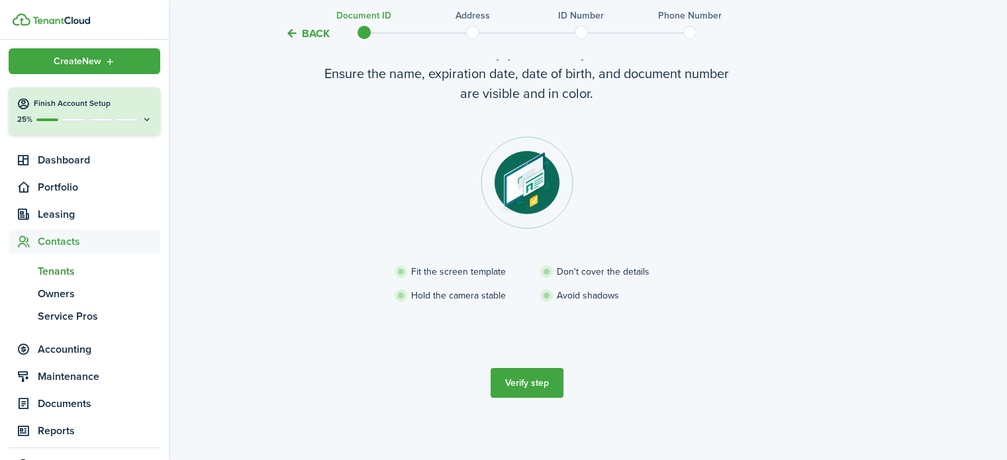
click at [68, 275] on span "Tenants" at bounding box center [99, 271] width 122 height 16
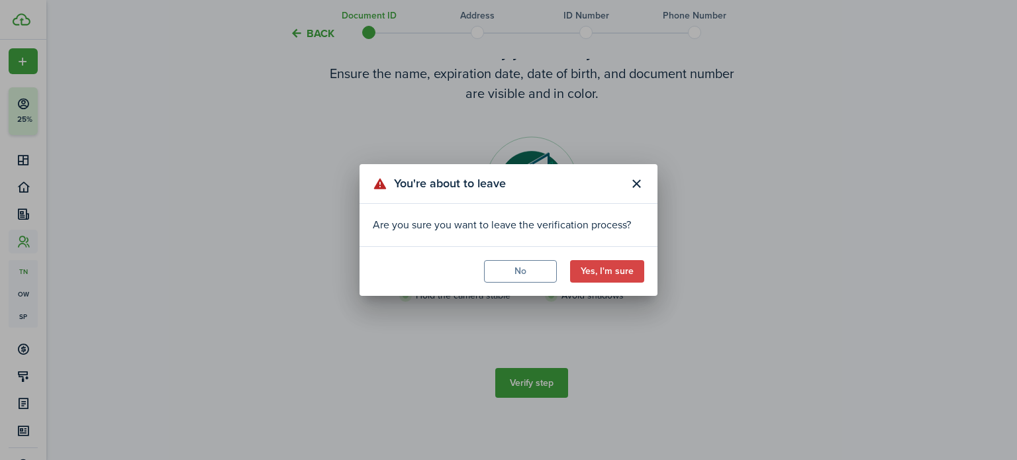
click at [589, 268] on button "Yes, I'm sure" at bounding box center [607, 271] width 74 height 23
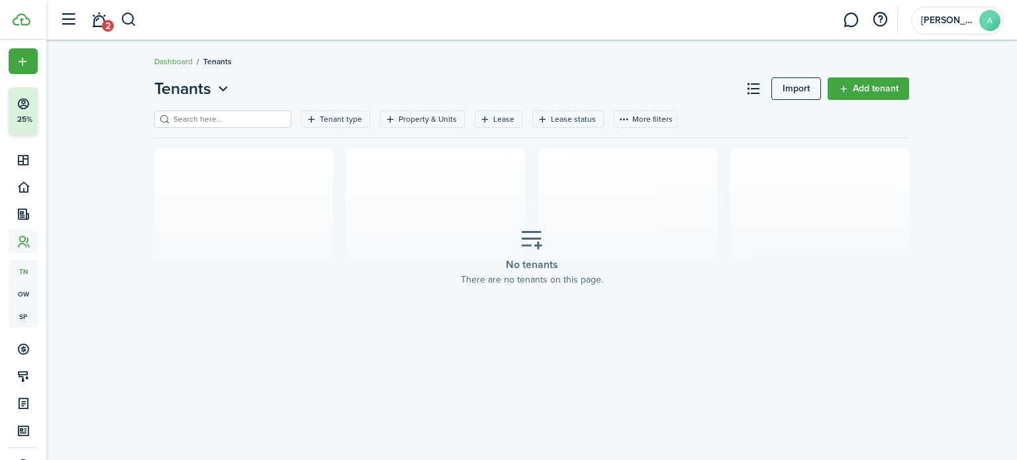
click at [838, 83] on link "Add tenant" at bounding box center [868, 88] width 81 height 23
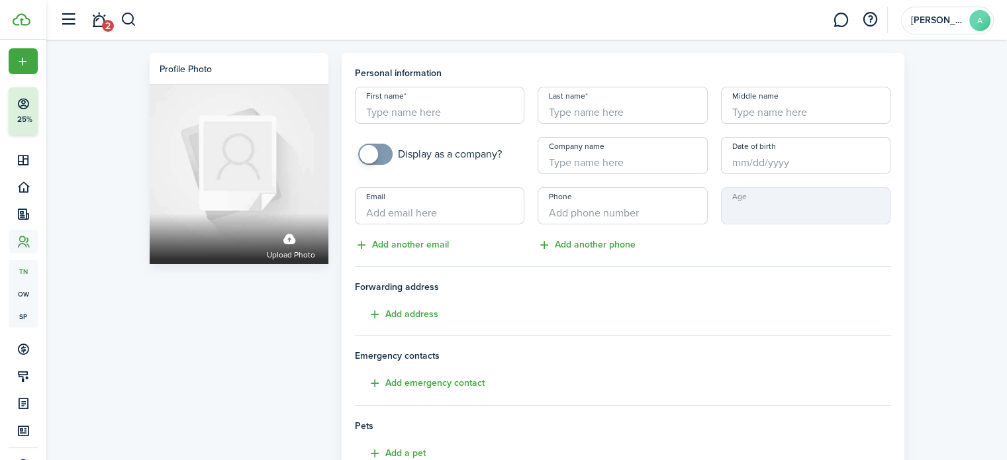
click at [455, 109] on input "First name" at bounding box center [440, 105] width 170 height 37
type input "[PERSON_NAME]"
click at [607, 111] on input "Last name" at bounding box center [623, 105] width 170 height 37
click at [614, 111] on input "Last name" at bounding box center [623, 105] width 170 height 37
type input "Go"
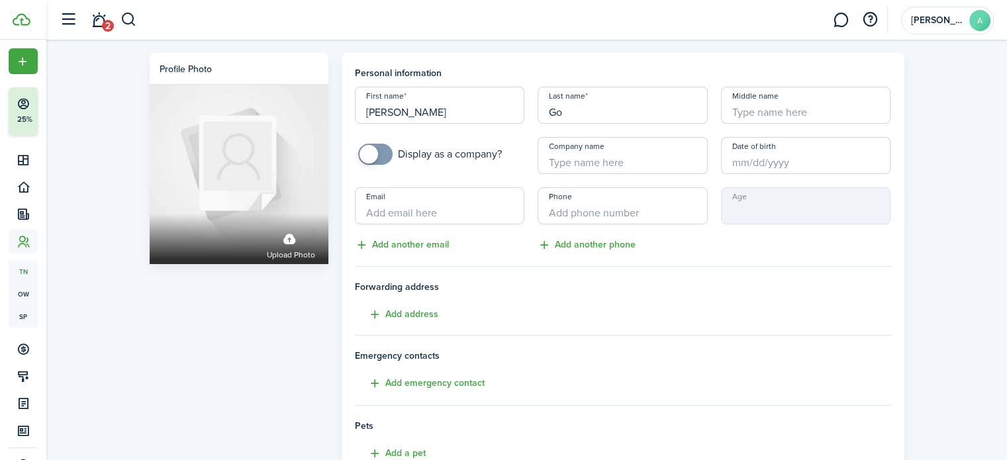
click at [452, 221] on input "Email" at bounding box center [440, 205] width 170 height 37
type input "[EMAIL_ADDRESS][DOMAIN_NAME]"
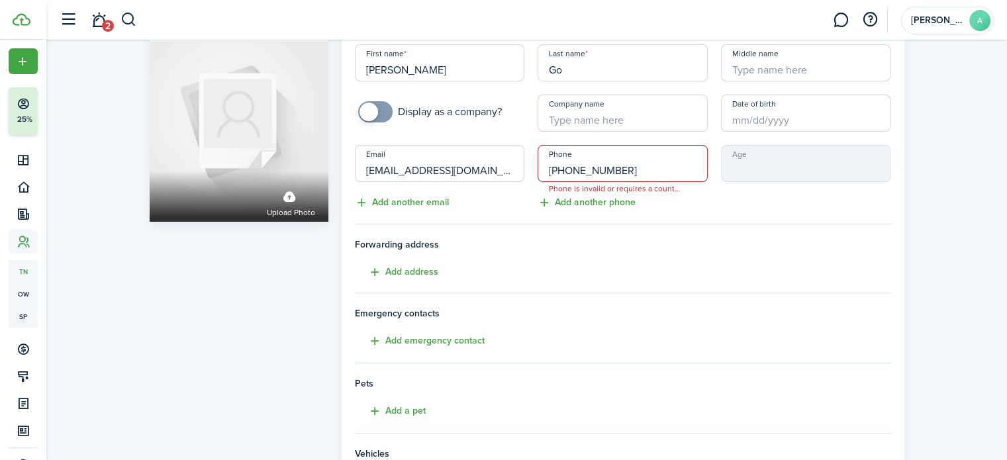
scroll to position [66, 0]
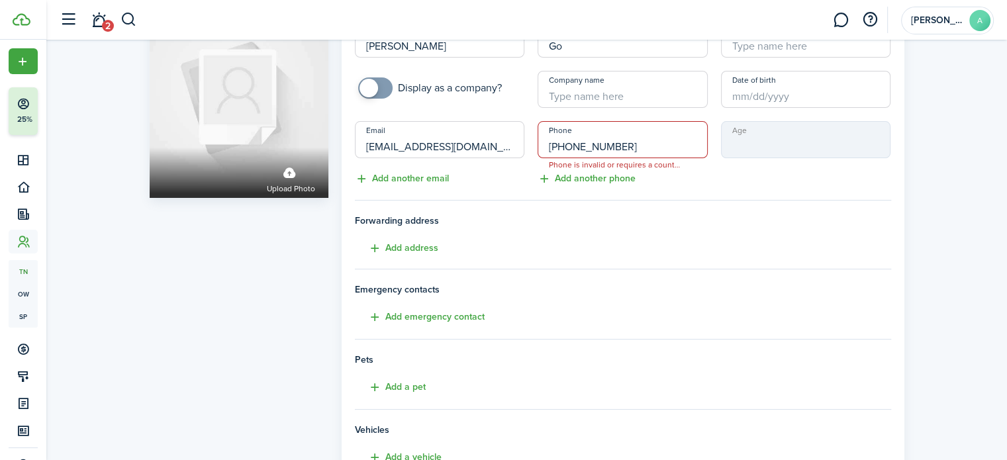
drag, startPoint x: 632, startPoint y: 148, endPoint x: 528, endPoint y: 148, distance: 103.3
click at [529, 148] on div "First name [PERSON_NAME] name Go Middle name Display as a company? Company name…" at bounding box center [622, 104] width 549 height 166
type input "+0"
click at [673, 187] on tenant-form "Personal information First name [PERSON_NAME] name Go Middle name Display as a …" at bounding box center [623, 279] width 536 height 559
drag, startPoint x: 632, startPoint y: 144, endPoint x: 606, endPoint y: 145, distance: 25.9
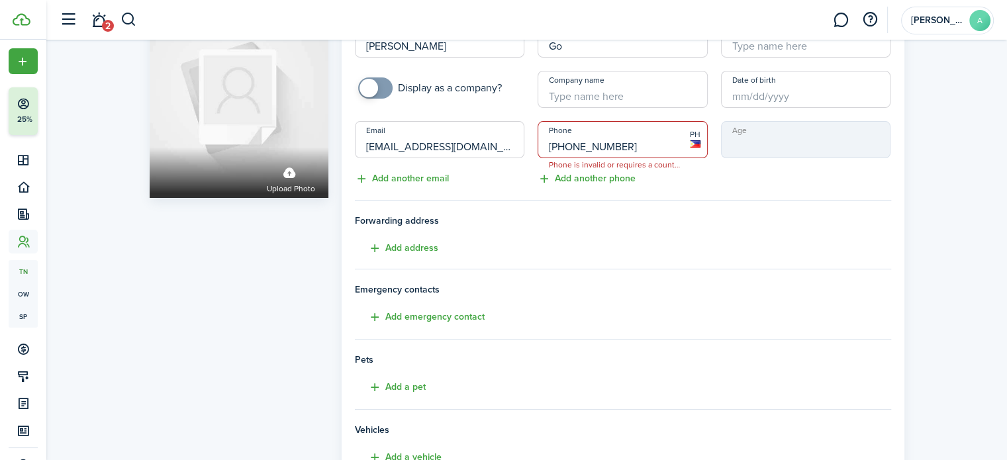
click at [606, 145] on input "[PHONE_NUMBER]" at bounding box center [623, 139] width 170 height 37
click at [619, 151] on input "[PHONE_NUMBER]" at bounding box center [623, 139] width 170 height 37
click at [622, 150] on input "[PHONE_NUMBER]" at bounding box center [623, 139] width 170 height 37
click at [675, 195] on tenant-form "Personal information First name [PERSON_NAME] name Go Middle name Display as a …" at bounding box center [623, 279] width 536 height 559
click at [612, 144] on input "[PHONE_NUMBER]" at bounding box center [623, 139] width 170 height 37
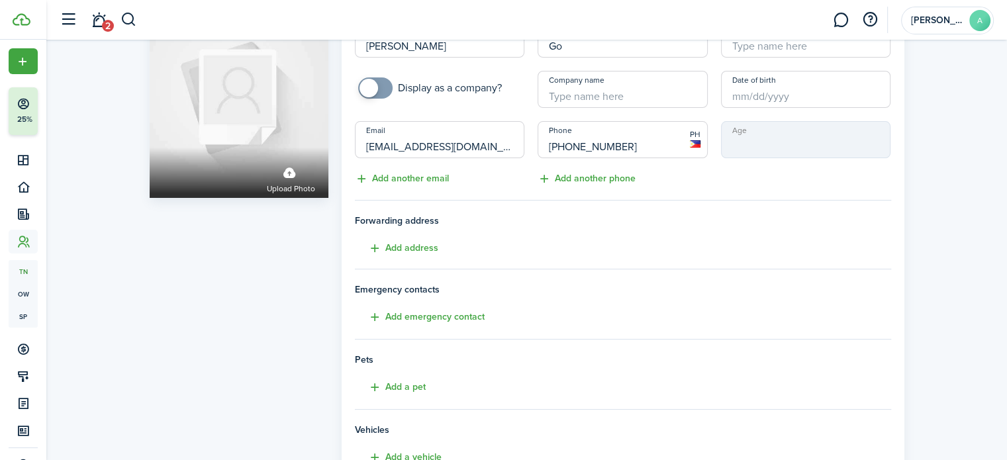
type input "[PHONE_NUMBER]"
click at [728, 145] on mbsc-input "Age" at bounding box center [806, 139] width 170 height 37
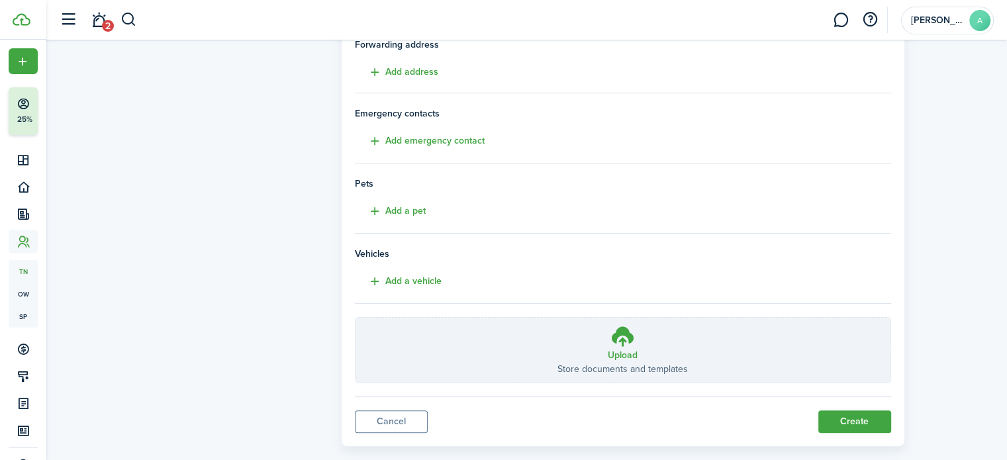
scroll to position [262, 0]
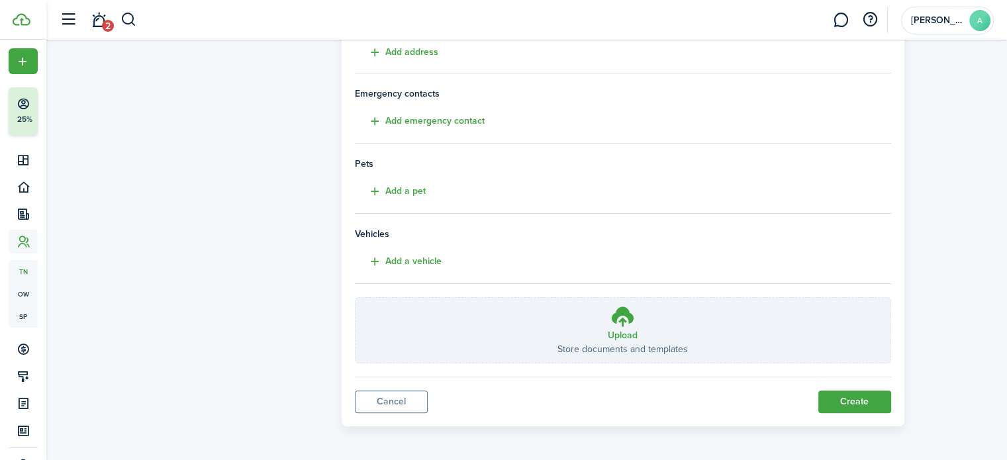
click at [841, 405] on button "Create" at bounding box center [854, 402] width 73 height 23
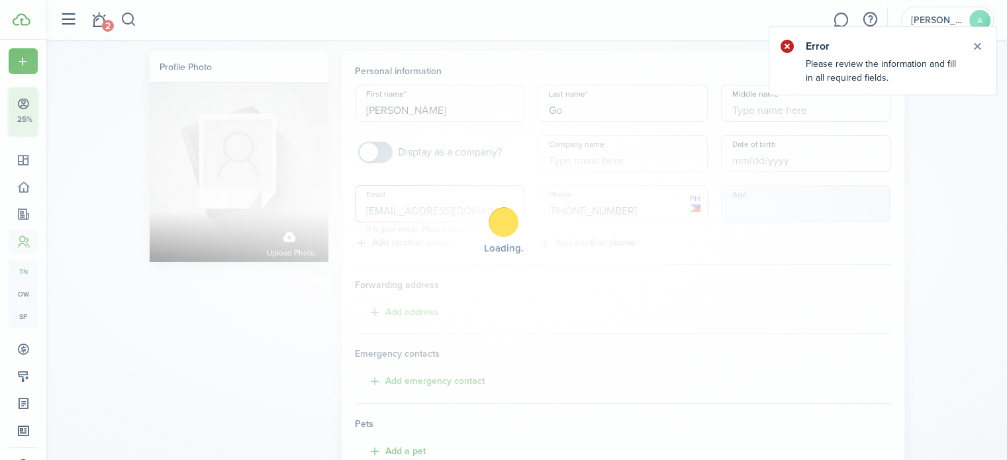
scroll to position [0, 0]
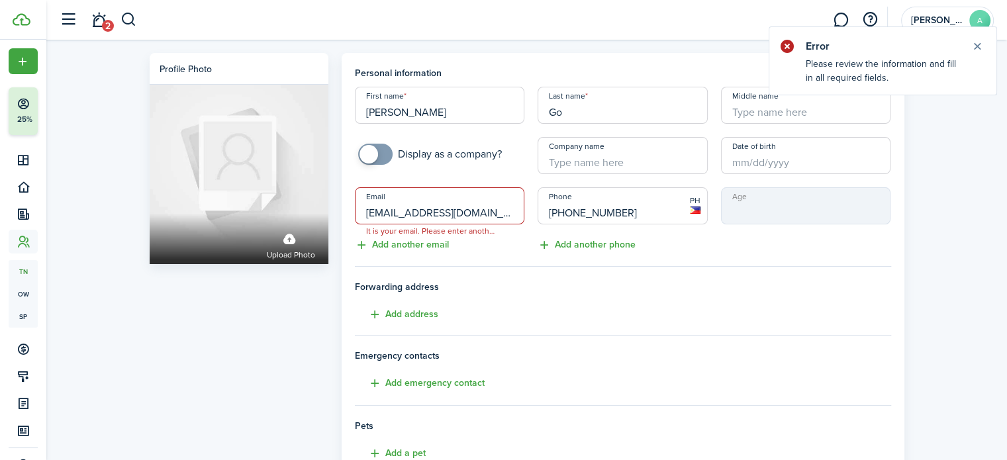
click at [501, 208] on input "[EMAIL_ADDRESS][DOMAIN_NAME]" at bounding box center [440, 205] width 170 height 37
drag, startPoint x: 503, startPoint y: 213, endPoint x: 345, endPoint y: 213, distance: 158.2
click at [345, 213] on panel-main "Personal information First name [PERSON_NAME] name Go Middle name Display as a …" at bounding box center [623, 371] width 563 height 636
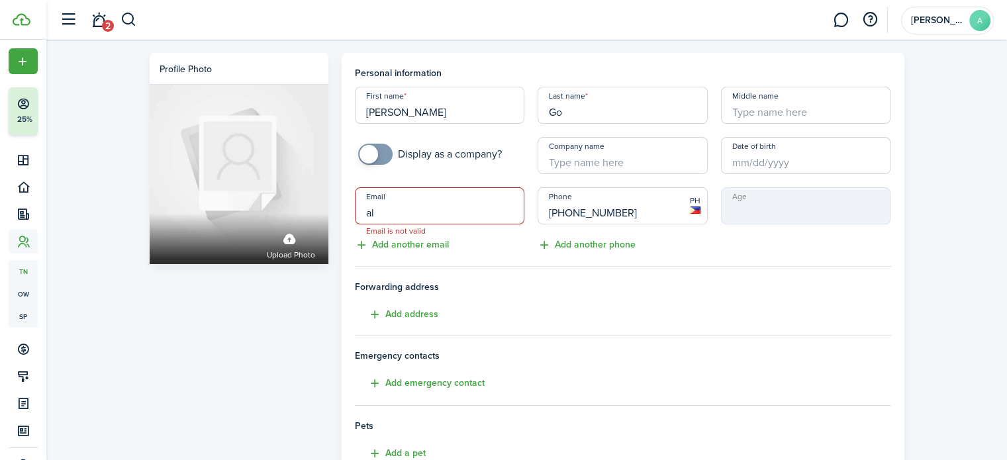
type input "a"
type input "[EMAIL_ADDRESS][DOMAIN_NAME]"
drag, startPoint x: 629, startPoint y: 214, endPoint x: 587, endPoint y: 216, distance: 42.4
click at [587, 216] on input "[PHONE_NUMBER]" at bounding box center [623, 205] width 170 height 37
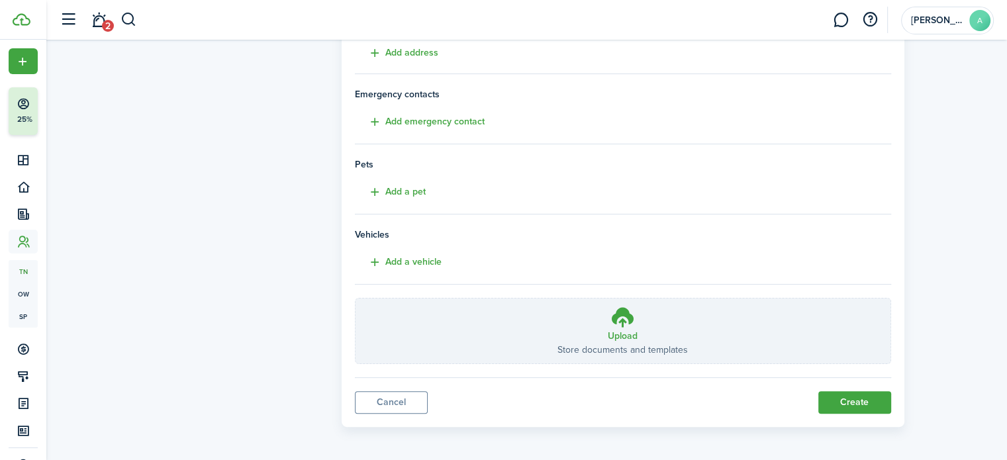
scroll to position [262, 0]
type input "[PHONE_NUMBER]"
click at [845, 399] on button "Create" at bounding box center [854, 402] width 73 height 23
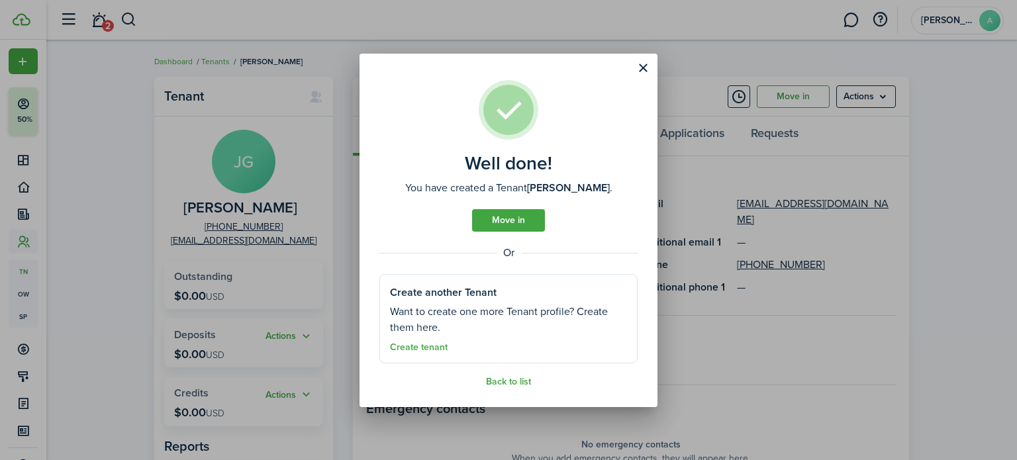
click at [523, 216] on link "Move in" at bounding box center [508, 220] width 73 height 23
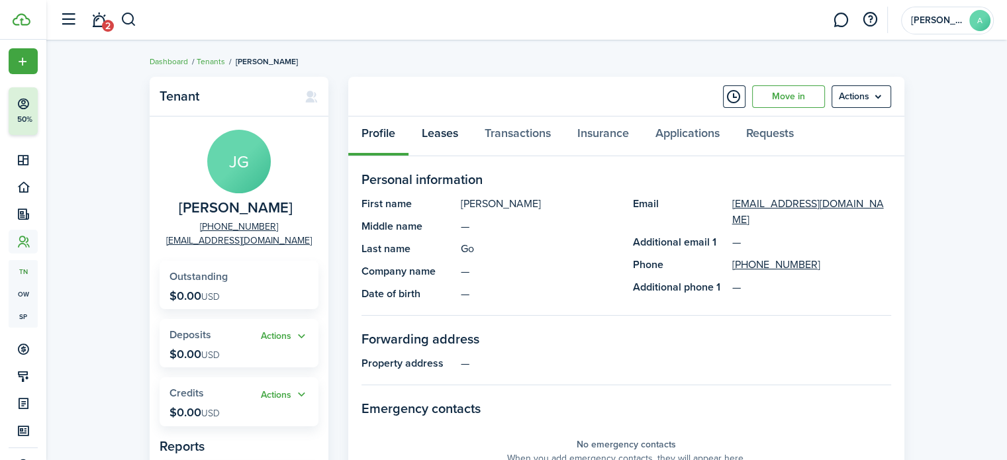
click at [435, 136] on link "Leases" at bounding box center [439, 137] width 63 height 40
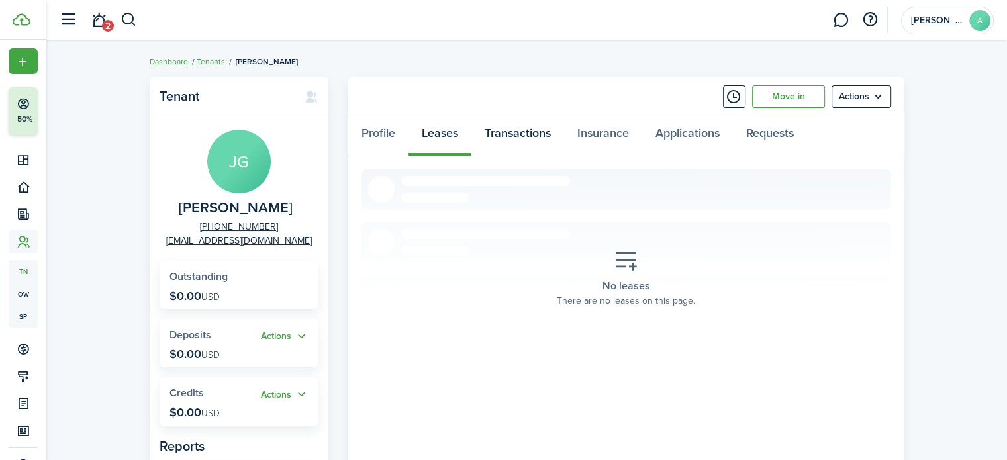
click at [519, 140] on link "Transactions" at bounding box center [517, 137] width 93 height 40
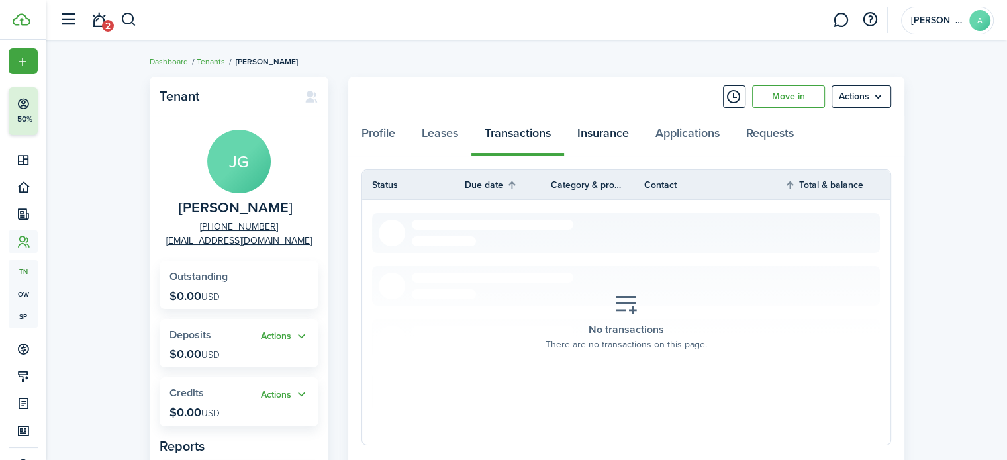
click at [595, 129] on link "Insurance" at bounding box center [603, 137] width 78 height 40
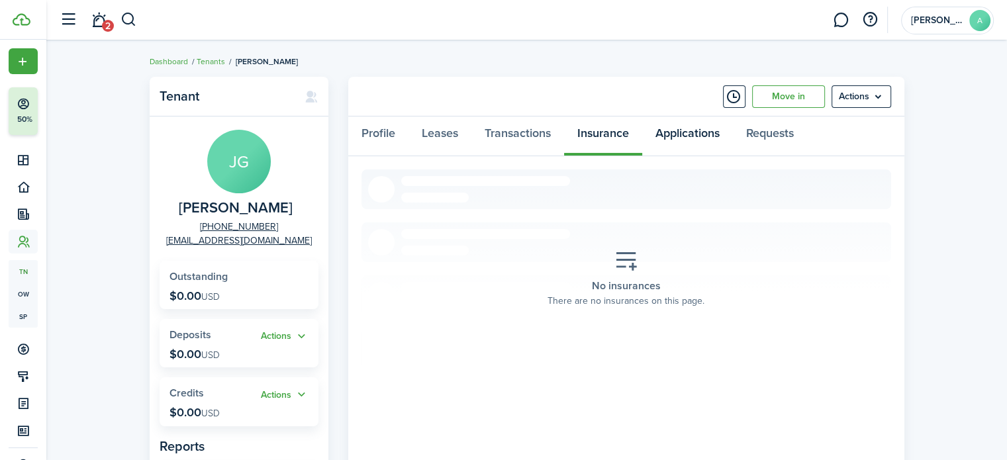
click at [673, 130] on link "Applications" at bounding box center [687, 137] width 91 height 40
click at [773, 143] on link "Requests" at bounding box center [770, 137] width 74 height 40
click at [447, 140] on link "Leases" at bounding box center [439, 137] width 63 height 40
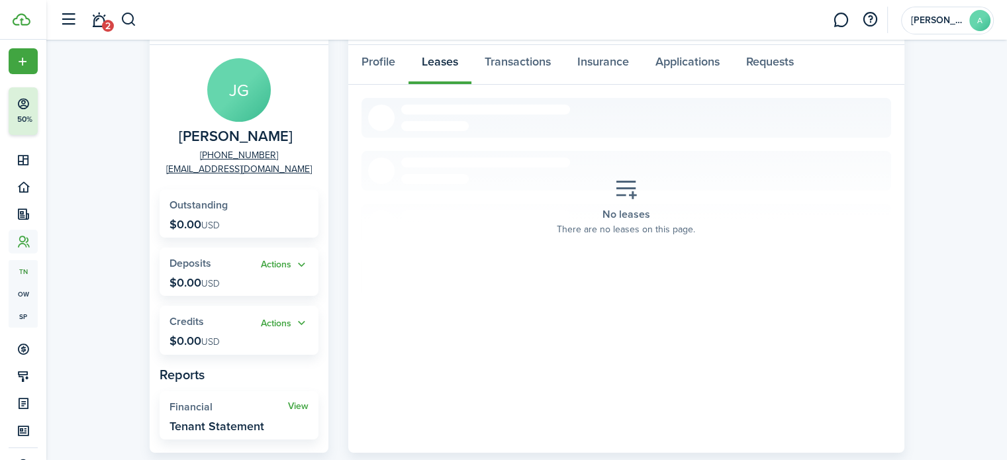
scroll to position [127, 0]
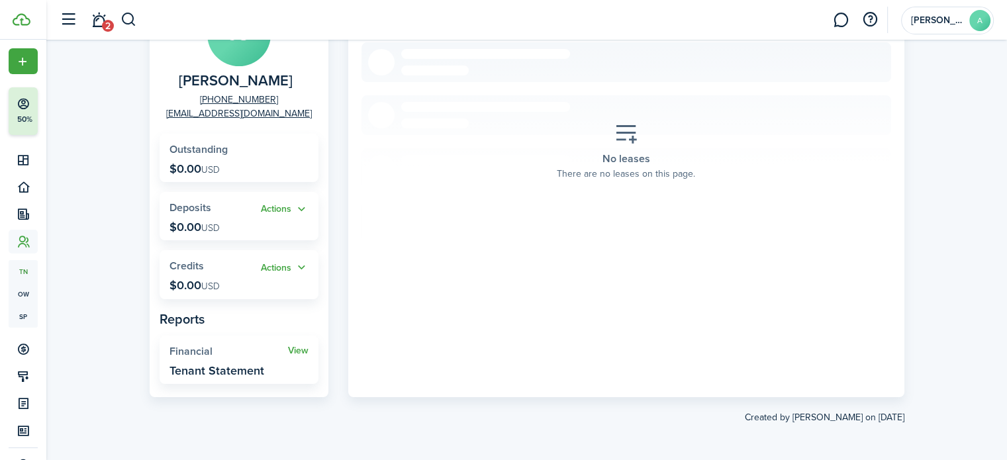
click at [297, 351] on link "View" at bounding box center [298, 351] width 21 height 11
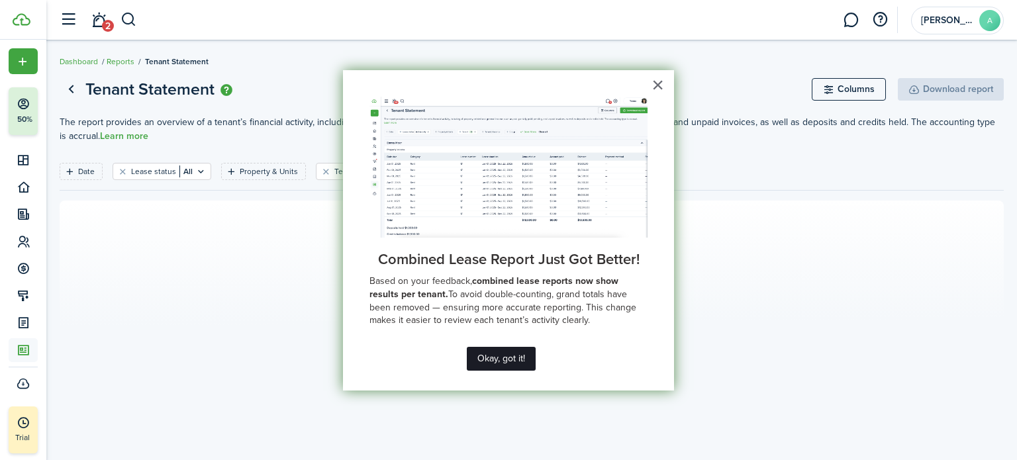
click at [512, 357] on button "Okay, got it!" at bounding box center [501, 359] width 69 height 24
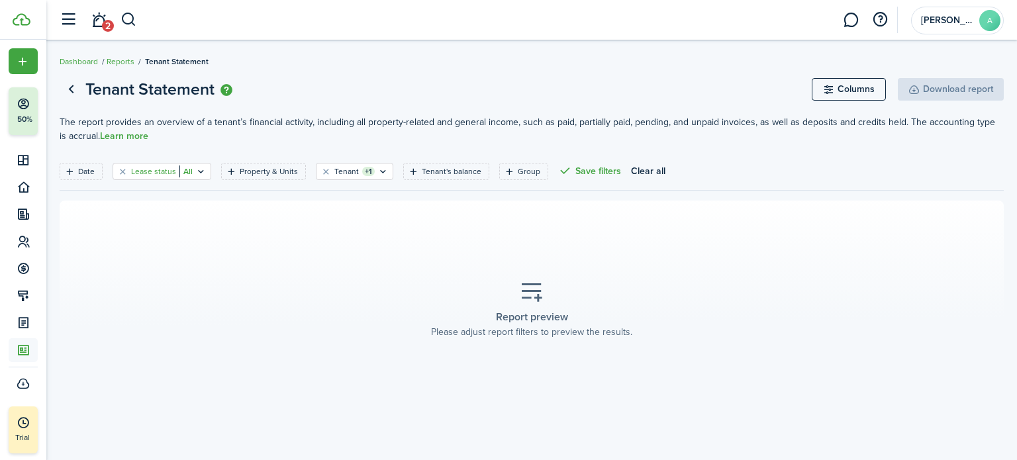
click at [187, 171] on filter-tag-value "All" at bounding box center [185, 172] width 13 height 12
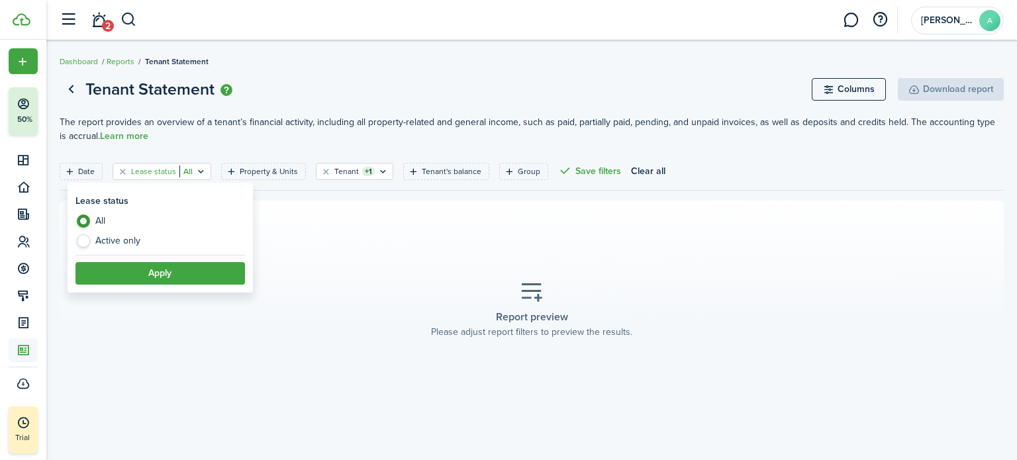
click at [187, 171] on filter-tag-value "All" at bounding box center [185, 172] width 13 height 12
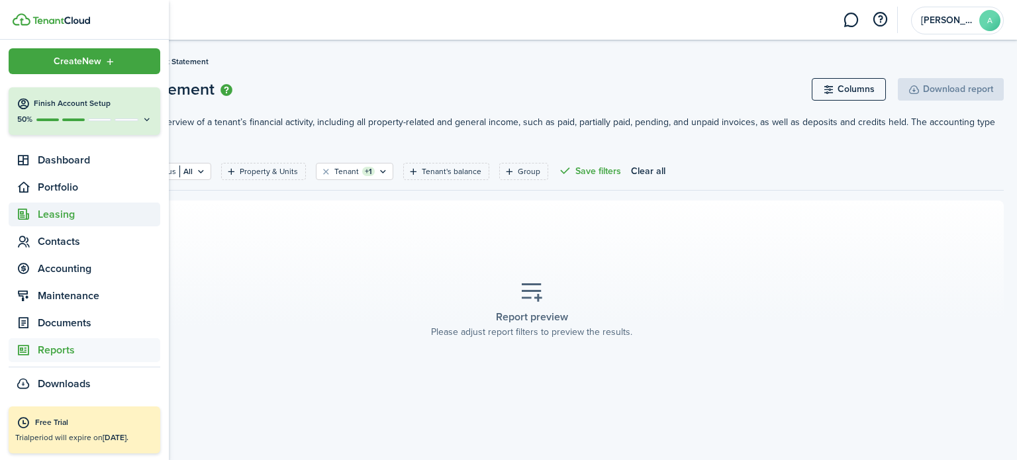
click at [53, 223] on span "Leasing" at bounding box center [85, 215] width 152 height 24
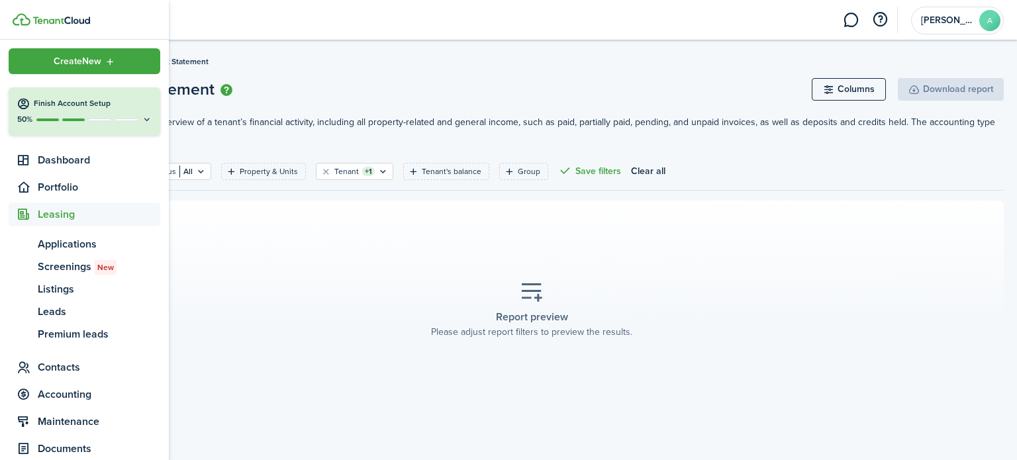
click at [99, 66] on div "Create New" at bounding box center [85, 61] width 152 height 26
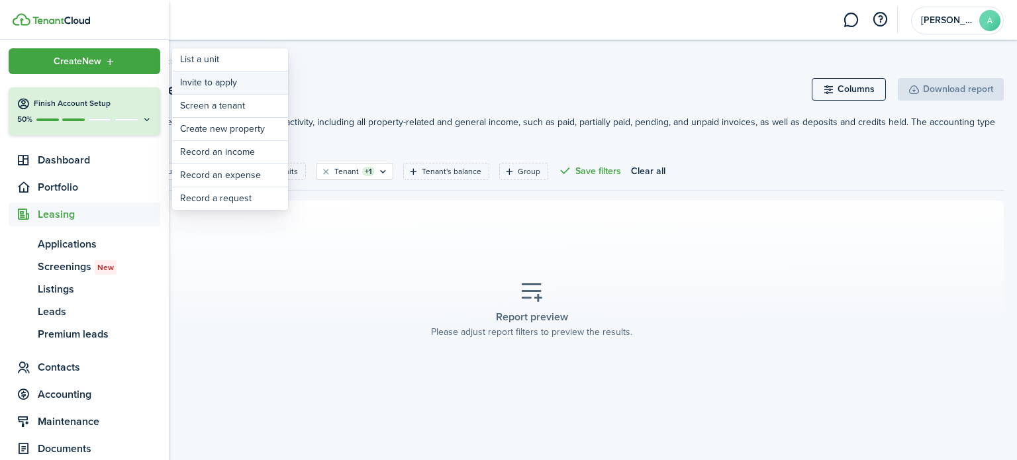
click at [207, 81] on button "Invite to apply" at bounding box center [230, 83] width 116 height 23
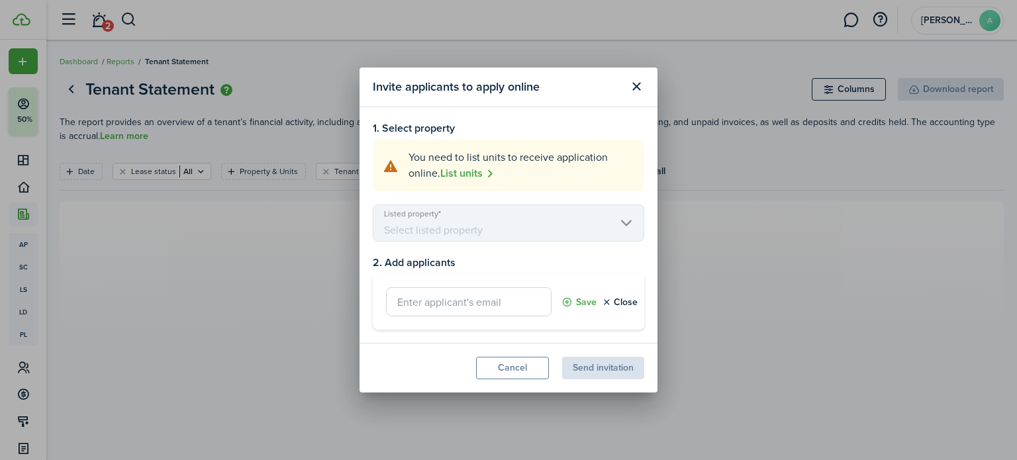
click at [438, 228] on mbsc-scroller "Listed property" at bounding box center [508, 223] width 271 height 37
click at [464, 224] on mbsc-scroller "Listed property" at bounding box center [508, 223] width 271 height 37
click at [504, 223] on mbsc-scroller "Listed property" at bounding box center [508, 223] width 271 height 37
click at [636, 87] on button "Close modal" at bounding box center [636, 86] width 23 height 23
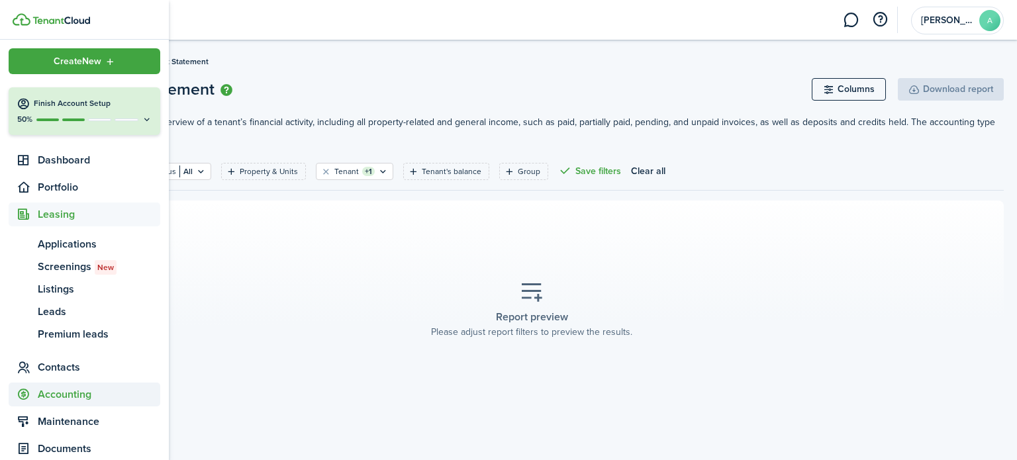
click at [95, 366] on span "Contacts" at bounding box center [99, 367] width 122 height 16
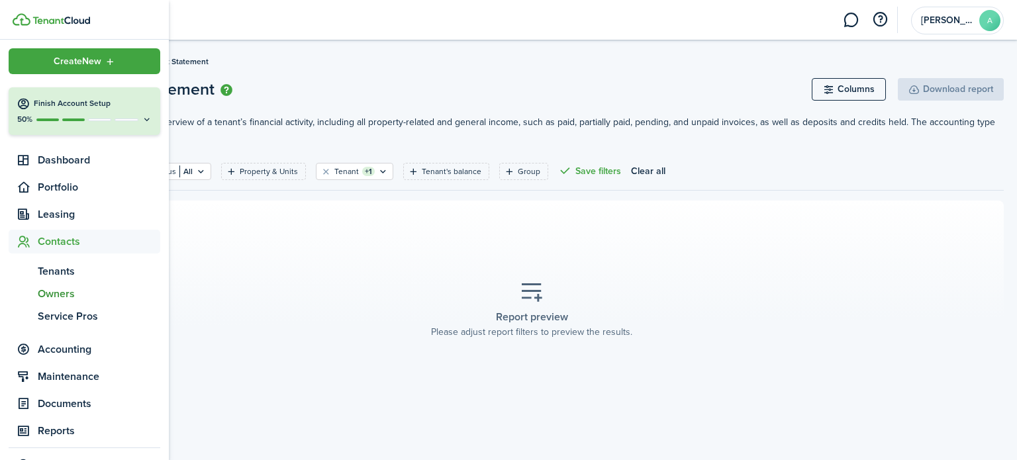
click at [73, 293] on span "Owners" at bounding box center [99, 294] width 122 height 16
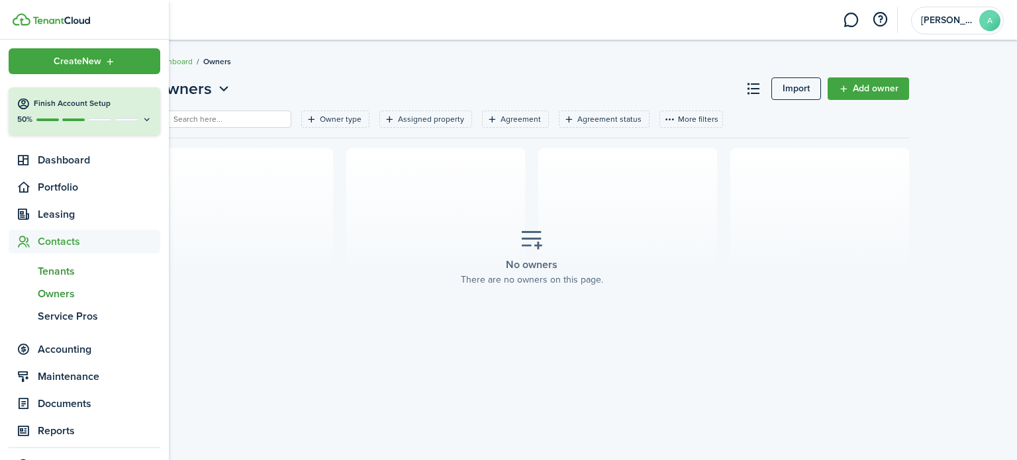
click at [50, 277] on span "Tenants" at bounding box center [99, 271] width 122 height 16
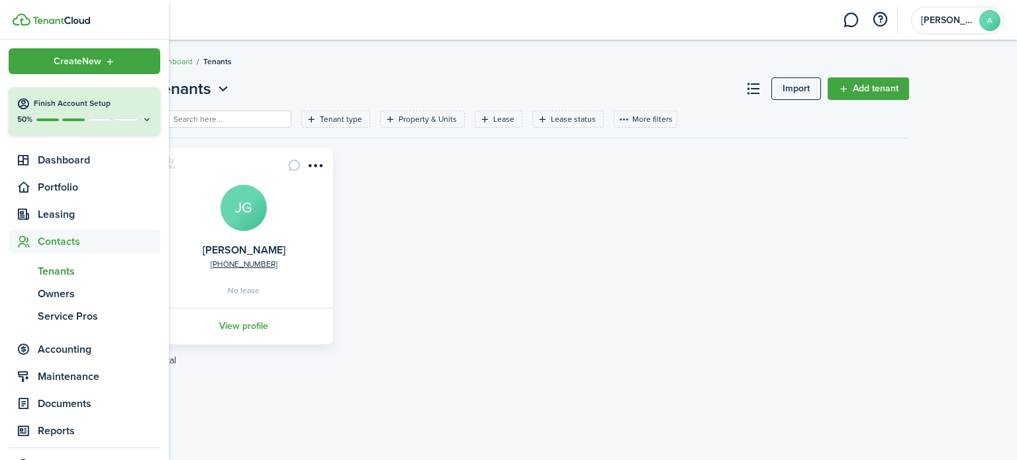
click at [96, 275] on span "Tenants" at bounding box center [99, 271] width 122 height 16
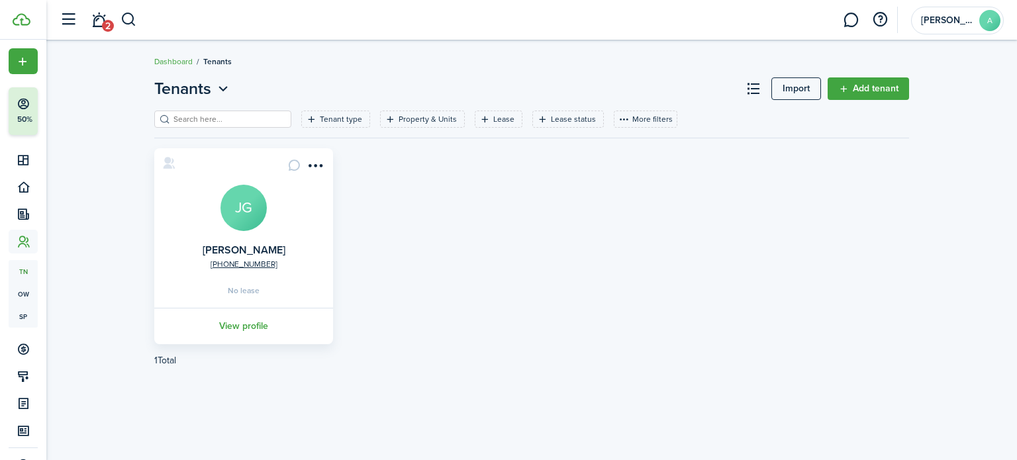
click at [243, 220] on avatar-text "JG" at bounding box center [243, 208] width 46 height 46
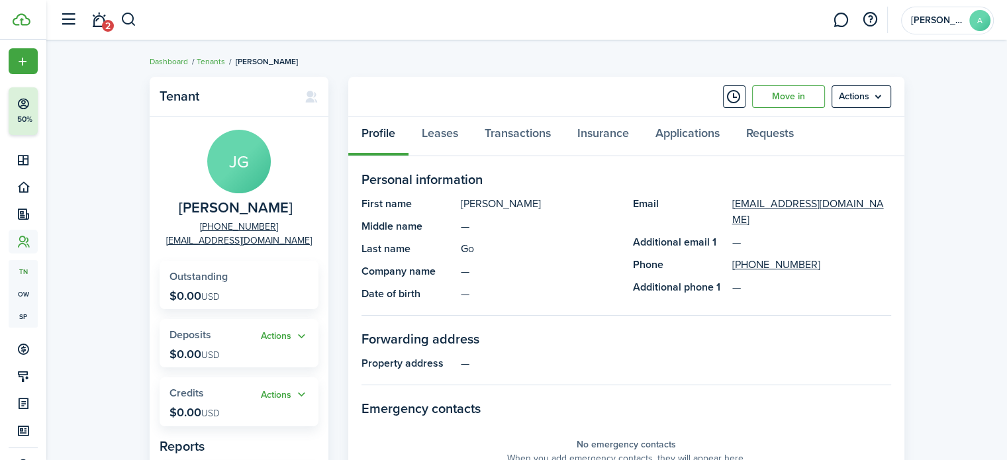
click at [877, 101] on menu-btn "Actions" at bounding box center [862, 96] width 60 height 23
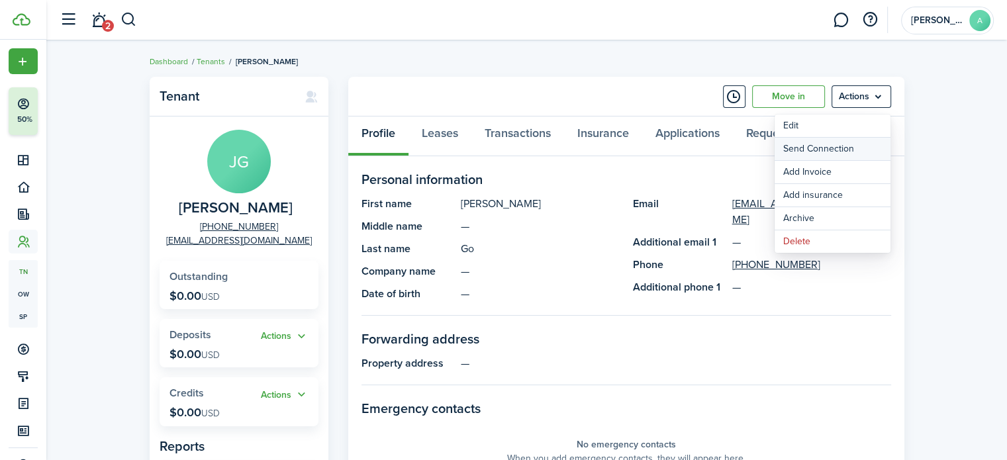
click at [830, 155] on button "Send Connection" at bounding box center [833, 149] width 116 height 23
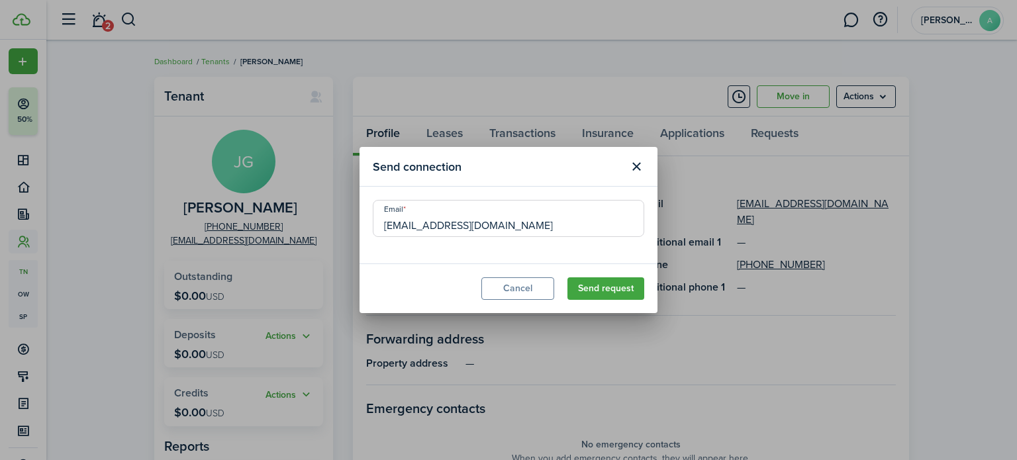
click at [634, 164] on button "Close modal" at bounding box center [636, 167] width 23 height 23
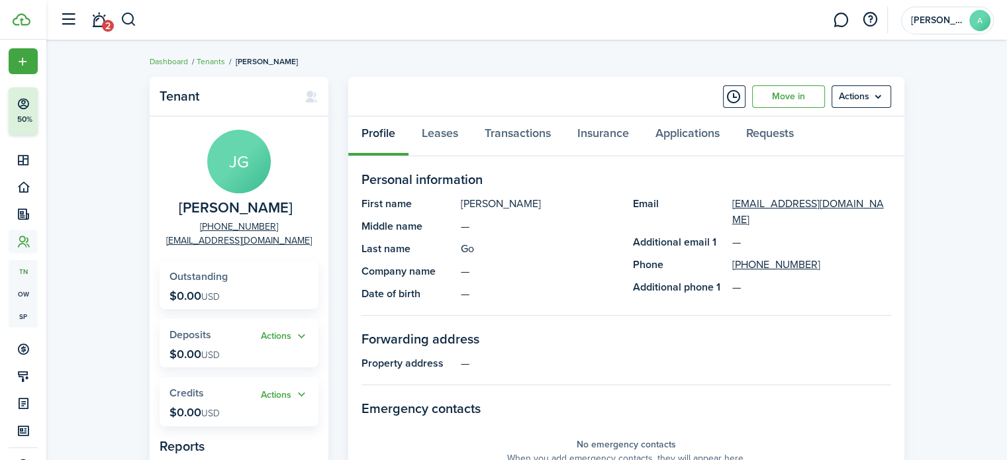
click at [855, 100] on menu-btn "Actions" at bounding box center [862, 96] width 60 height 23
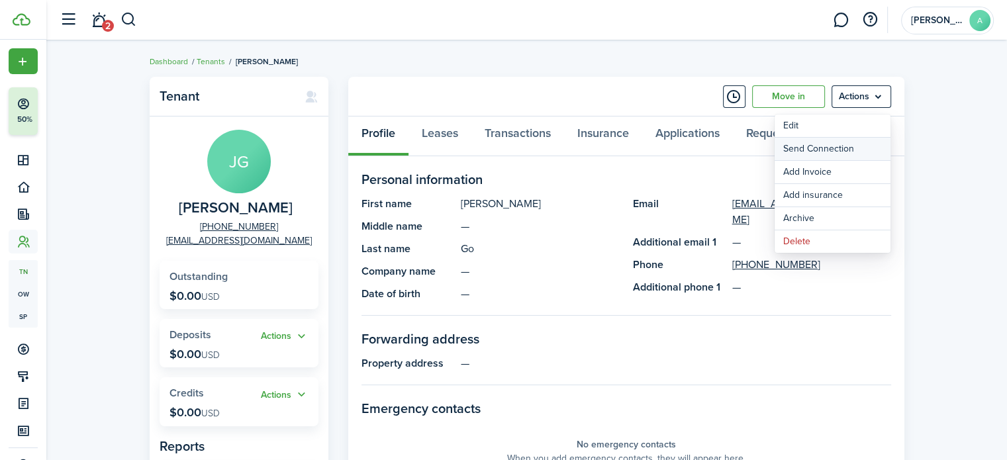
click at [822, 155] on button "Send Connection" at bounding box center [833, 149] width 116 height 23
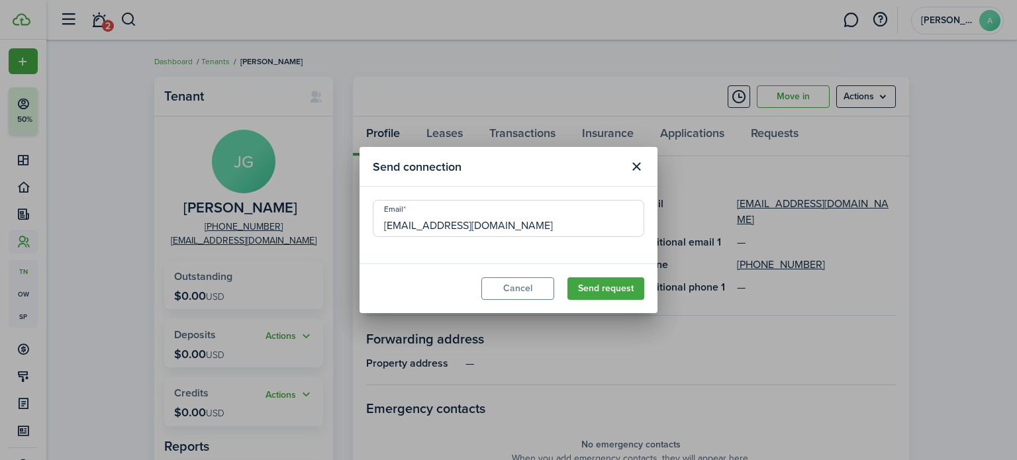
click at [601, 296] on button "Send request" at bounding box center [605, 288] width 77 height 23
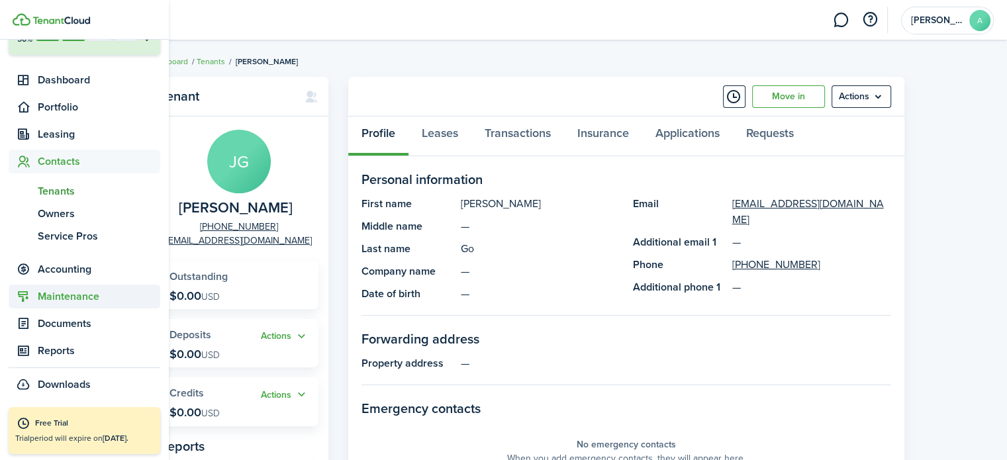
scroll to position [85, 0]
click at [89, 238] on span "Service Pros" at bounding box center [99, 236] width 122 height 16
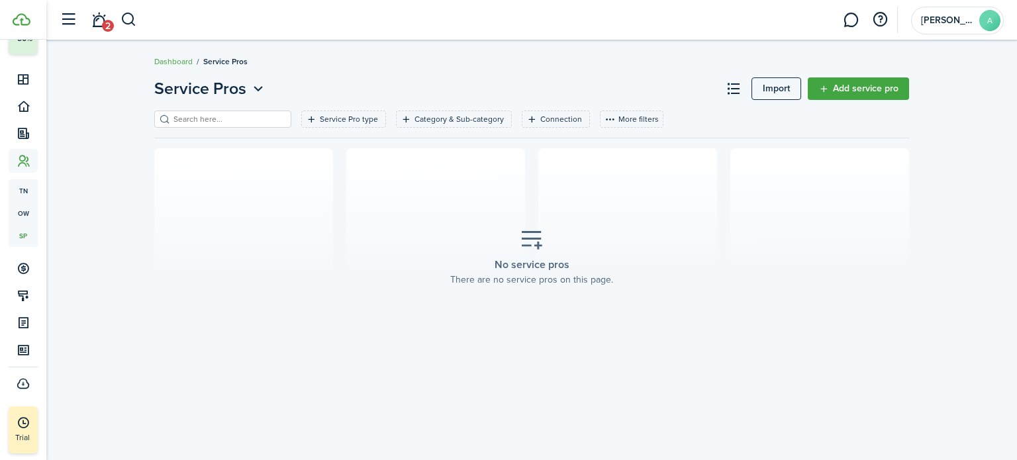
click at [869, 89] on link "Add service pro" at bounding box center [858, 88] width 101 height 23
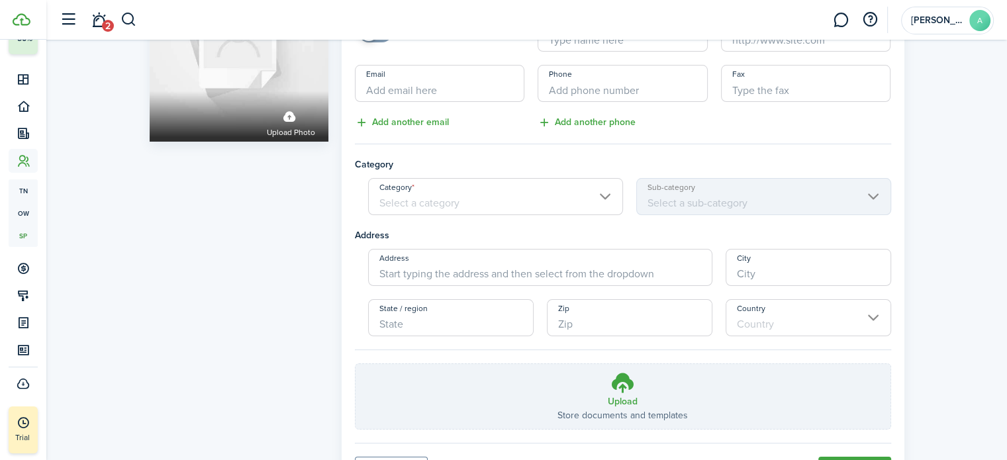
scroll to position [190, 0]
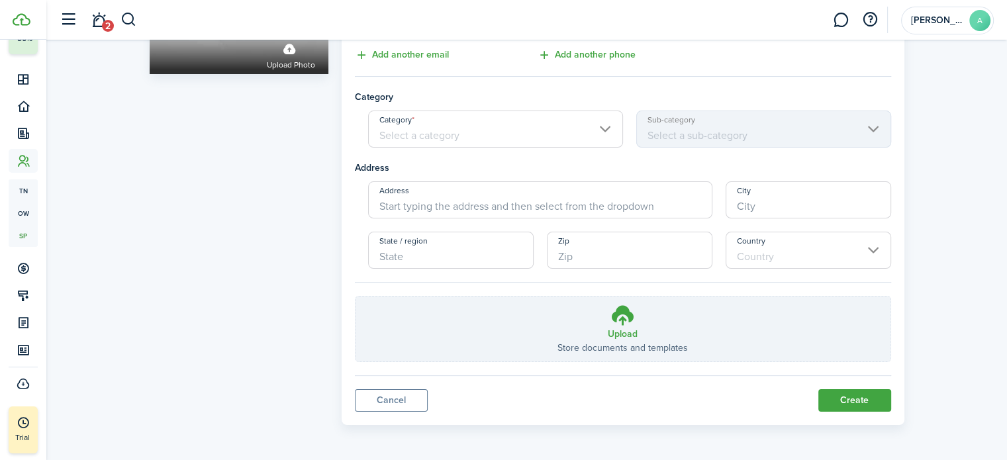
click at [393, 408] on link "Cancel" at bounding box center [391, 400] width 73 height 23
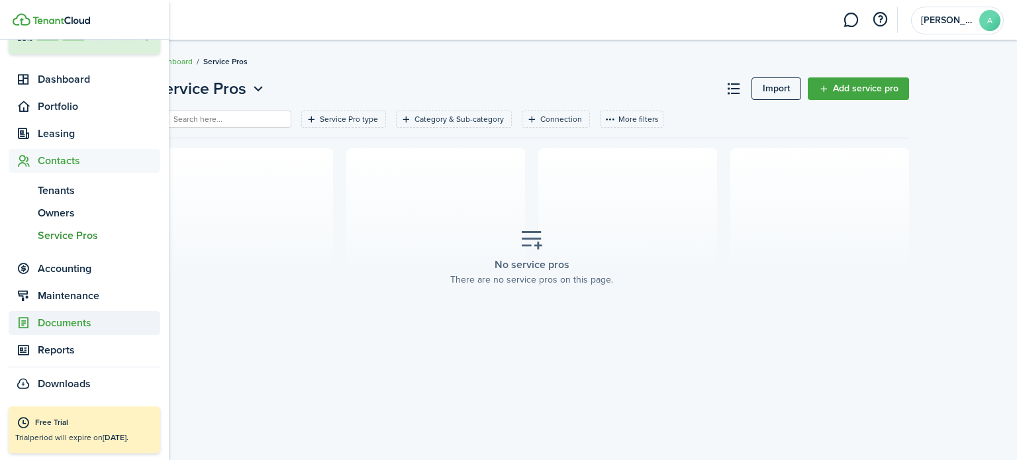
click at [54, 328] on span "Documents" at bounding box center [99, 323] width 122 height 16
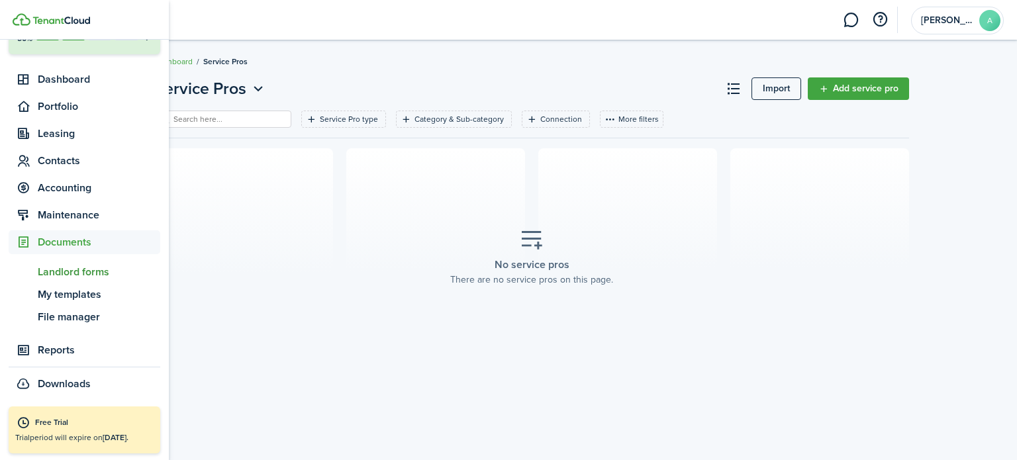
click at [88, 279] on span "Landlord forms" at bounding box center [99, 272] width 122 height 16
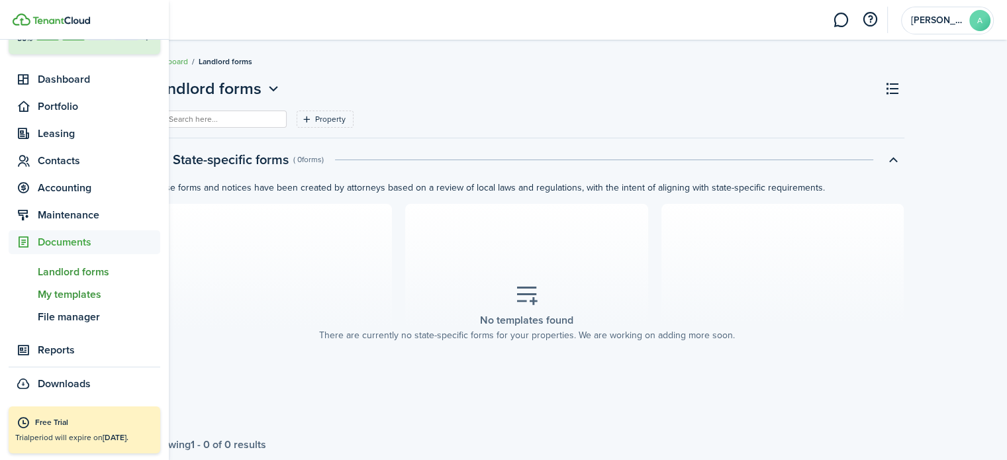
click at [77, 299] on span "My templates" at bounding box center [99, 295] width 122 height 16
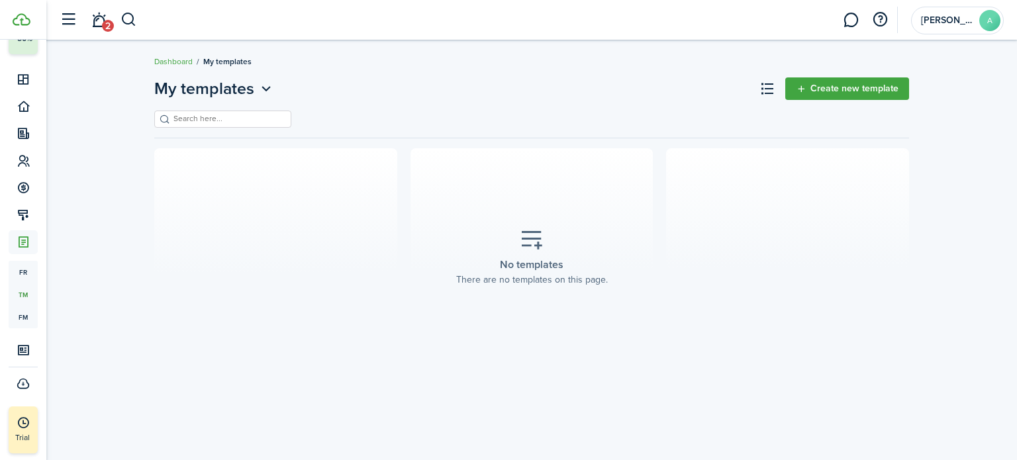
click at [823, 89] on link "Create new template" at bounding box center [847, 88] width 124 height 23
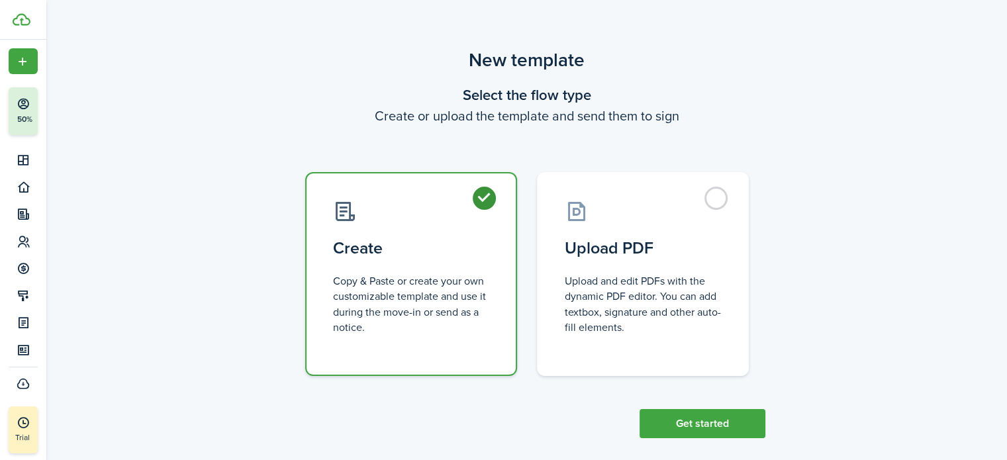
click at [696, 420] on button "Get started" at bounding box center [703, 423] width 126 height 29
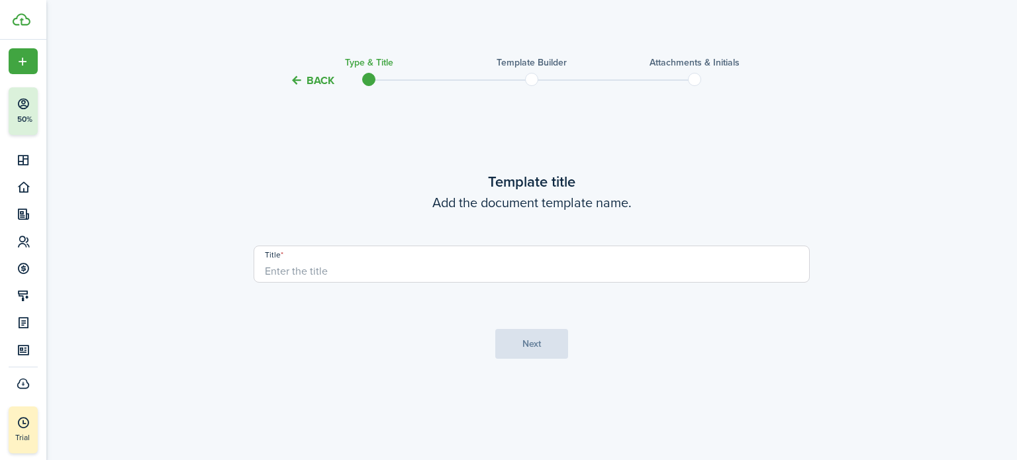
click at [569, 262] on input "Title" at bounding box center [532, 264] width 556 height 37
type input "Contract"
drag, startPoint x: 555, startPoint y: 353, endPoint x: 548, endPoint y: 357, distance: 8.3
click at [549, 357] on button "Next" at bounding box center [531, 344] width 73 height 30
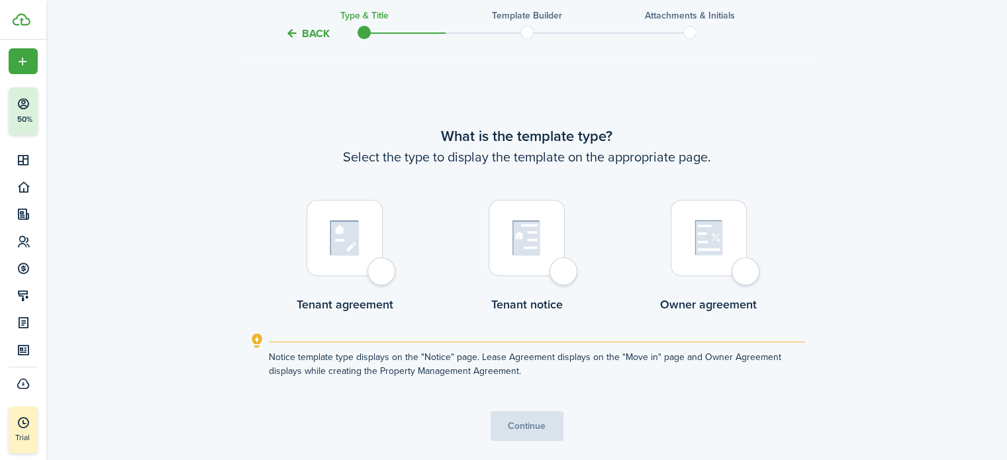
scroll to position [371, 0]
click at [380, 275] on div at bounding box center [345, 237] width 76 height 76
radio input "true"
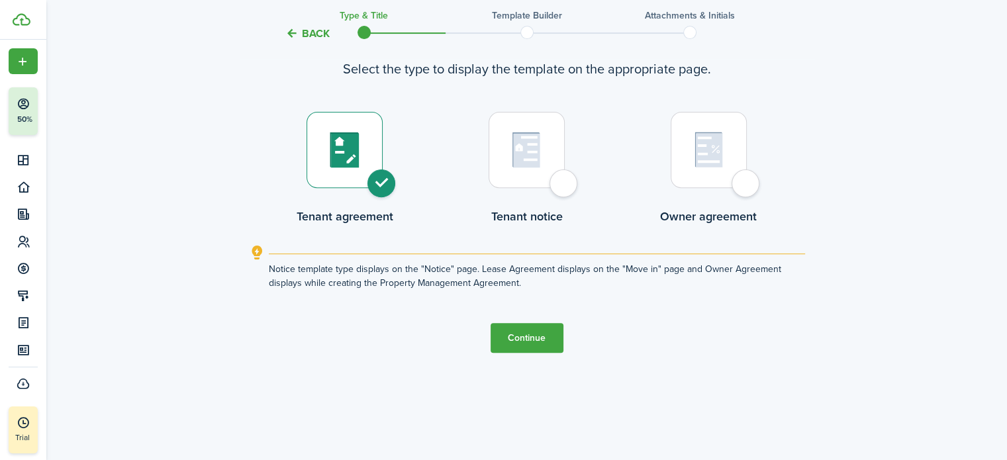
scroll to position [460, 0]
click at [544, 346] on button "Continue" at bounding box center [527, 337] width 73 height 30
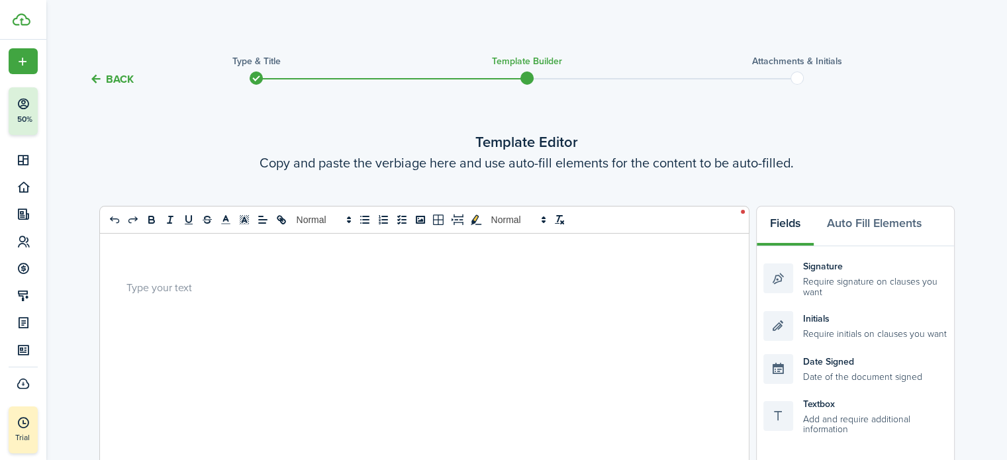
scroll to position [0, 0]
click at [109, 83] on button "Back" at bounding box center [111, 80] width 44 height 14
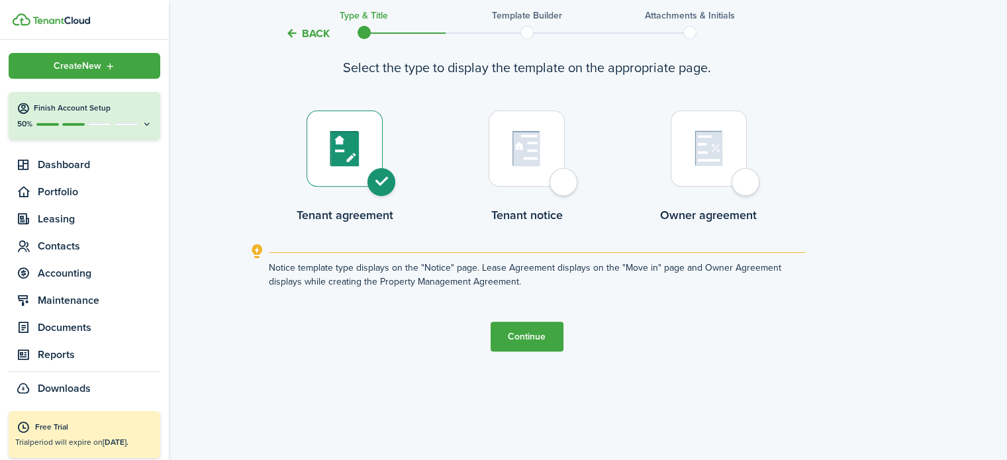
click at [93, 72] on div "Create New" at bounding box center [85, 66] width 152 height 26
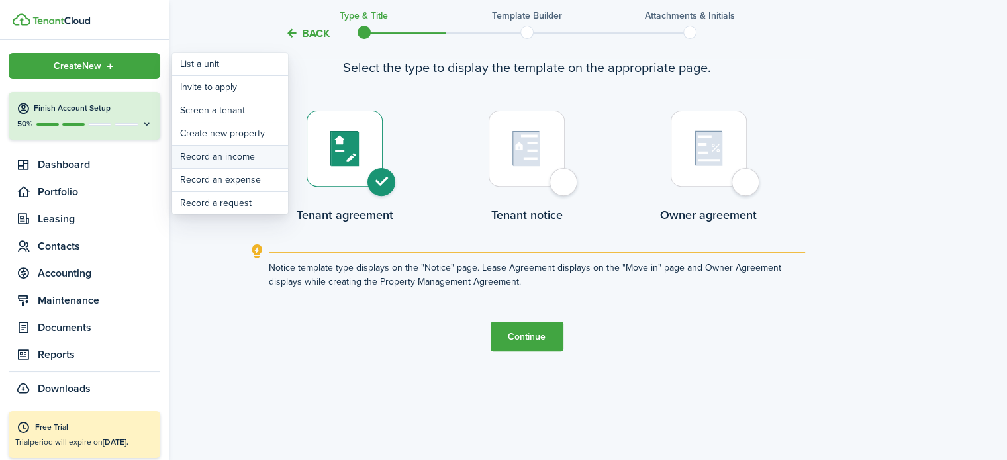
click at [222, 158] on link "Record an income" at bounding box center [230, 157] width 116 height 23
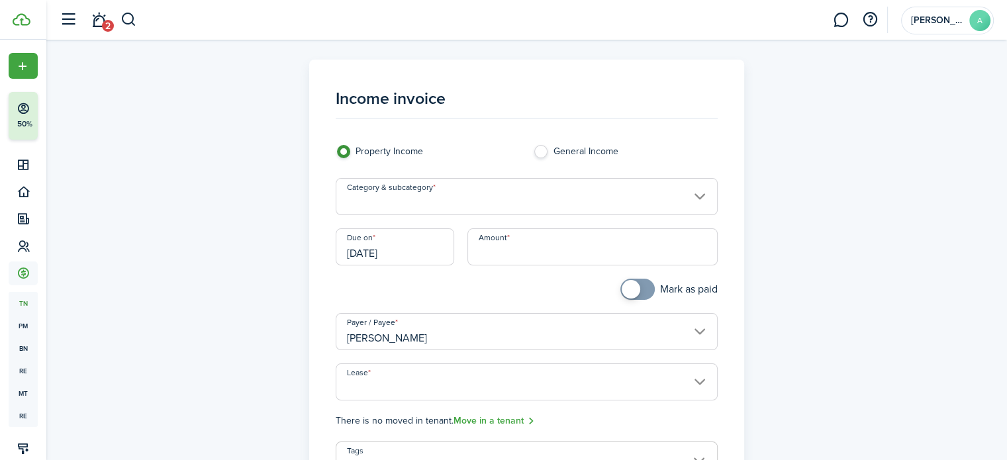
click at [421, 206] on input "Category & subcategory" at bounding box center [527, 196] width 382 height 37
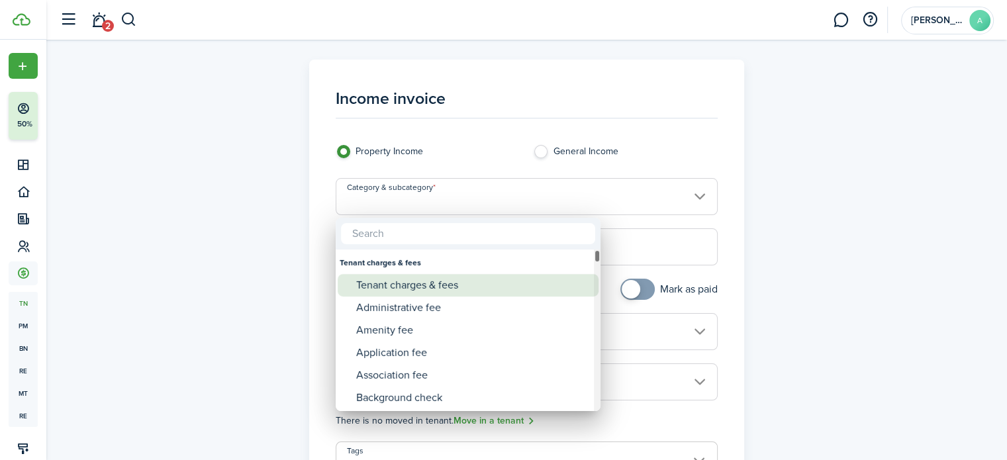
click at [420, 293] on div "Tenant charges & fees" at bounding box center [473, 285] width 234 height 23
type input "Tenant charges & fees"
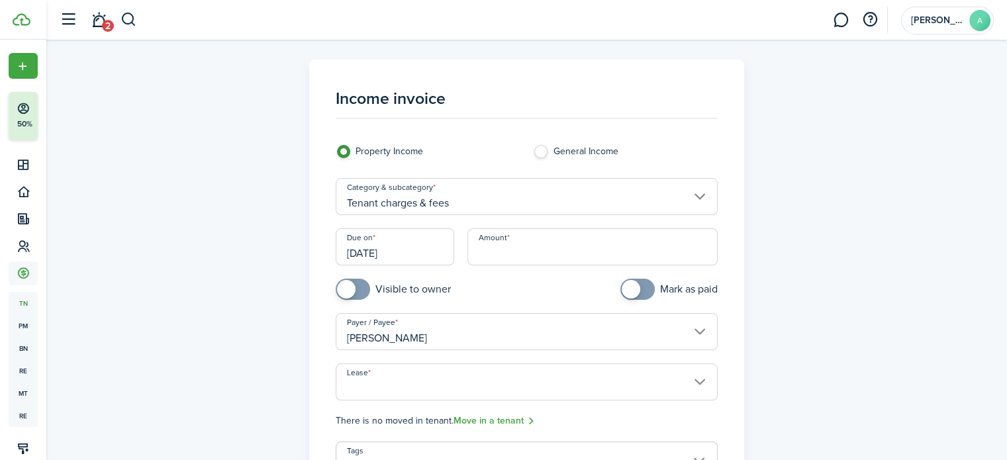
click at [535, 158] on label "General Income" at bounding box center [625, 155] width 184 height 20
radio input "false"
radio input "true"
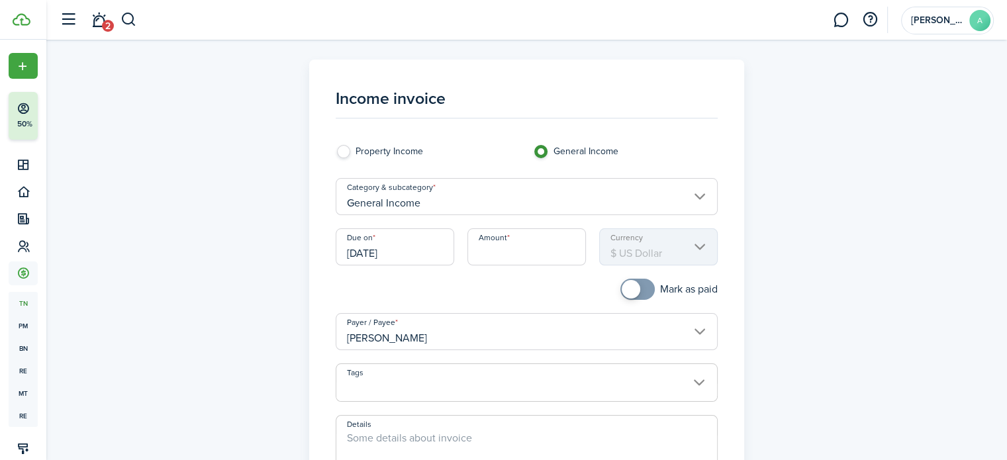
click at [536, 201] on input "General Income" at bounding box center [527, 196] width 382 height 37
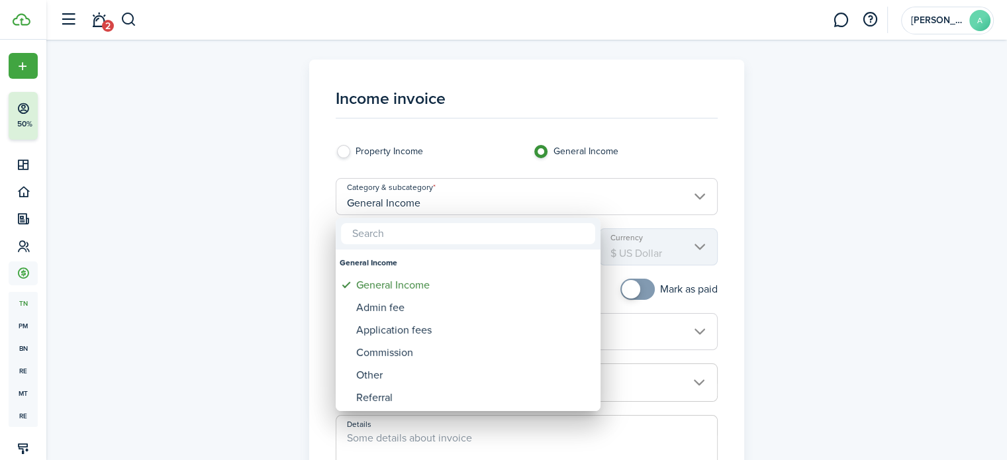
click at [488, 209] on div at bounding box center [503, 230] width 1219 height 672
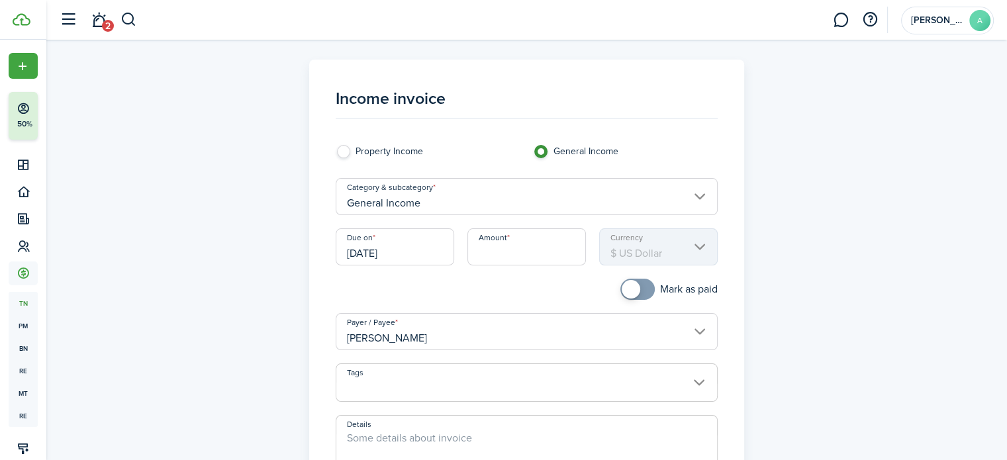
click at [336, 156] on label "Property Income" at bounding box center [428, 155] width 184 height 20
radio input "true"
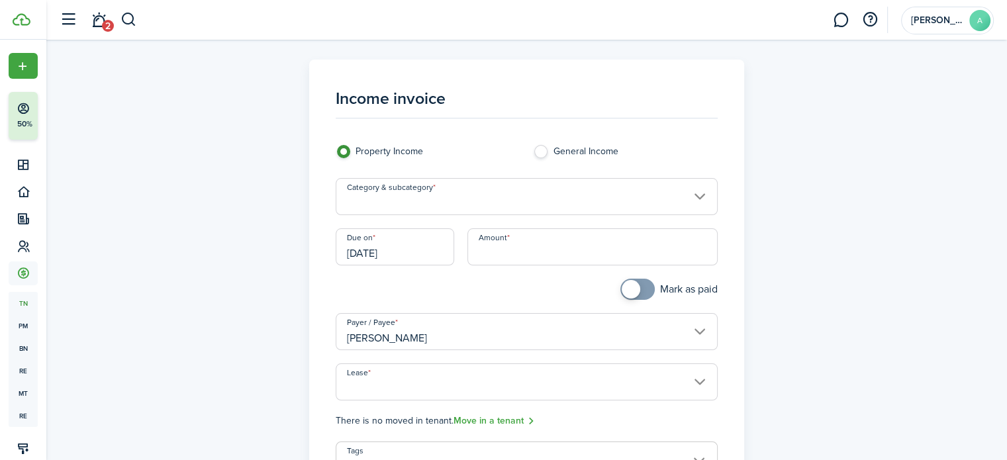
click at [423, 198] on input "Category & subcategory" at bounding box center [527, 196] width 382 height 37
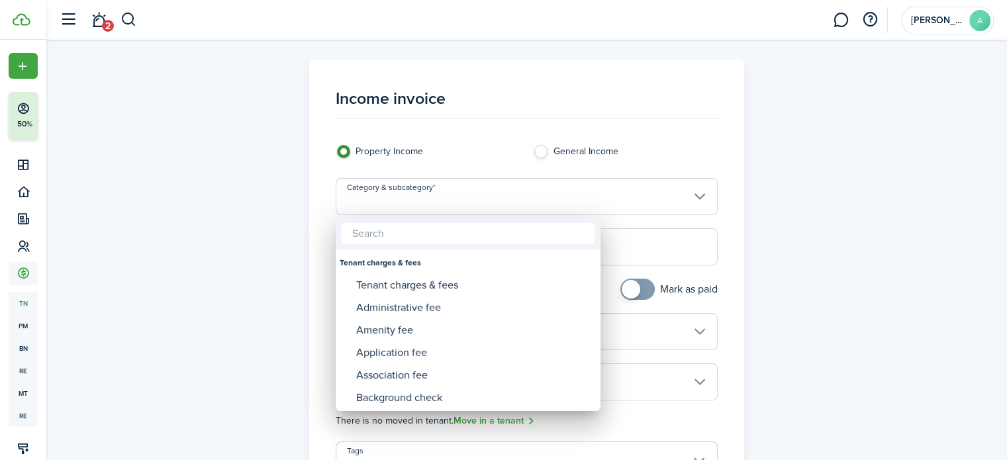
click at [425, 203] on div at bounding box center [503, 230] width 1219 height 672
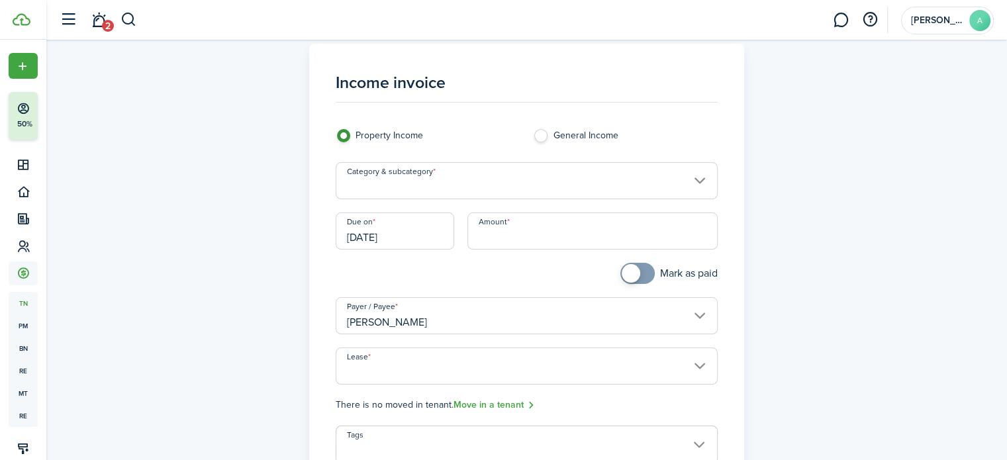
scroll to position [132, 0]
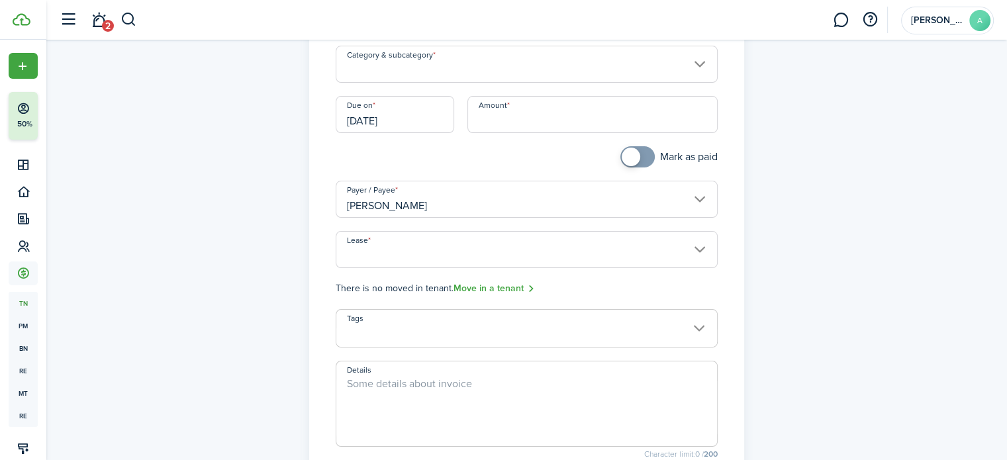
click at [426, 246] on input "Lease" at bounding box center [527, 249] width 382 height 37
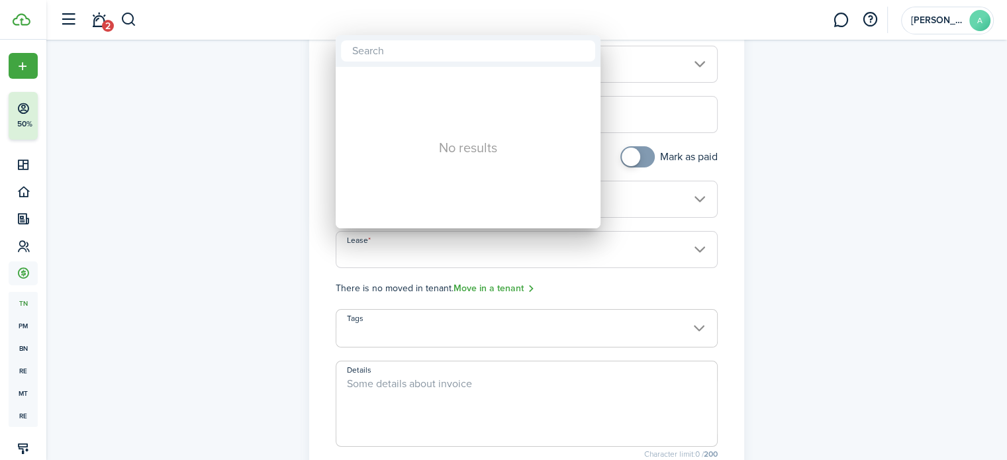
click at [430, 251] on div at bounding box center [503, 230] width 1219 height 672
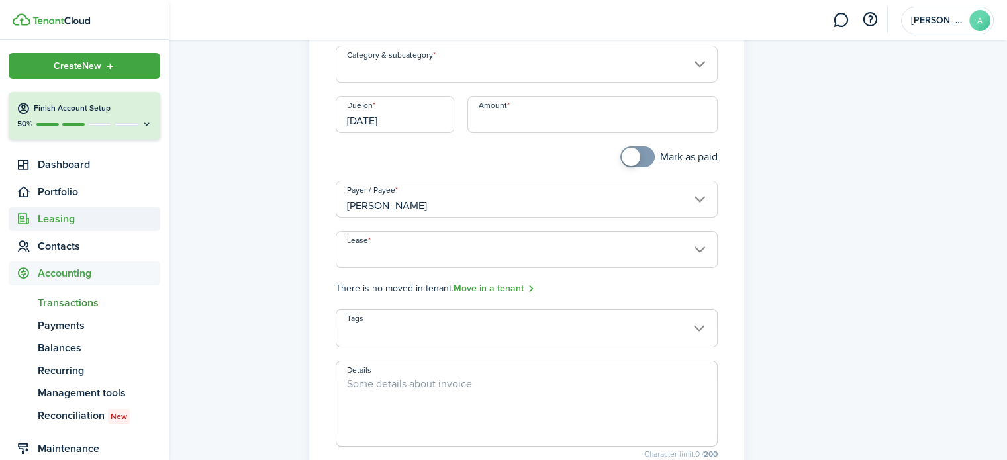
click at [50, 217] on span "Leasing" at bounding box center [99, 219] width 122 height 16
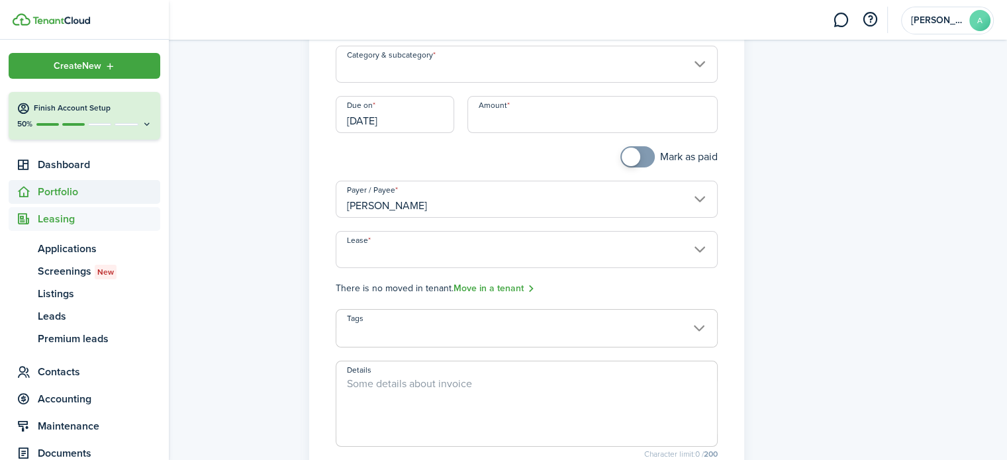
click at [66, 194] on span "Portfolio" at bounding box center [99, 192] width 122 height 16
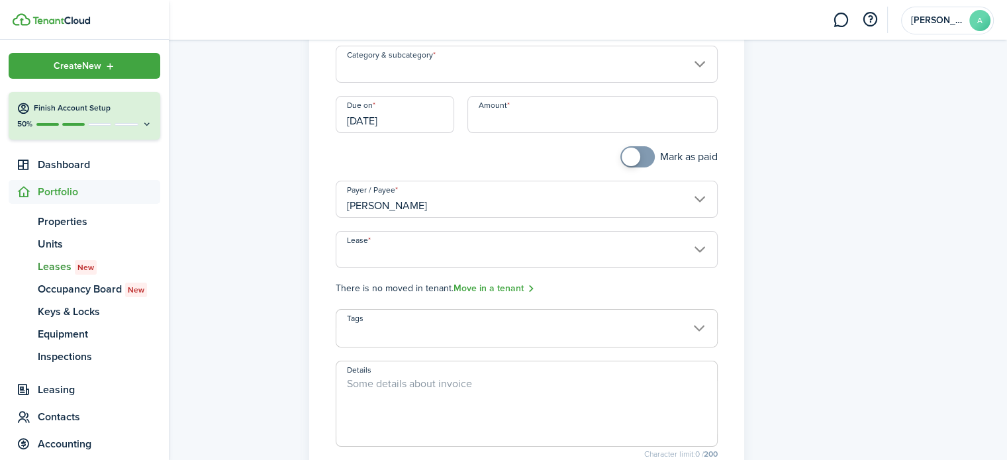
click at [53, 263] on span "Leases New" at bounding box center [99, 267] width 122 height 16
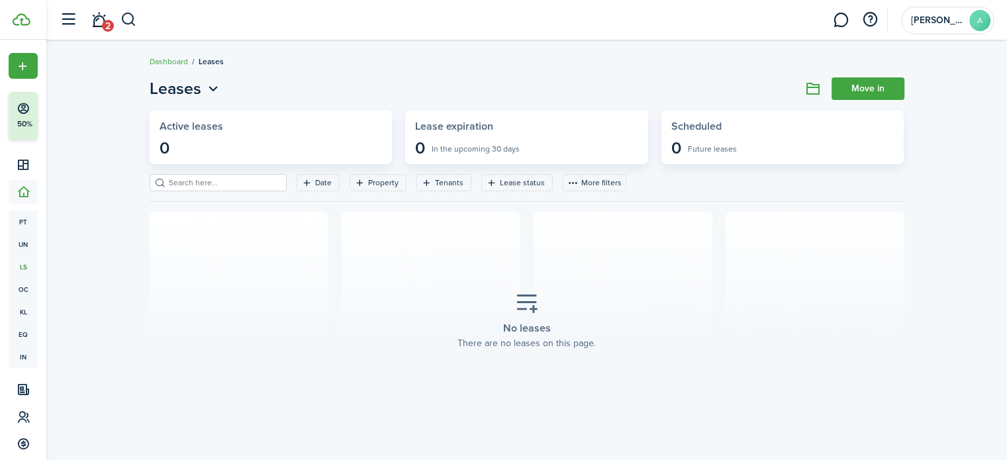
click at [844, 92] on link "Move in" at bounding box center [868, 88] width 73 height 23
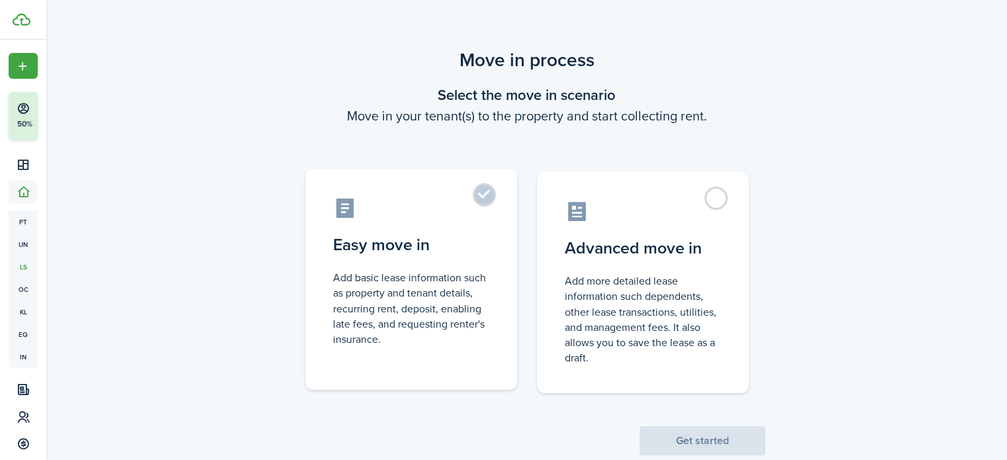
click at [492, 199] on label "Easy move in Add basic lease information such as property and tenant details, r…" at bounding box center [411, 279] width 212 height 221
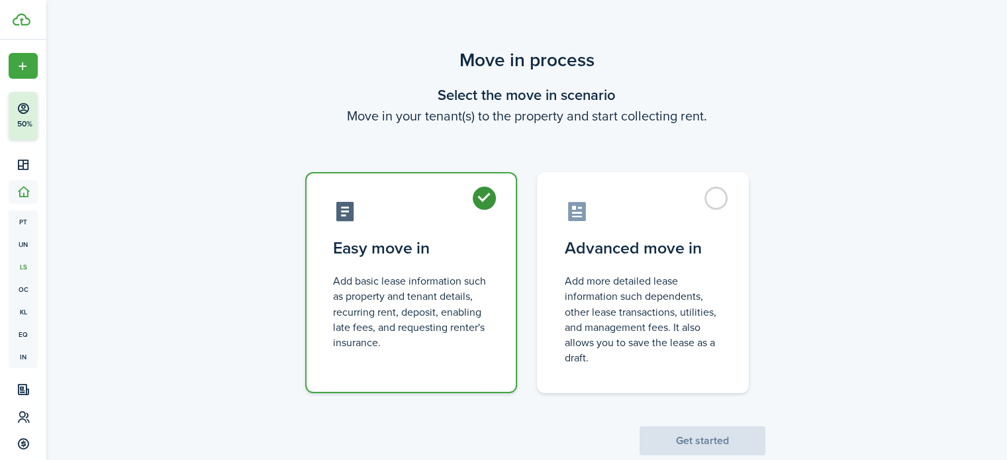
radio input "true"
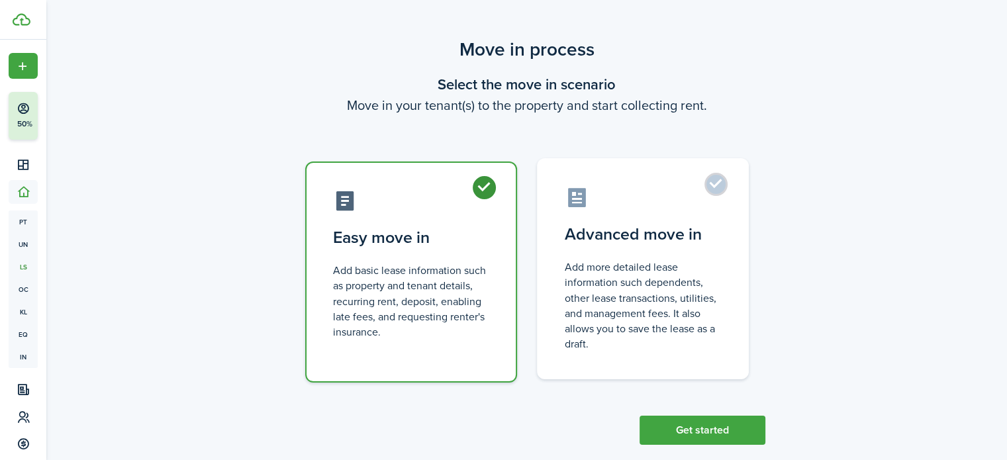
scroll to position [31, 0]
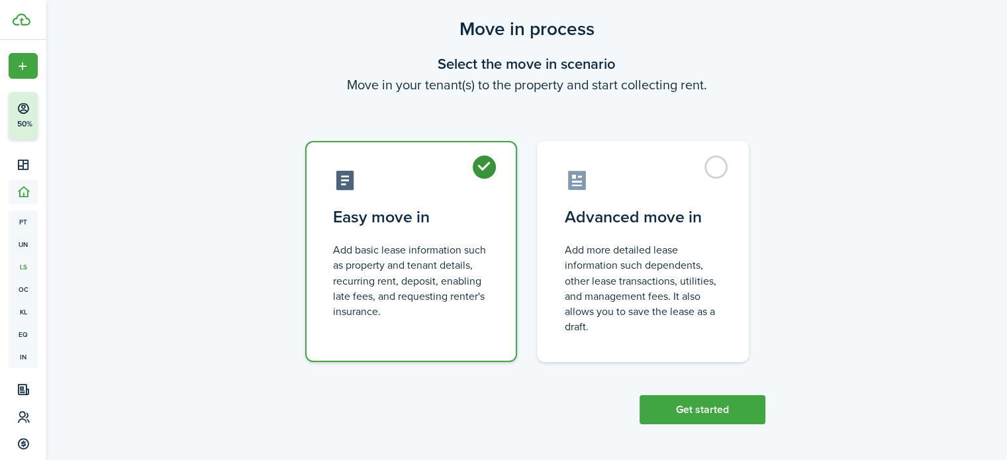
click at [720, 399] on button "Get started" at bounding box center [703, 409] width 126 height 29
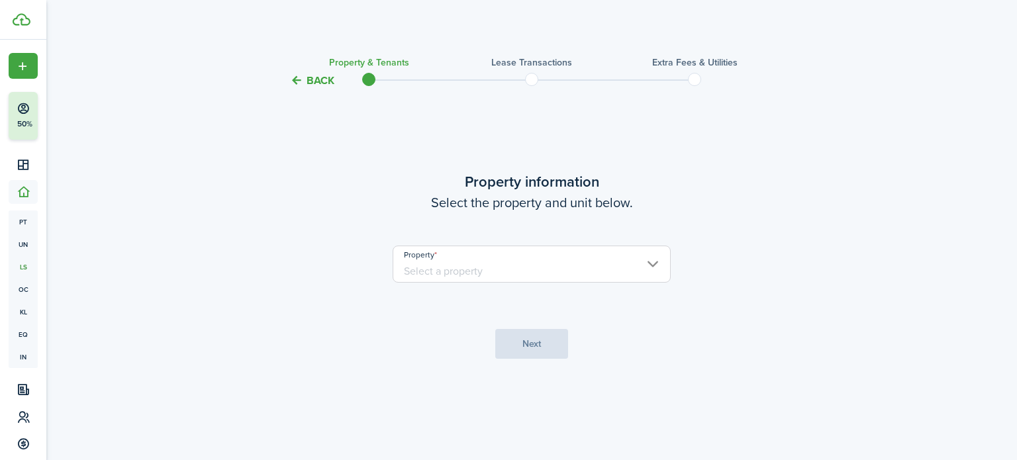
click at [563, 269] on input "Property" at bounding box center [532, 264] width 278 height 37
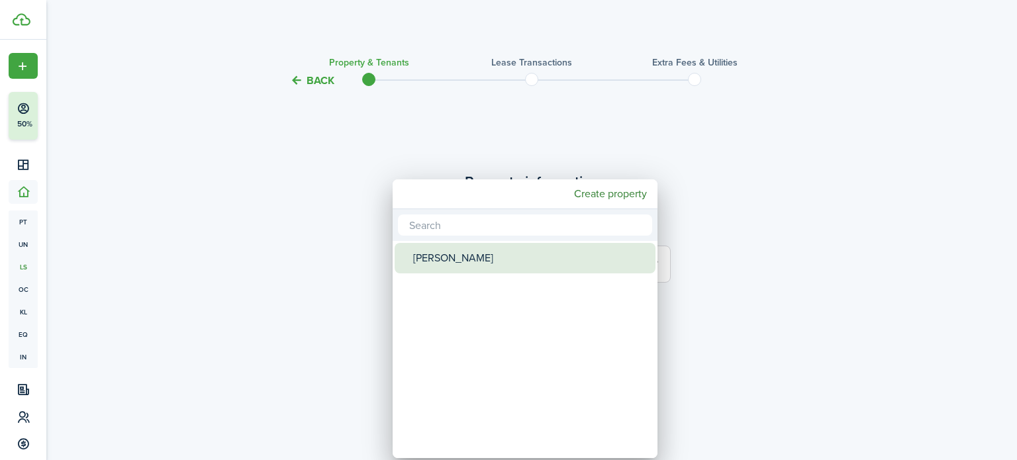
click at [518, 264] on div "[PERSON_NAME]" at bounding box center [530, 258] width 234 height 30
type input "[PERSON_NAME]"
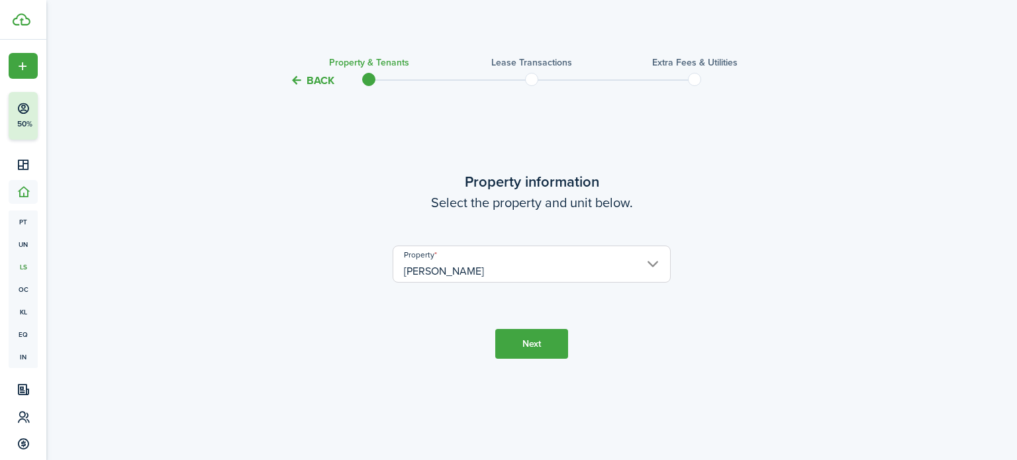
click at [542, 336] on button "Next" at bounding box center [531, 344] width 73 height 30
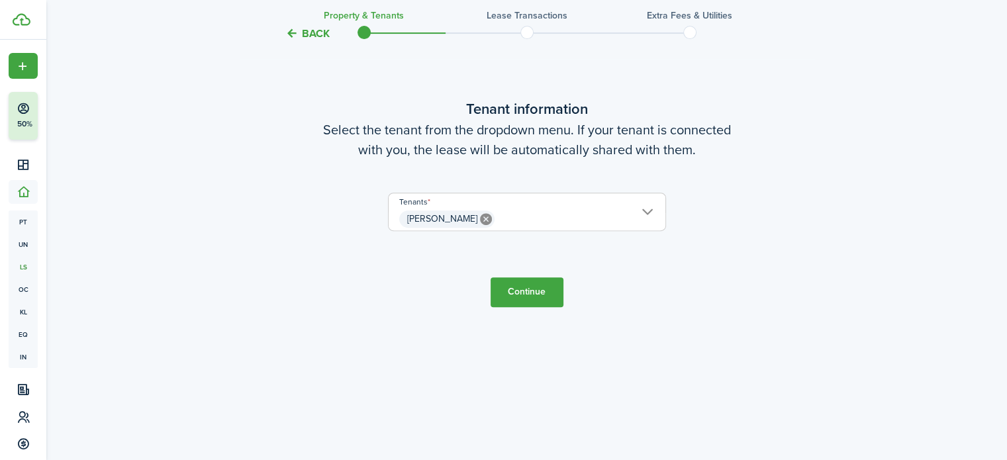
scroll to position [460, 0]
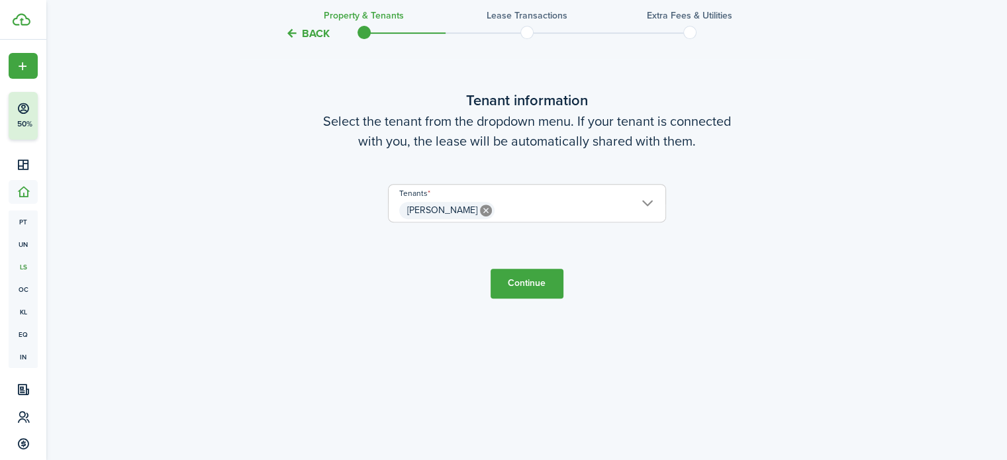
click at [531, 281] on button "Continue" at bounding box center [527, 284] width 73 height 30
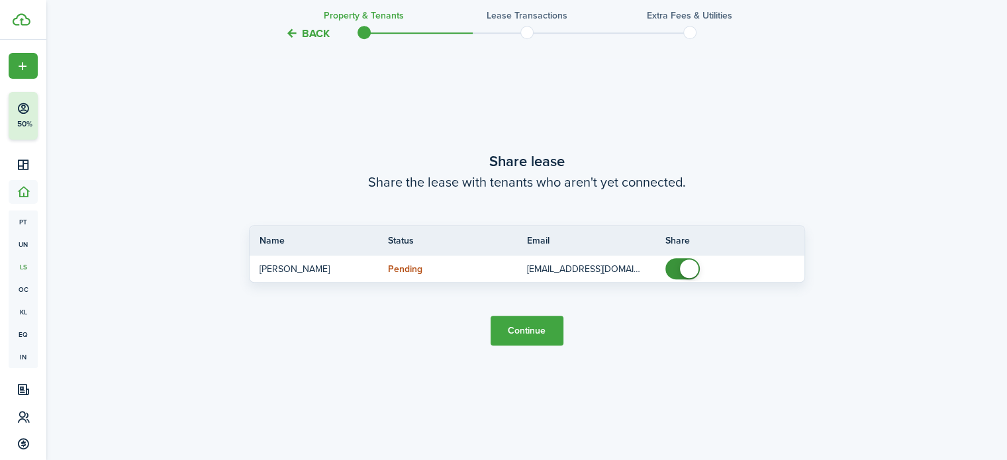
scroll to position [898, 0]
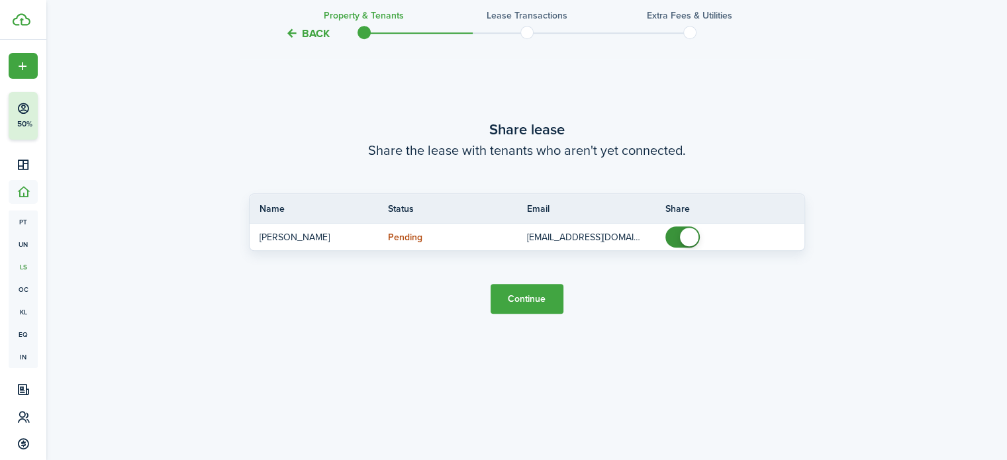
click at [536, 289] on button "Continue" at bounding box center [527, 299] width 73 height 30
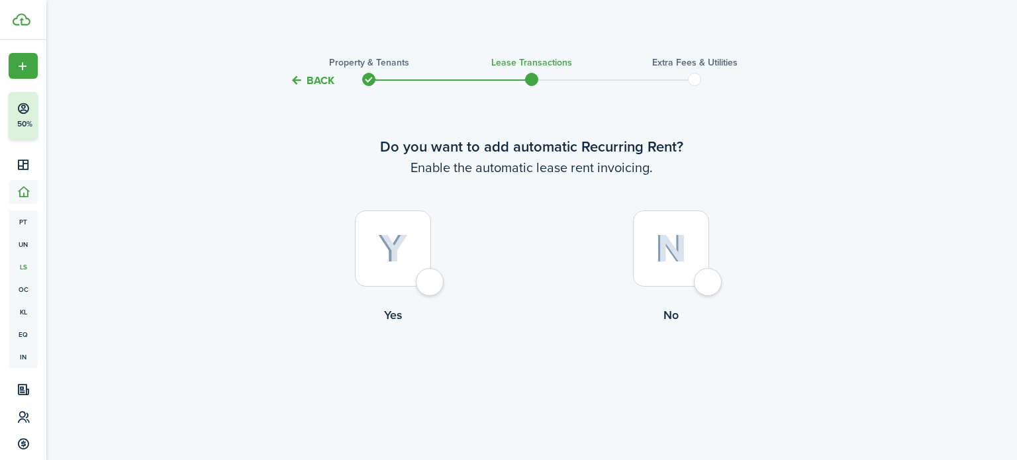
click at [421, 280] on div at bounding box center [393, 249] width 76 height 76
radio input "true"
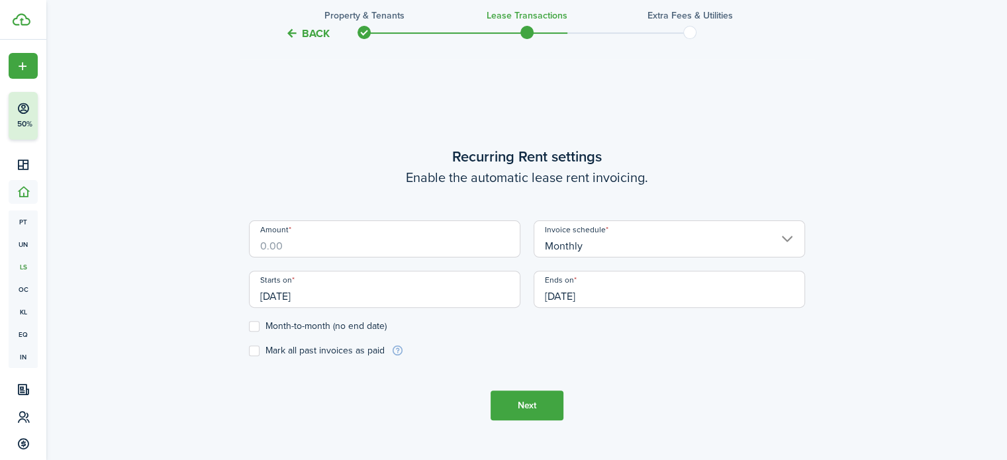
scroll to position [371, 0]
click at [446, 248] on input "Amount" at bounding box center [384, 238] width 271 height 37
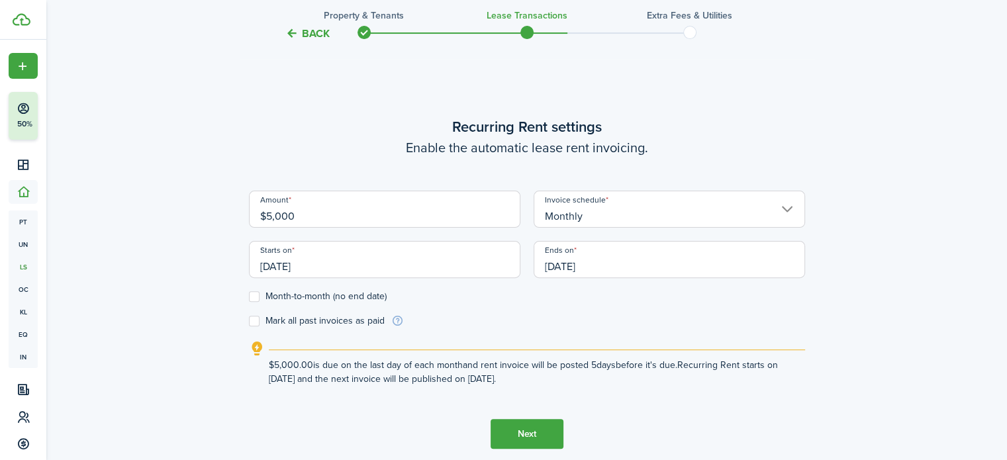
click at [313, 269] on input "[DATE]" at bounding box center [384, 259] width 271 height 37
type input "$5,000.00"
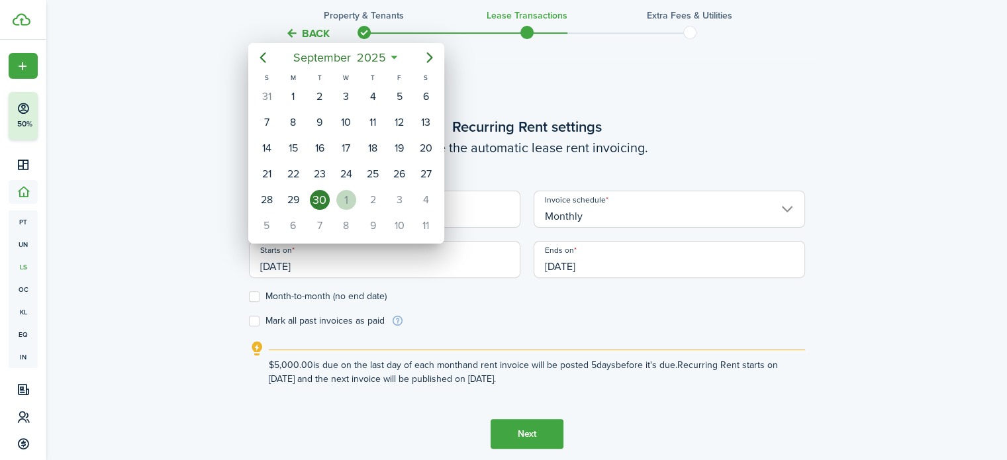
click at [350, 201] on div "1" at bounding box center [346, 200] width 20 height 20
type input "[DATE]"
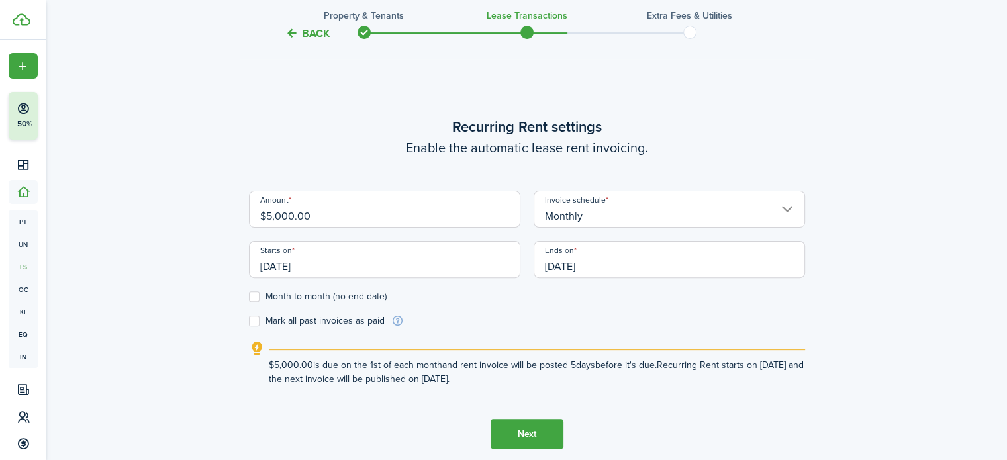
scroll to position [0, 0]
click at [284, 300] on label "Month-to-month (no end date)" at bounding box center [318, 296] width 138 height 11
click at [249, 297] on input "Month-to-month (no end date)" at bounding box center [248, 297] width 1 height 1
checkbox input "true"
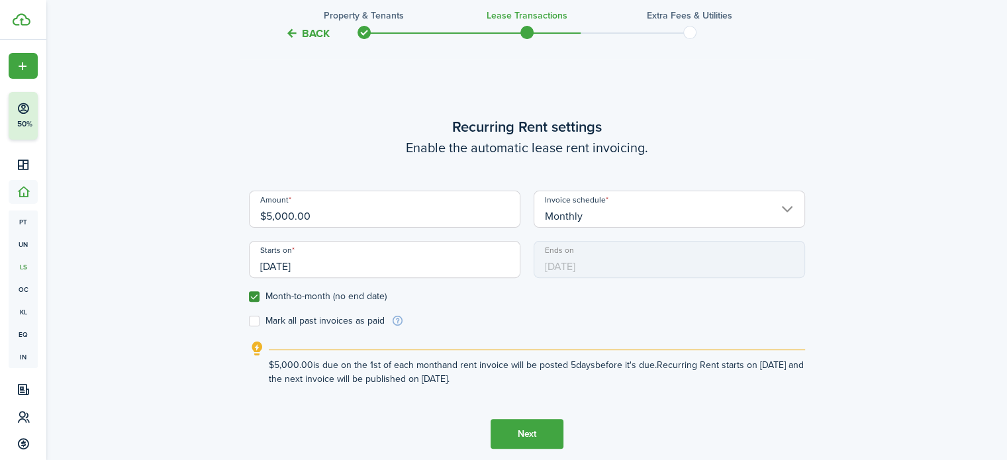
scroll to position [438, 0]
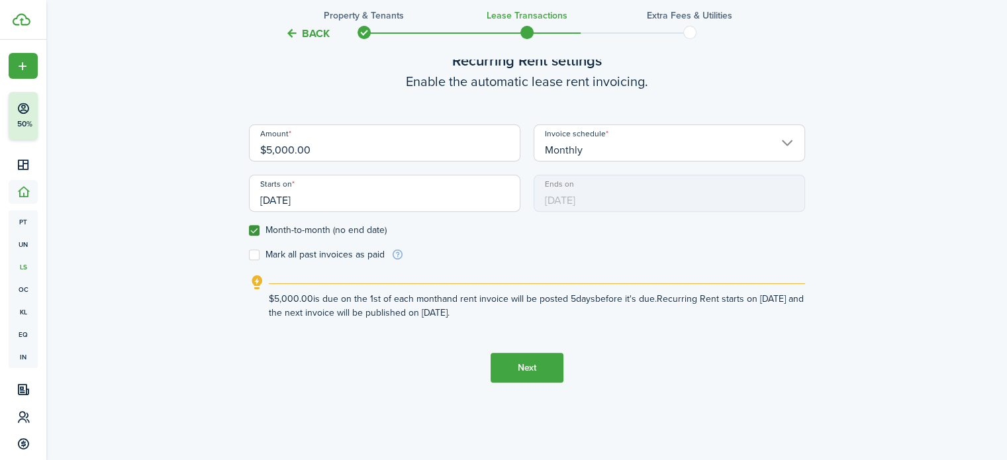
click at [540, 369] on button "Next" at bounding box center [527, 368] width 73 height 30
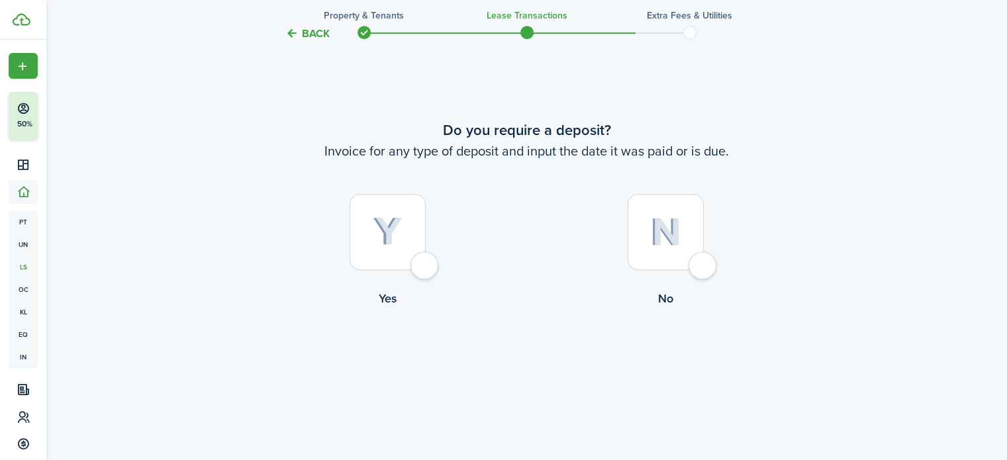
scroll to position [898, 0]
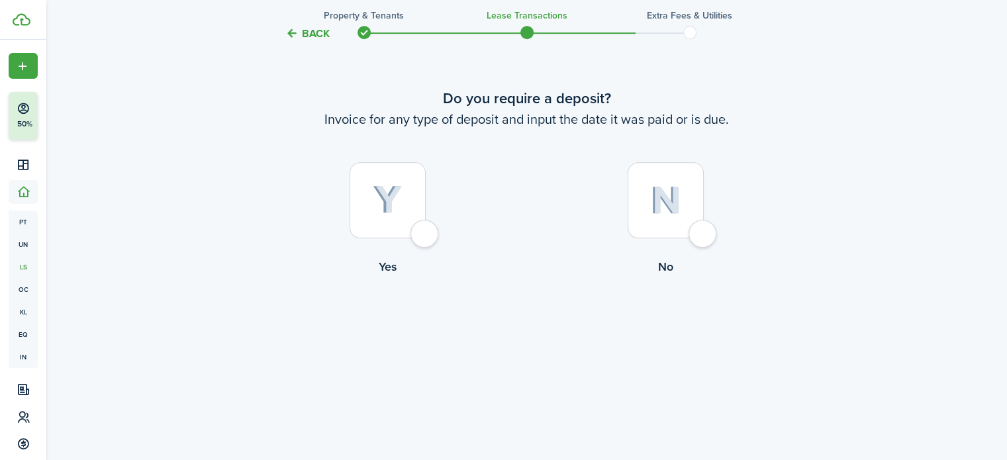
click at [419, 238] on div at bounding box center [388, 200] width 76 height 76
radio input "true"
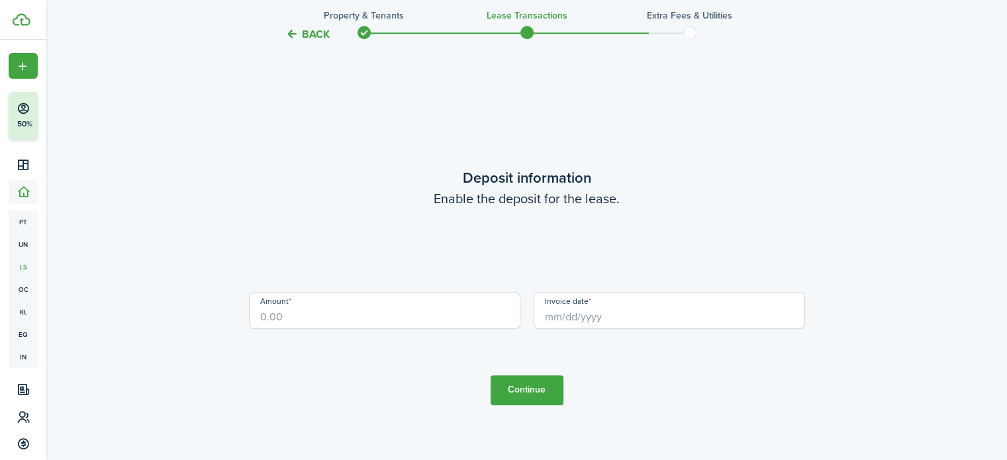
scroll to position [1292, 0]
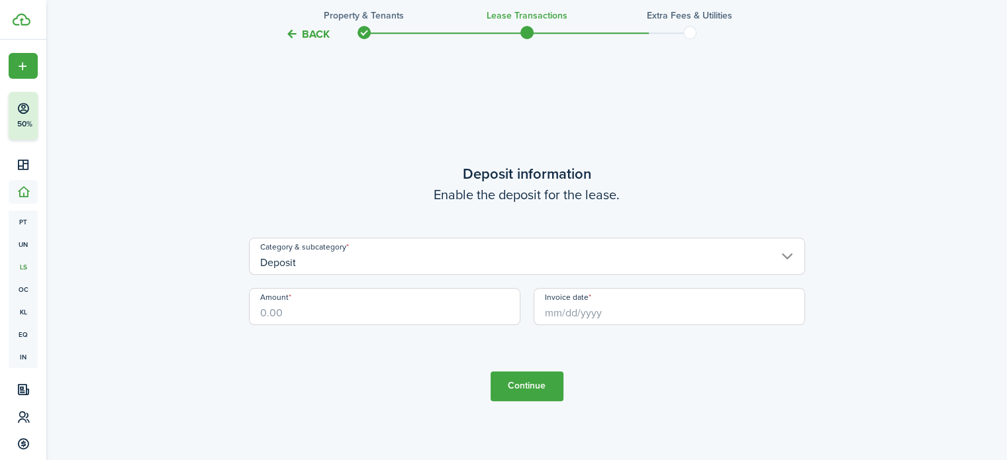
click at [490, 269] on input "Deposit" at bounding box center [527, 256] width 556 height 37
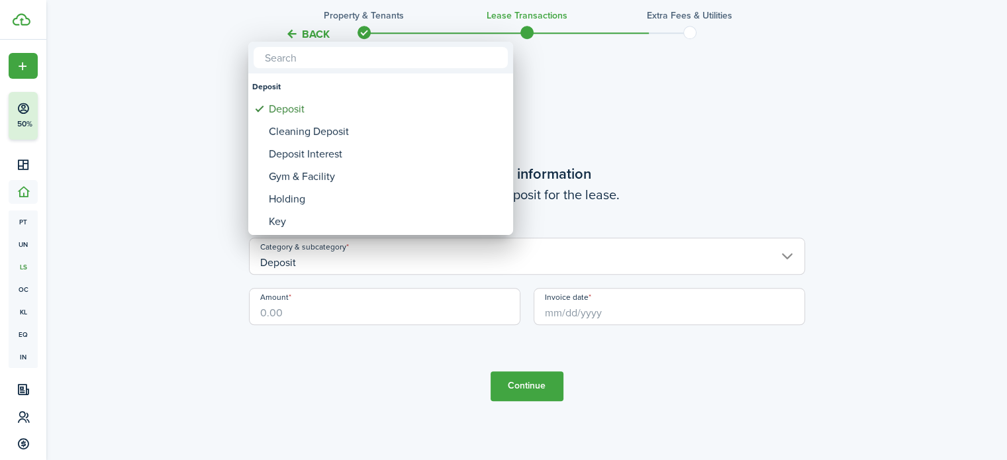
click at [490, 270] on div at bounding box center [503, 230] width 1219 height 672
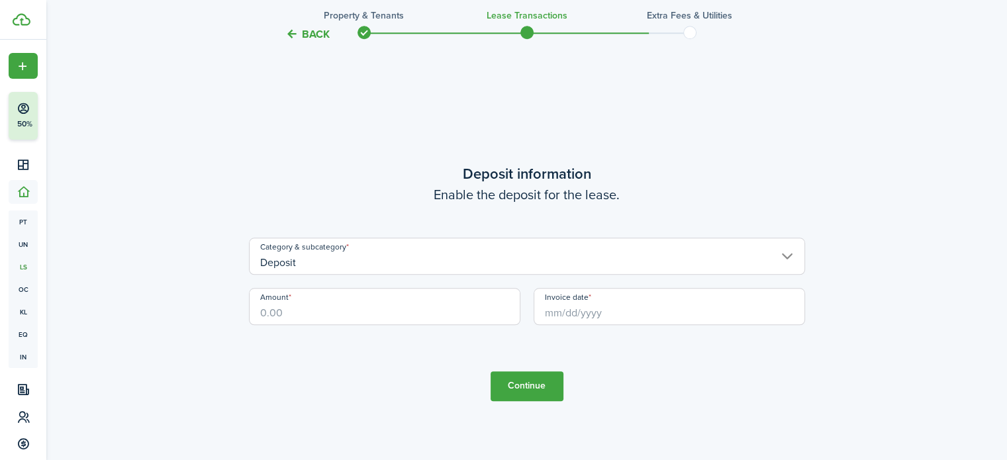
click at [460, 326] on div "Amount" at bounding box center [384, 313] width 285 height 50
click at [458, 318] on input "Amount" at bounding box center [384, 306] width 271 height 37
click at [628, 319] on input "Invoice date" at bounding box center [669, 306] width 271 height 37
type input "$5,000.00"
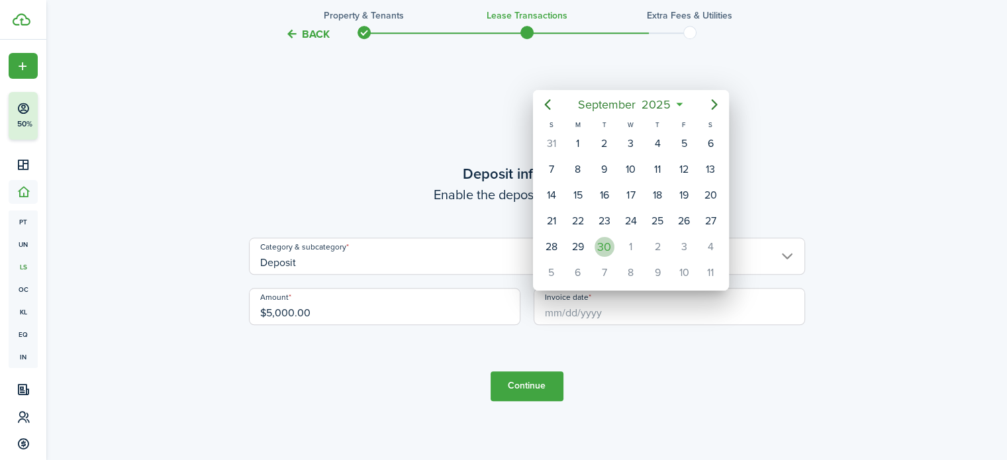
click at [598, 246] on div "30" at bounding box center [605, 247] width 20 height 20
type input "[DATE]"
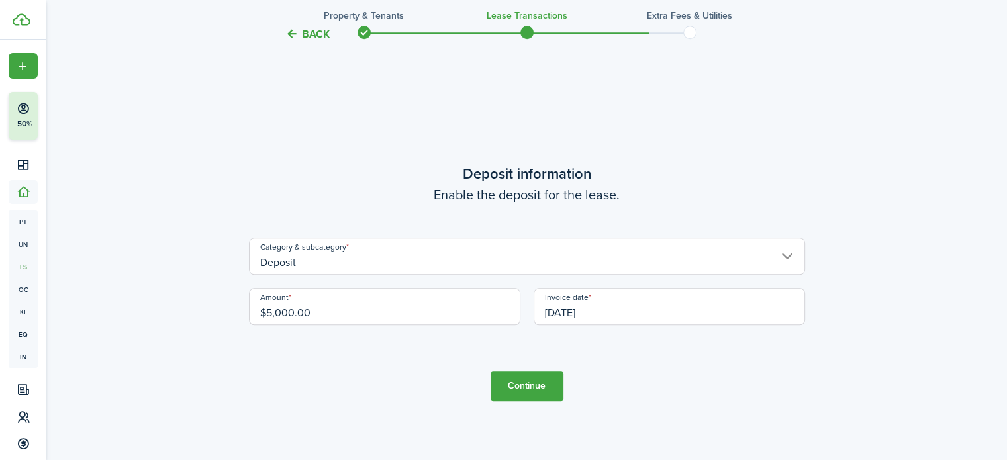
click at [521, 385] on button "Continue" at bounding box center [527, 386] width 73 height 30
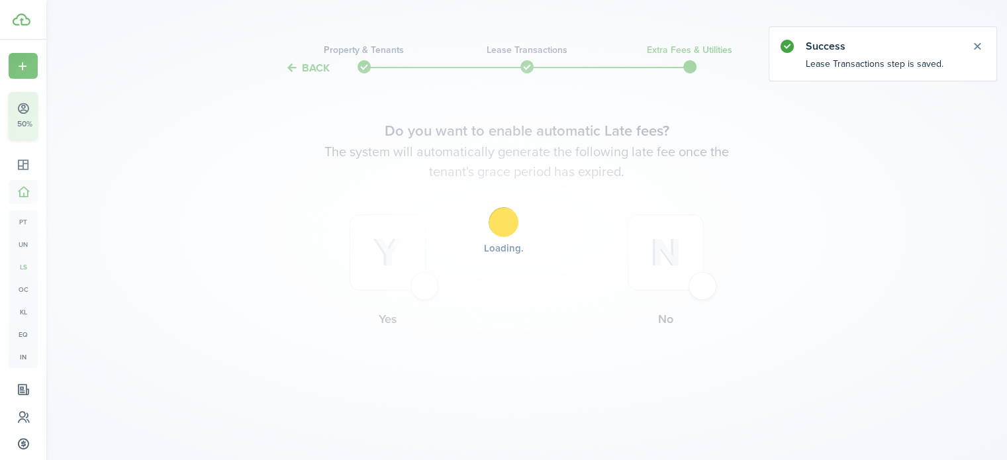
scroll to position [0, 0]
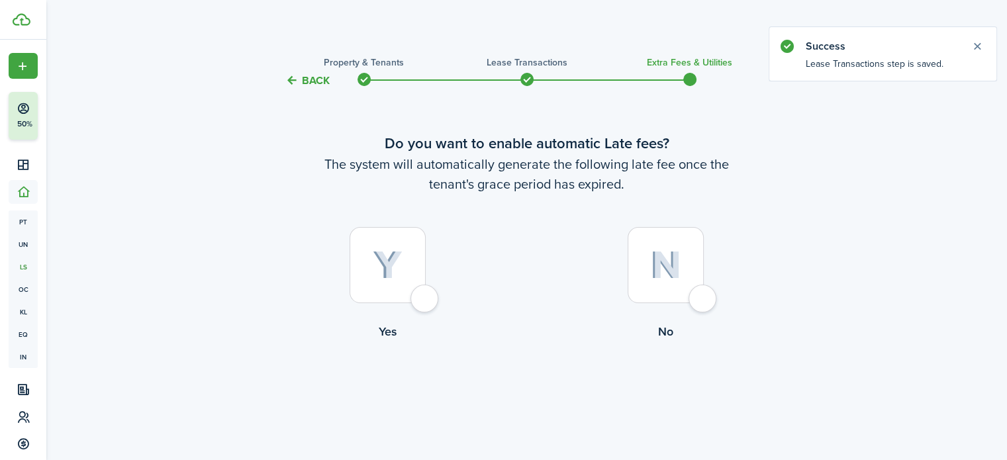
click at [412, 303] on div at bounding box center [388, 265] width 76 height 76
radio input "true"
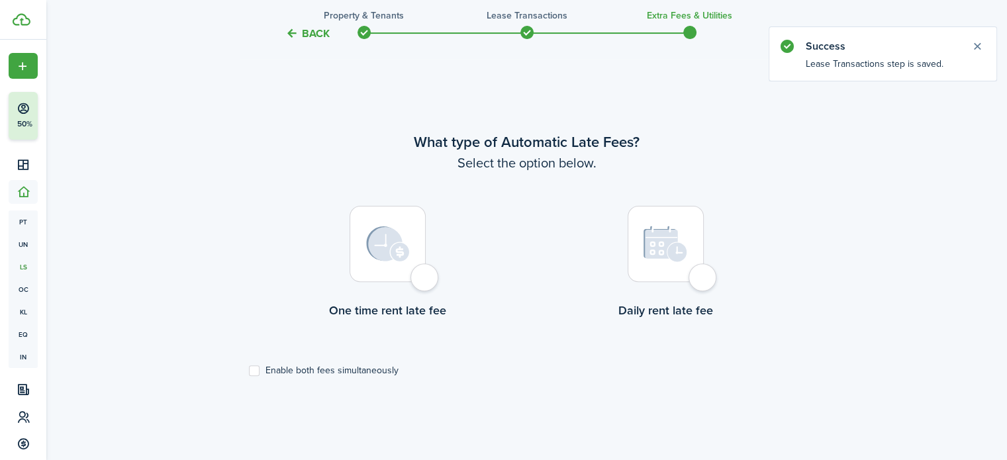
scroll to position [384, 0]
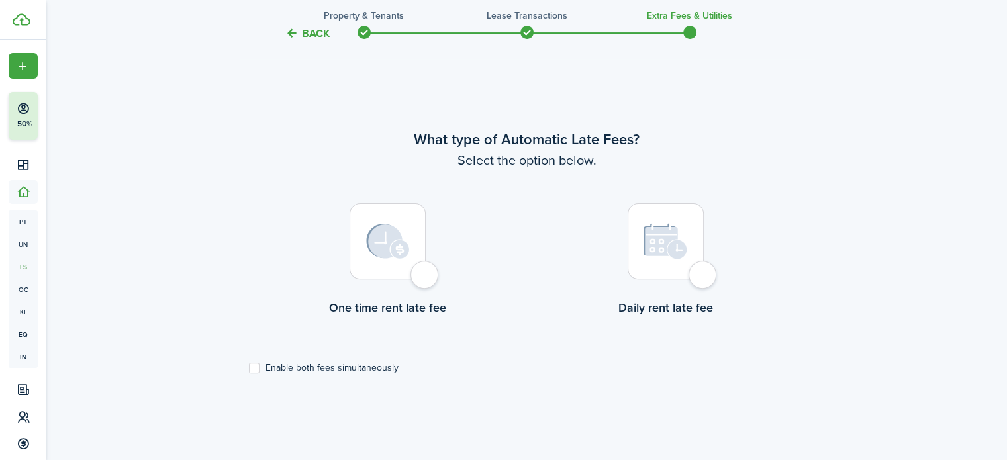
click at [426, 279] on div at bounding box center [388, 241] width 76 height 76
radio input "true"
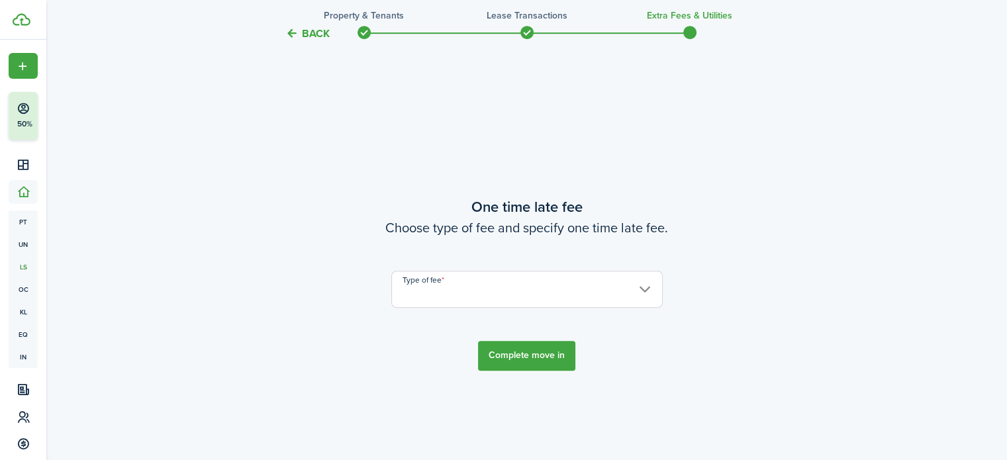
scroll to position [844, 0]
click at [514, 283] on input "Type of fee" at bounding box center [526, 288] width 271 height 37
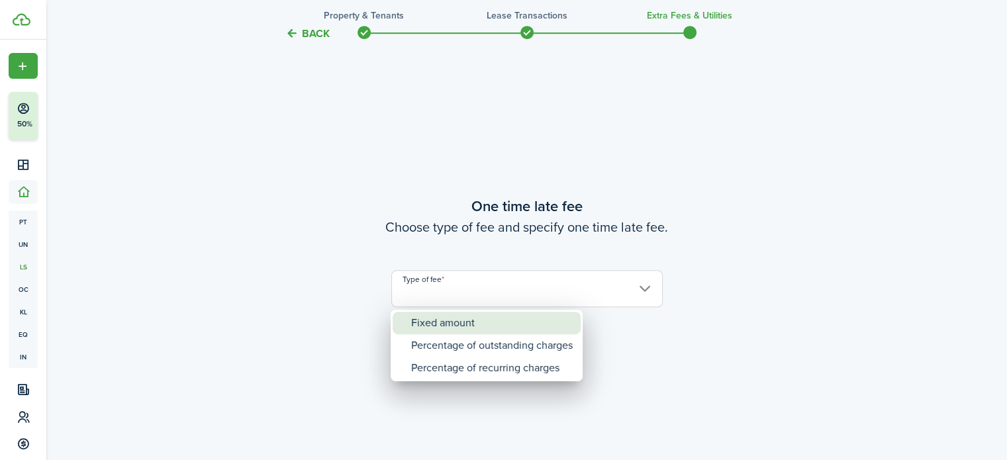
click at [498, 323] on div "Fixed amount" at bounding box center [492, 323] width 162 height 23
type input "Fixed amount"
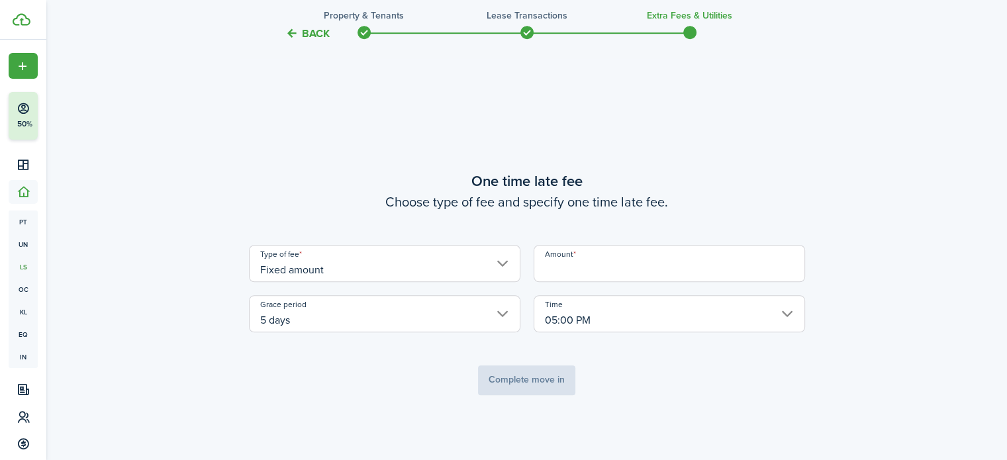
click at [590, 275] on input "Amount" at bounding box center [669, 263] width 271 height 37
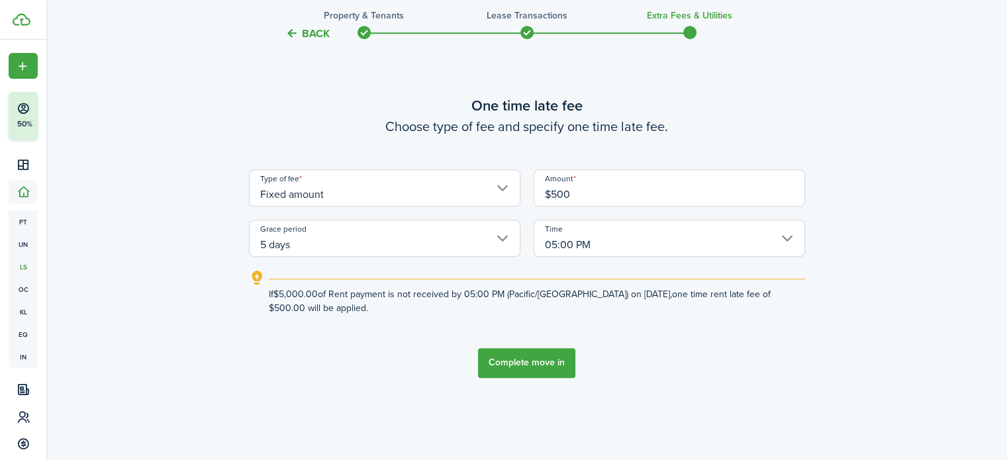
scroll to position [933, 0]
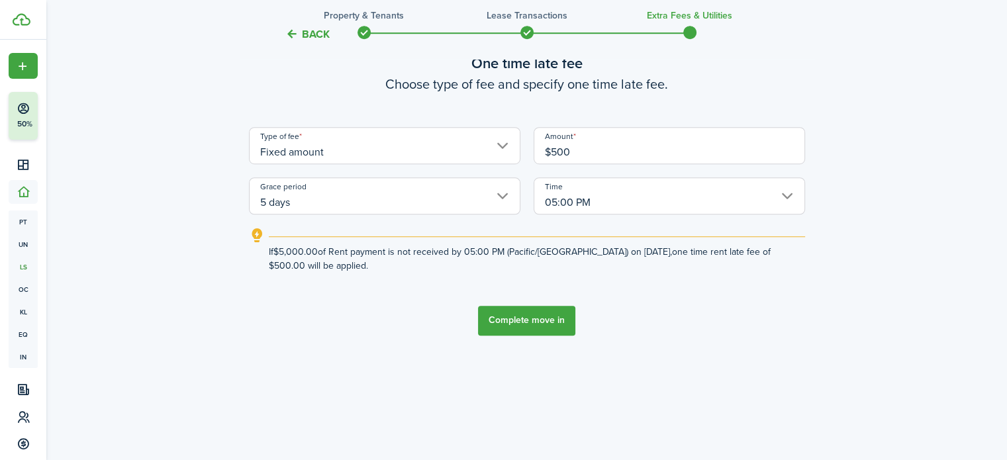
type input "$500.00"
click at [530, 329] on button "Complete move in" at bounding box center [526, 321] width 97 height 30
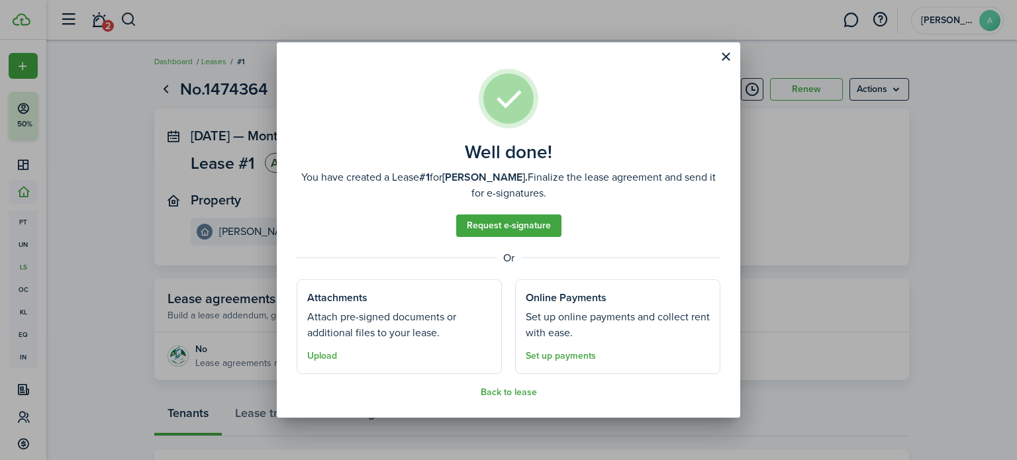
click at [524, 235] on link "Request e-signature" at bounding box center [508, 226] width 105 height 23
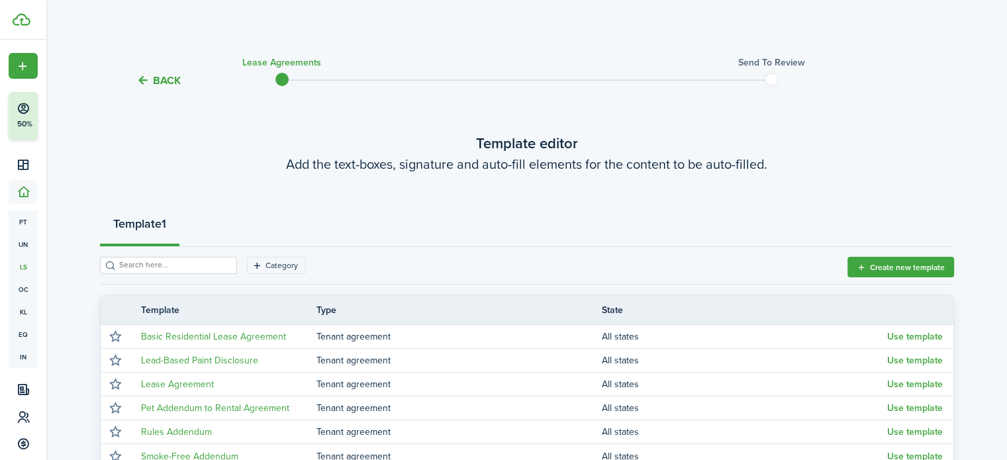
scroll to position [126, 0]
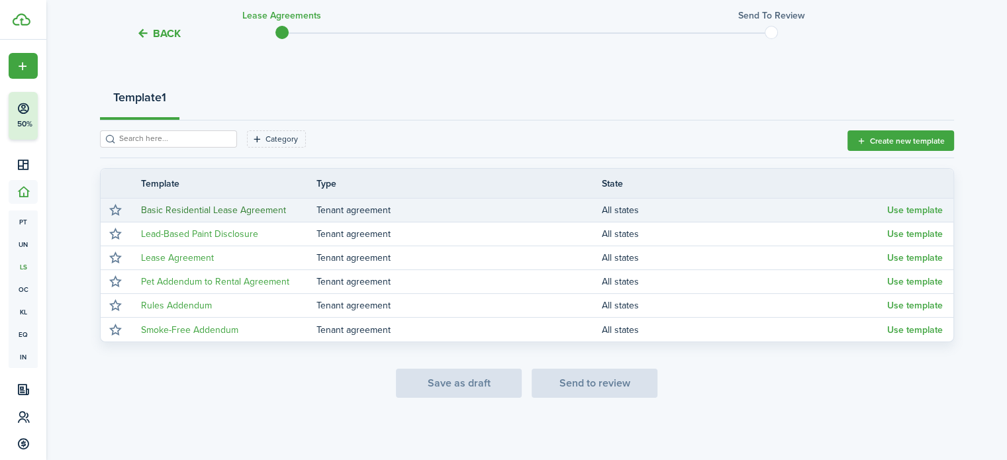
click at [267, 213] on link "Basic Residential Lease Agreement" at bounding box center [213, 210] width 145 height 14
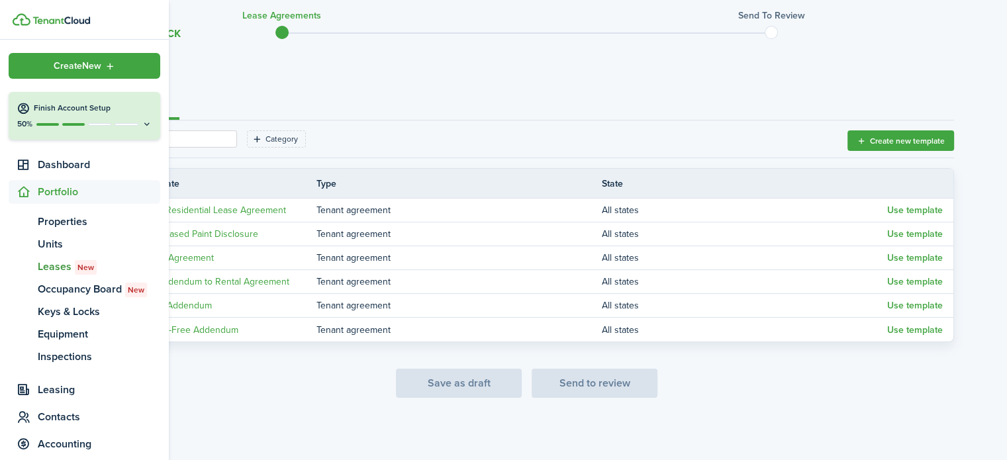
click at [70, 187] on span "Portfolio" at bounding box center [99, 192] width 122 height 16
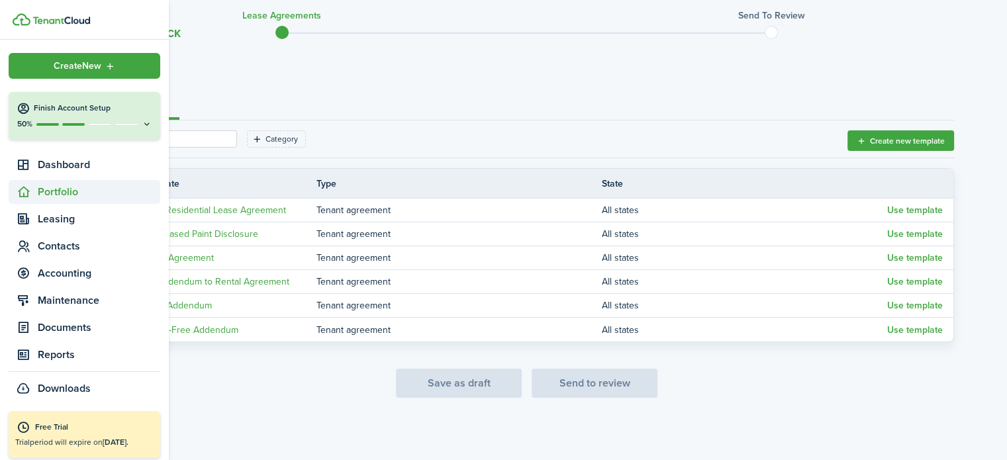
click at [80, 183] on span "Portfolio" at bounding box center [85, 192] width 152 height 24
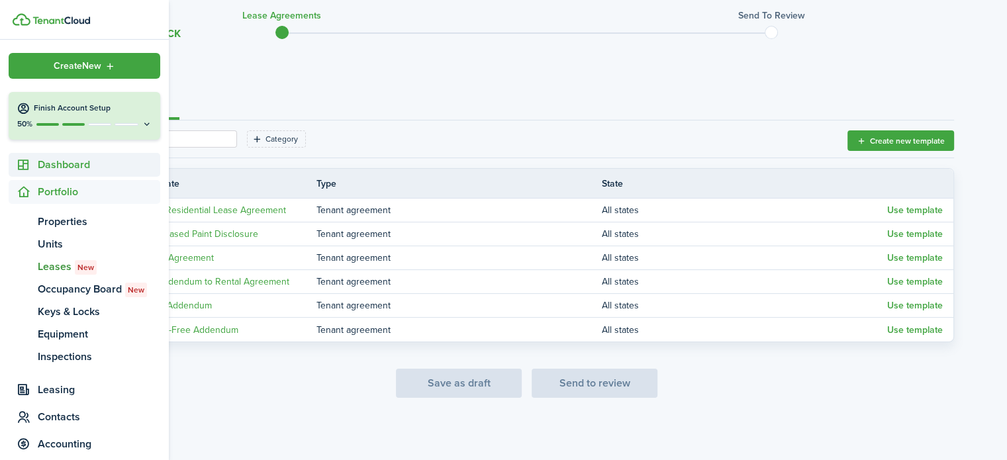
click at [73, 166] on span "Dashboard" at bounding box center [99, 165] width 122 height 16
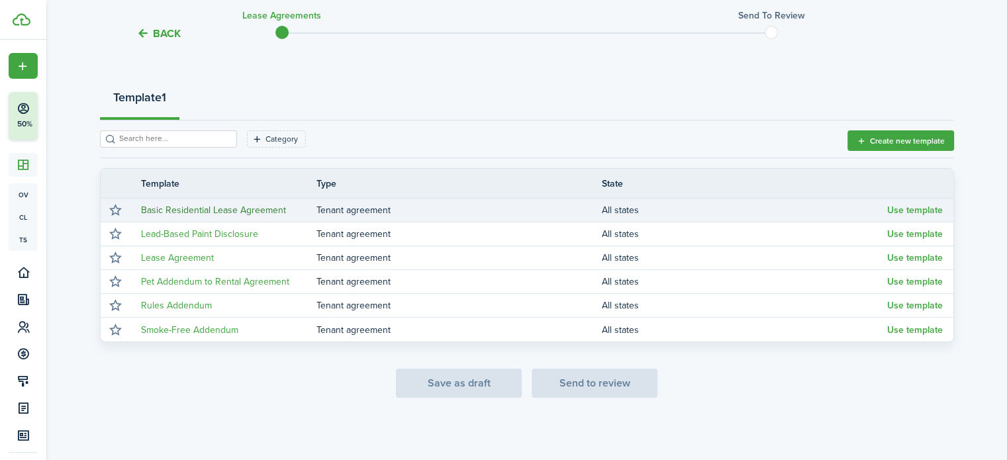
click at [212, 209] on link "Basic Residential Lease Agreement" at bounding box center [213, 210] width 145 height 14
